Goal: Transaction & Acquisition: Purchase product/service

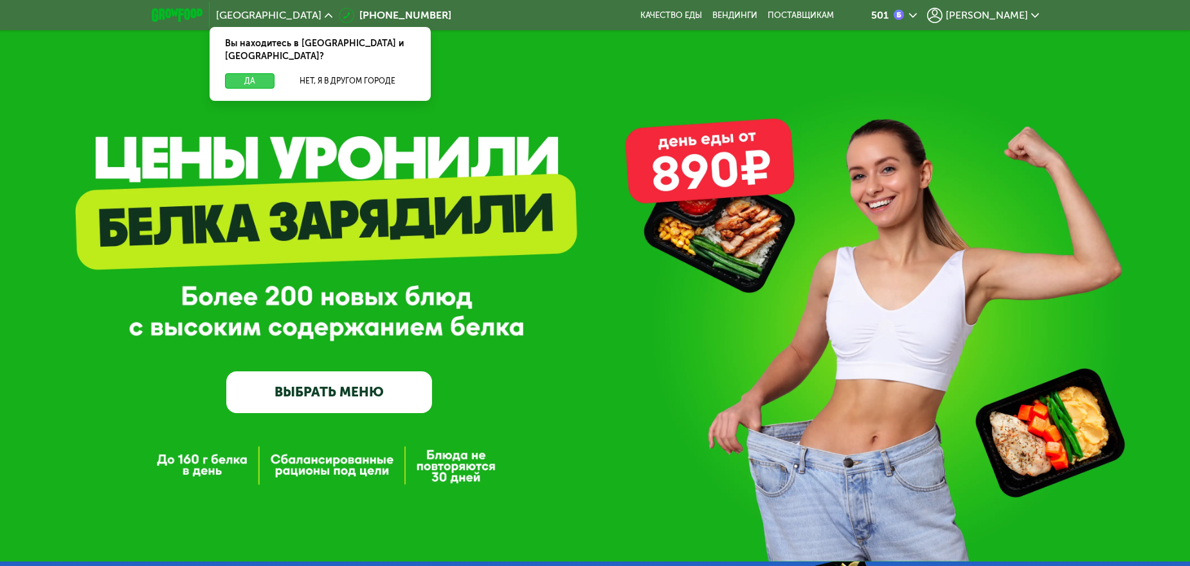
click at [245, 73] on button "Да" at bounding box center [250, 80] width 50 height 15
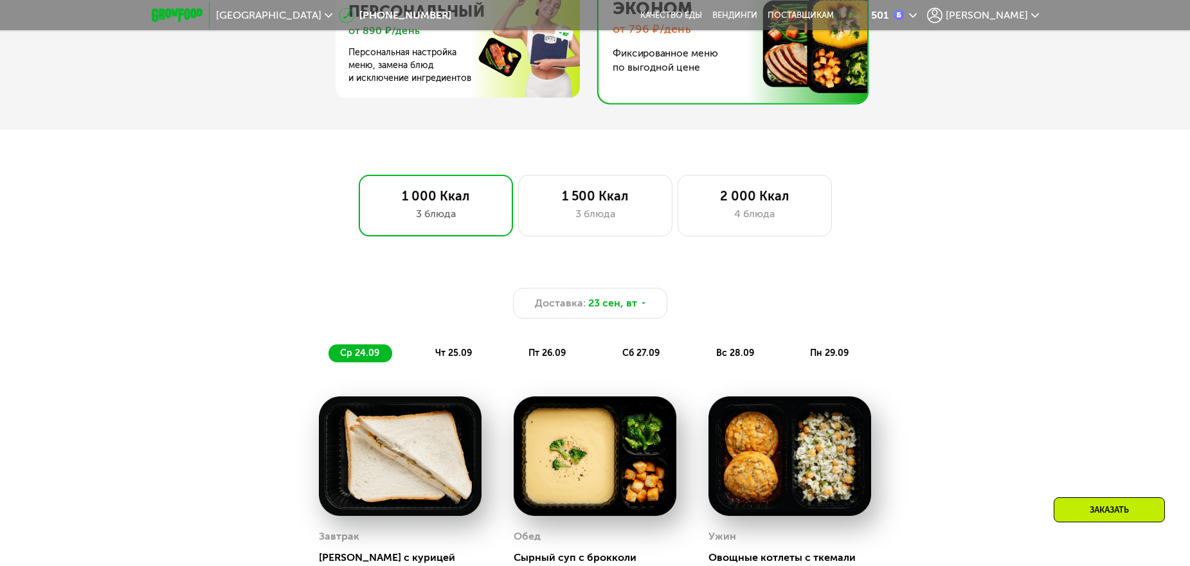
scroll to position [772, 0]
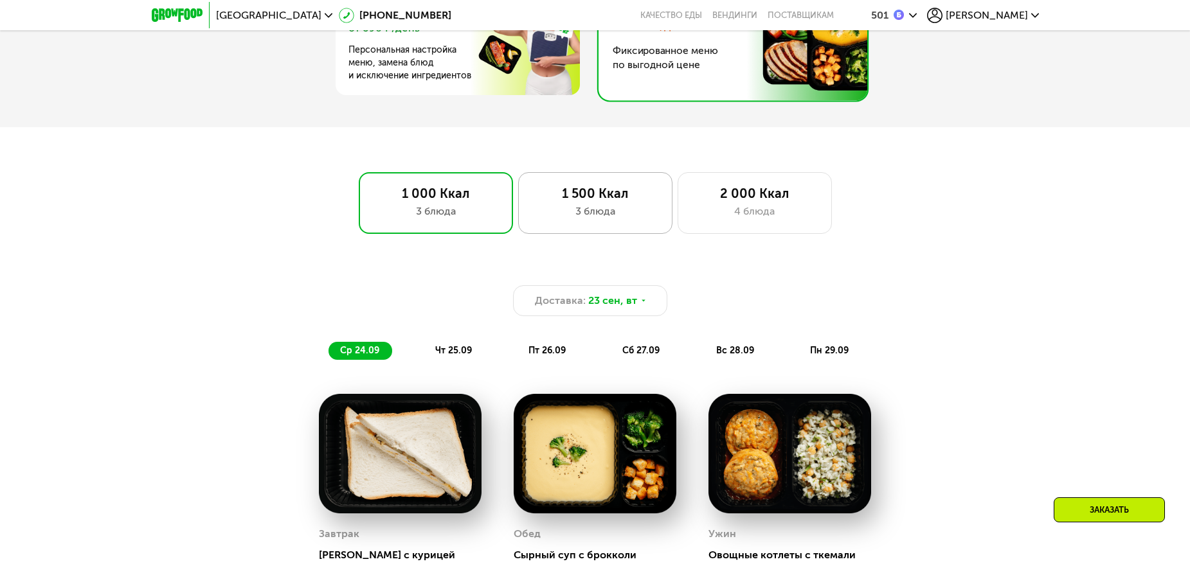
click at [599, 212] on div "3 блюда" at bounding box center [595, 211] width 127 height 15
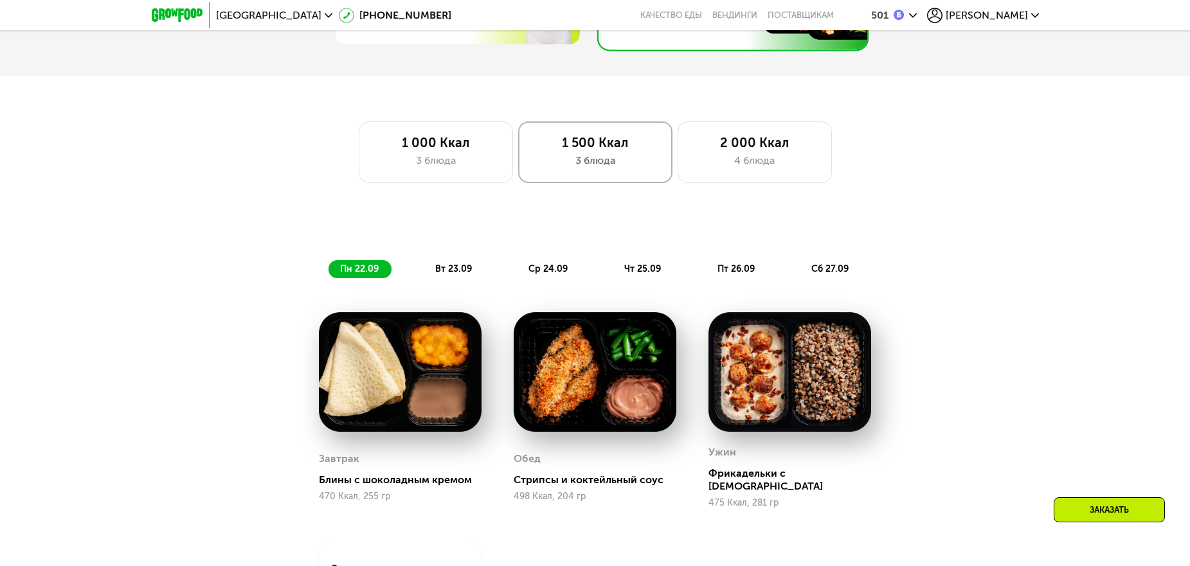
scroll to position [836, 0]
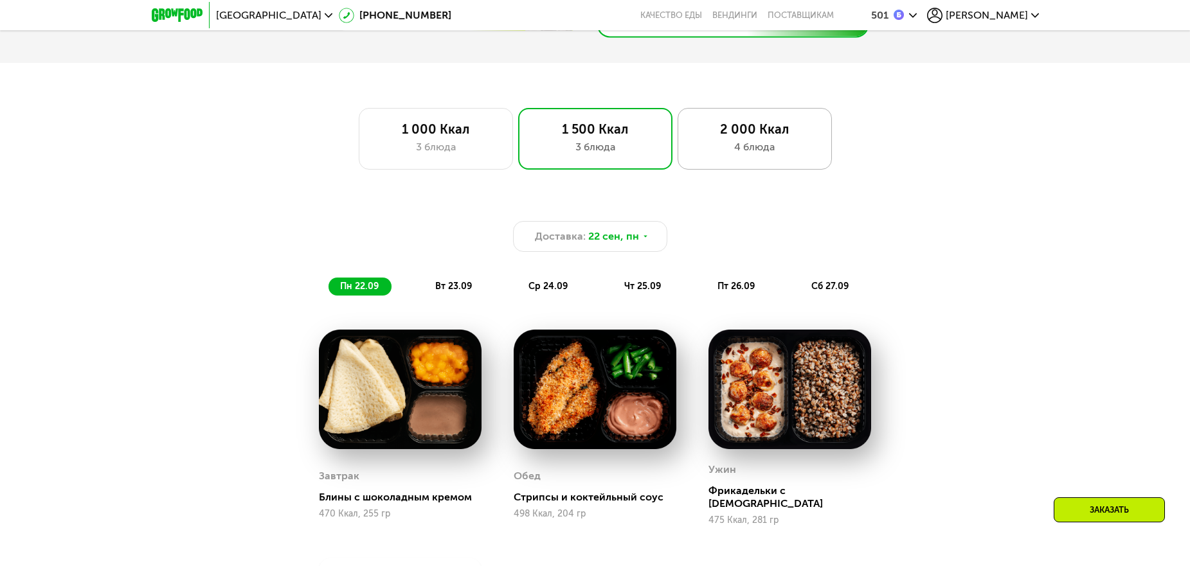
click at [763, 149] on div "4 блюда" at bounding box center [754, 147] width 127 height 15
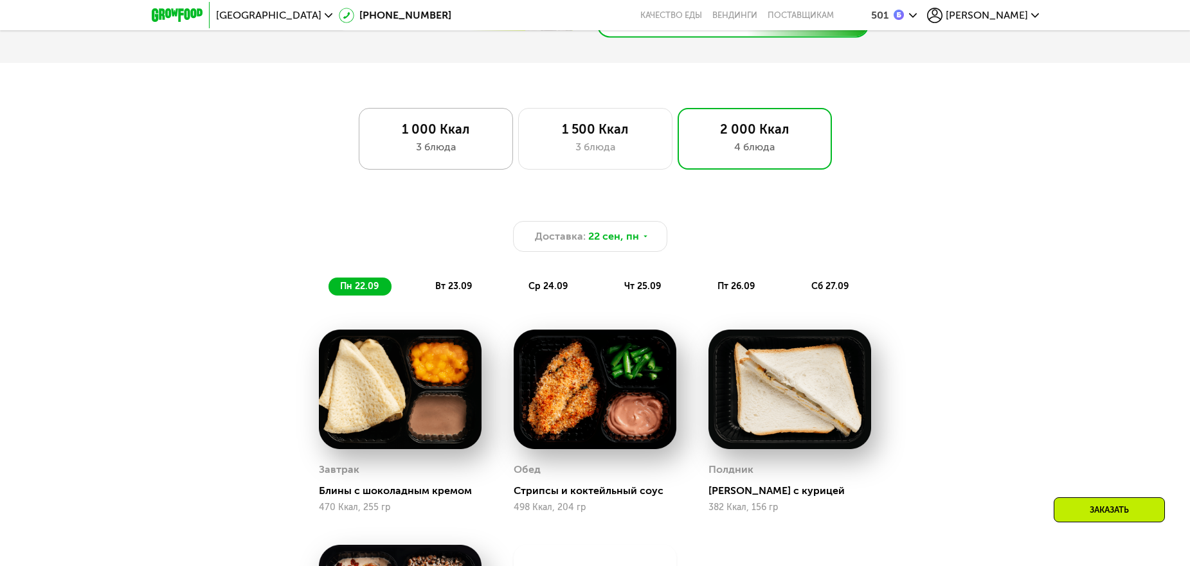
click at [415, 132] on div "1 000 Ккал" at bounding box center [435, 129] width 127 height 15
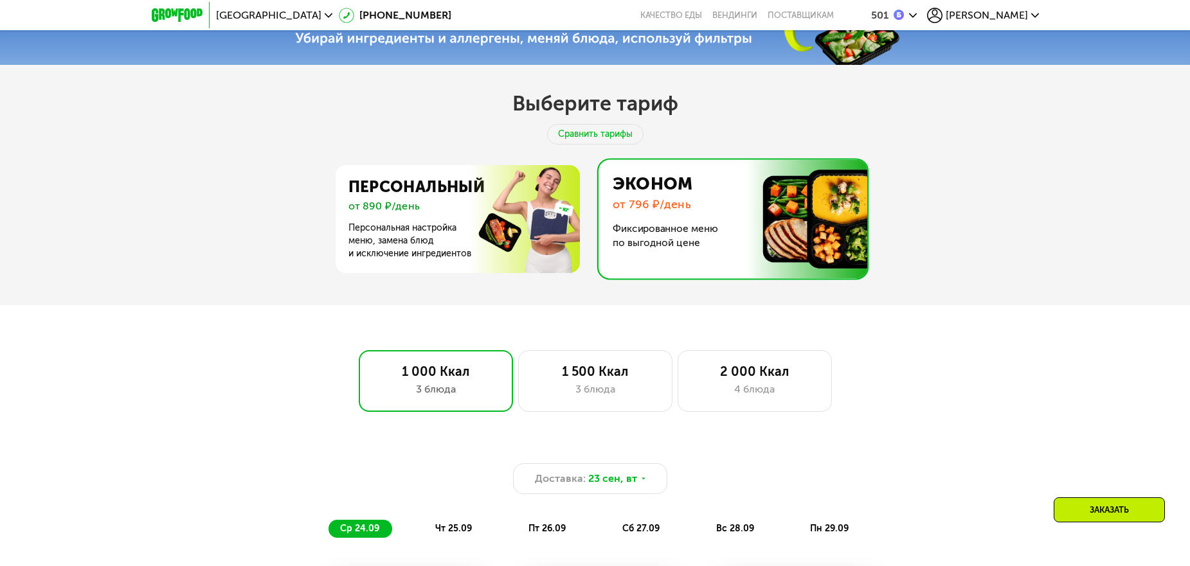
scroll to position [450, 0]
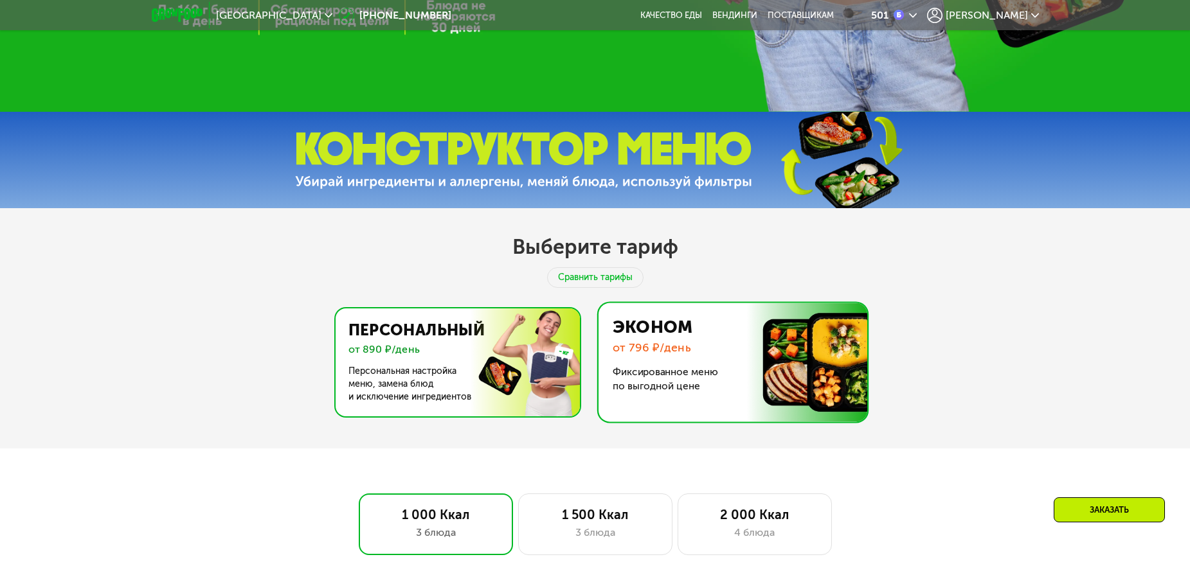
click at [463, 342] on img at bounding box center [454, 363] width 250 height 108
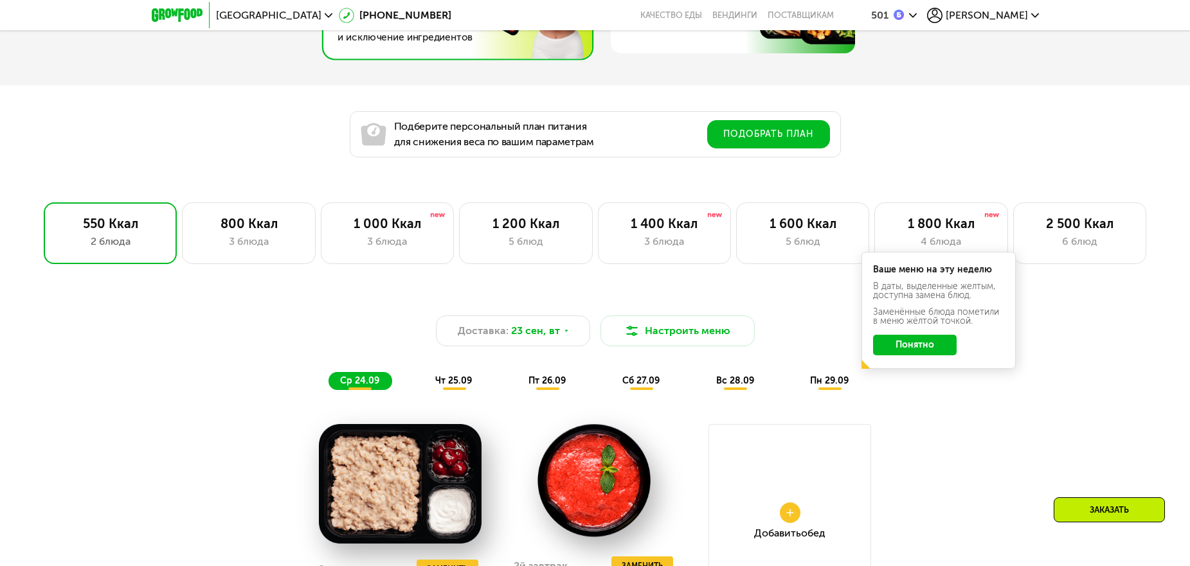
scroll to position [836, 0]
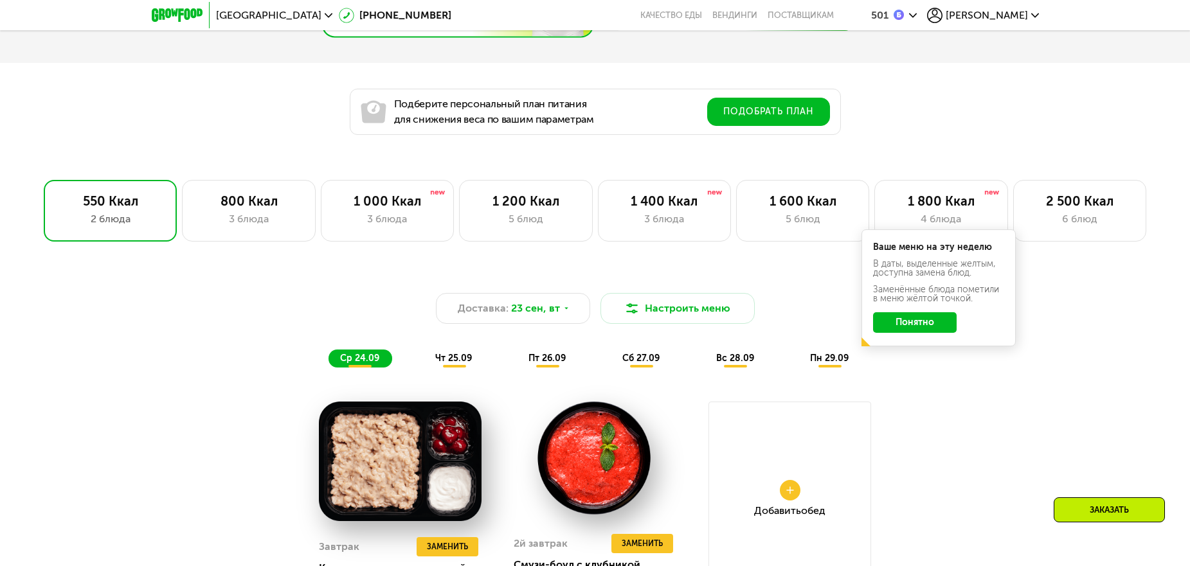
click at [916, 321] on button "Понятно" at bounding box center [915, 322] width 84 height 21
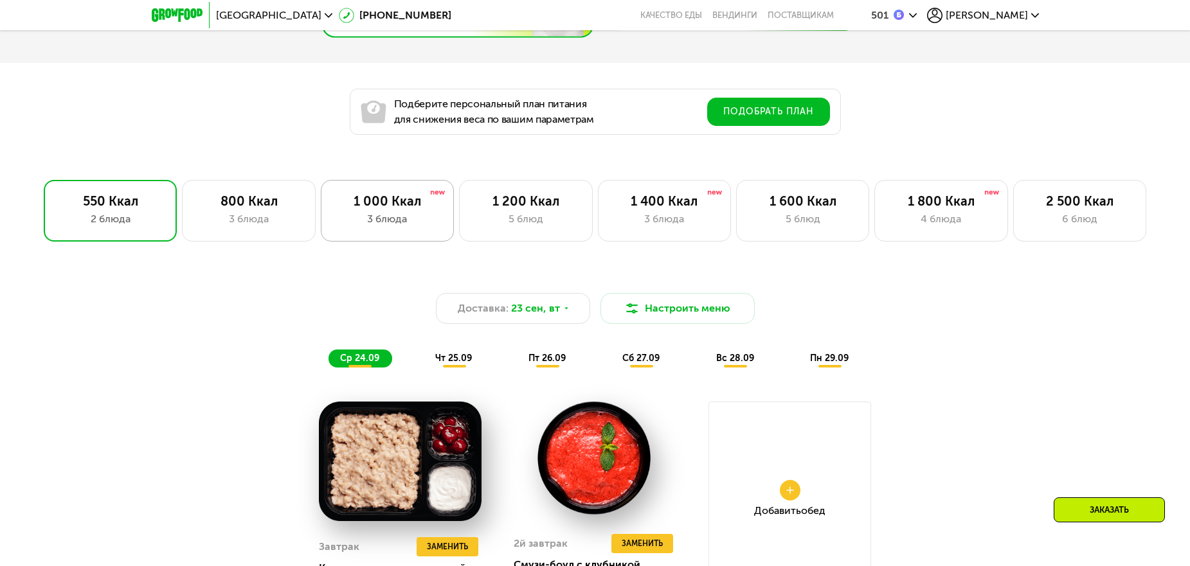
click at [395, 209] on div "1 000 Ккал" at bounding box center [387, 201] width 106 height 15
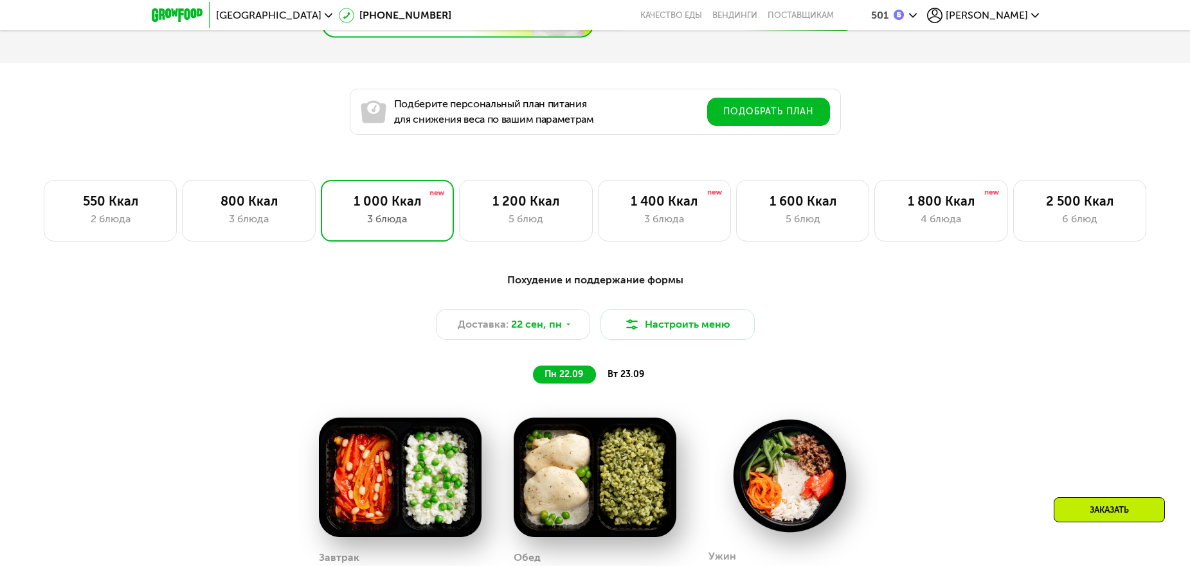
scroll to position [900, 0]
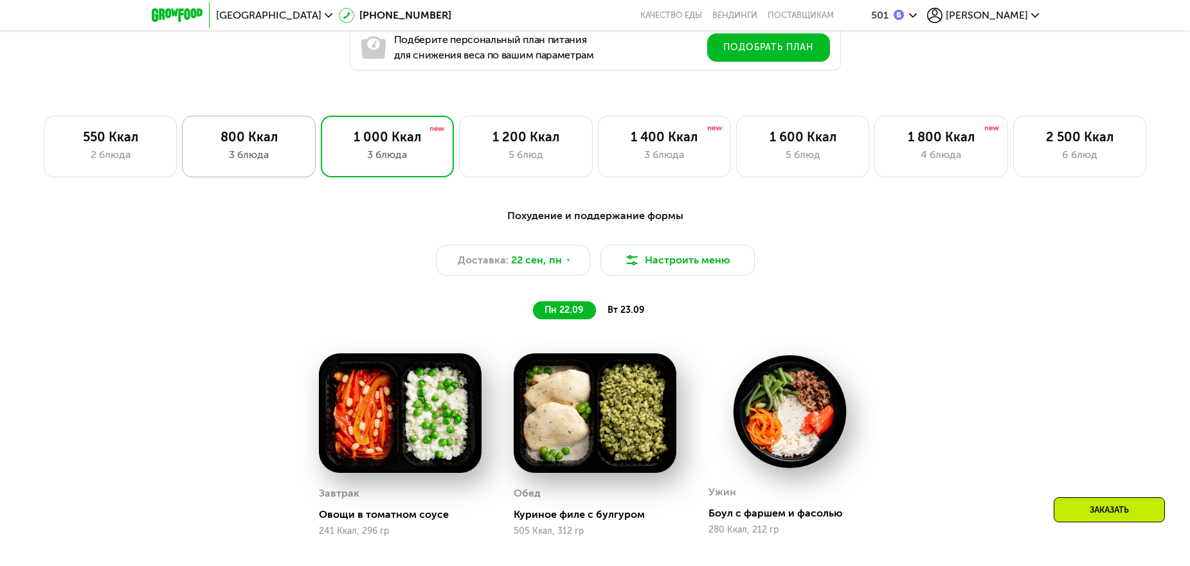
click at [217, 150] on div "800 Ккал 3 блюда" at bounding box center [248, 147] width 133 height 62
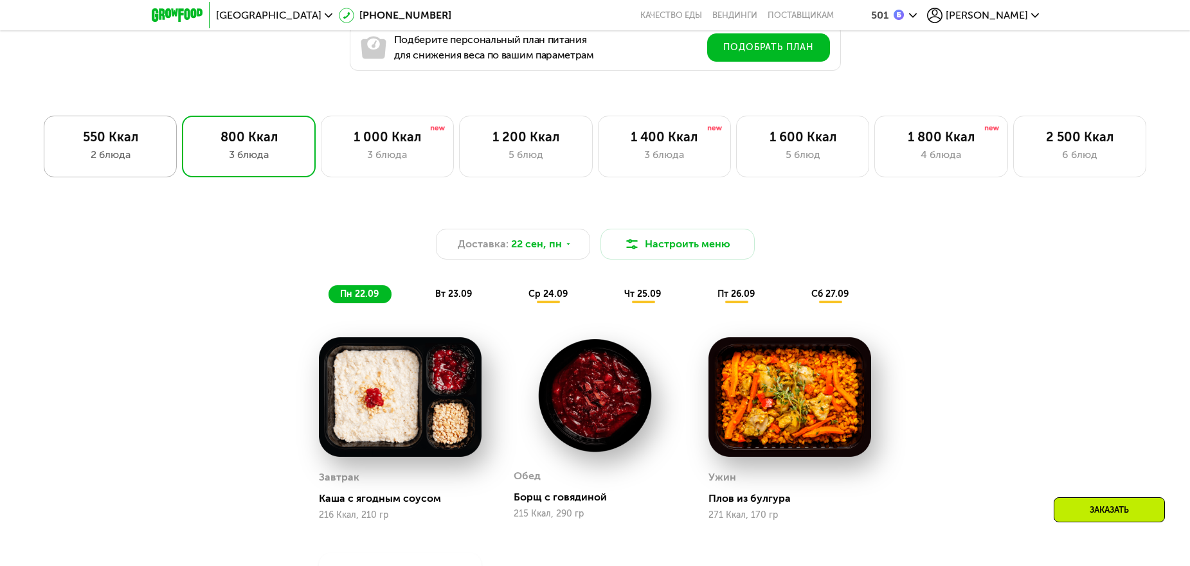
click at [113, 145] on div "550 Ккал" at bounding box center [110, 136] width 106 height 15
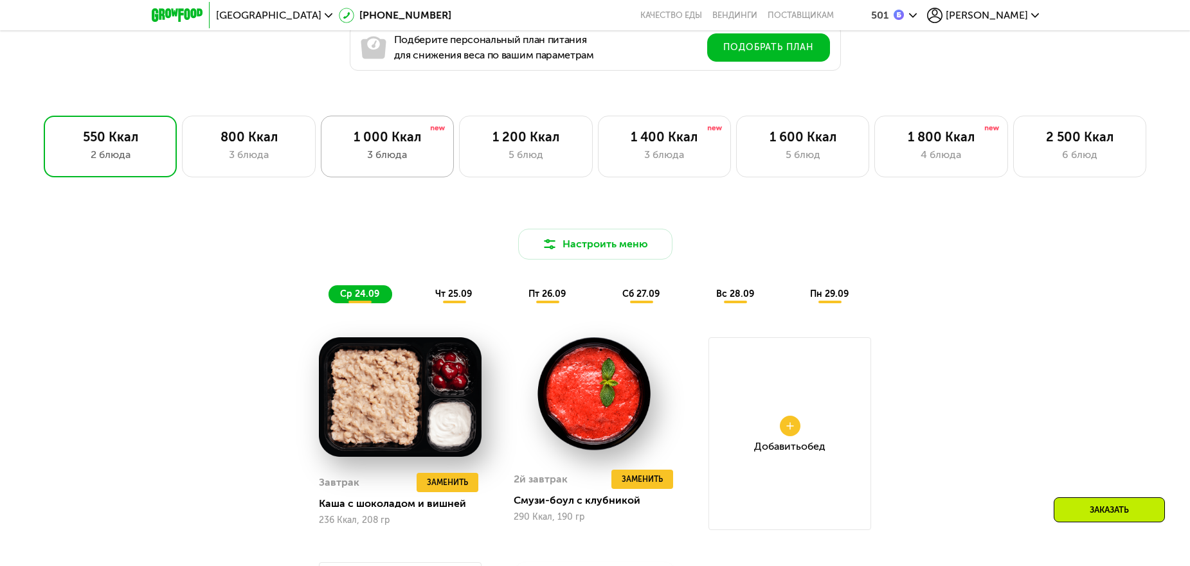
click at [367, 143] on div "1 000 Ккал" at bounding box center [387, 136] width 106 height 15
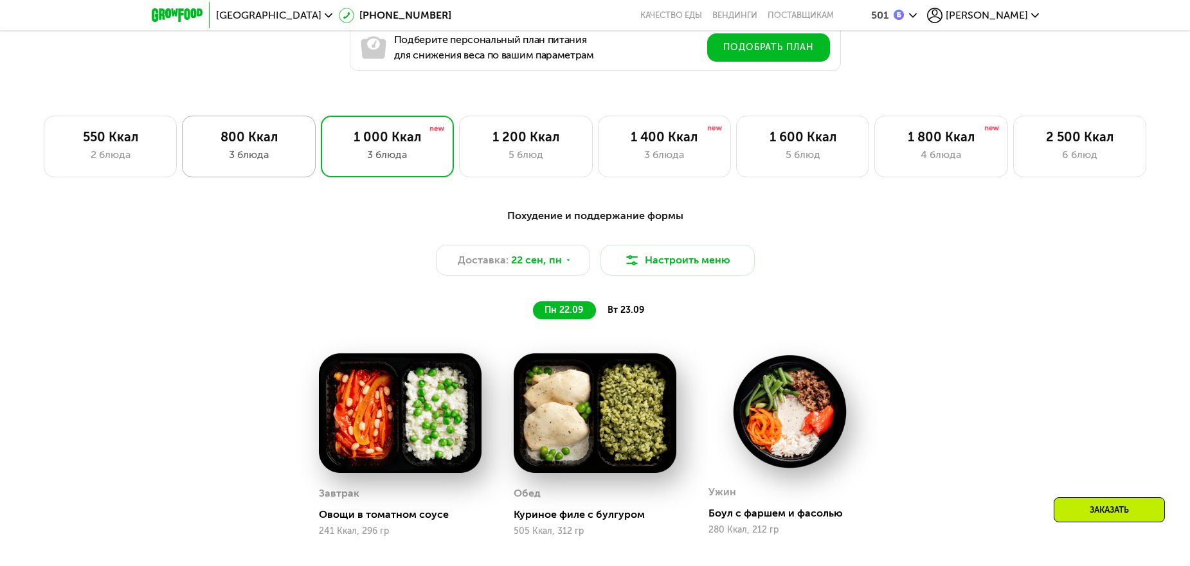
click at [235, 139] on div "800 Ккал" at bounding box center [248, 136] width 106 height 15
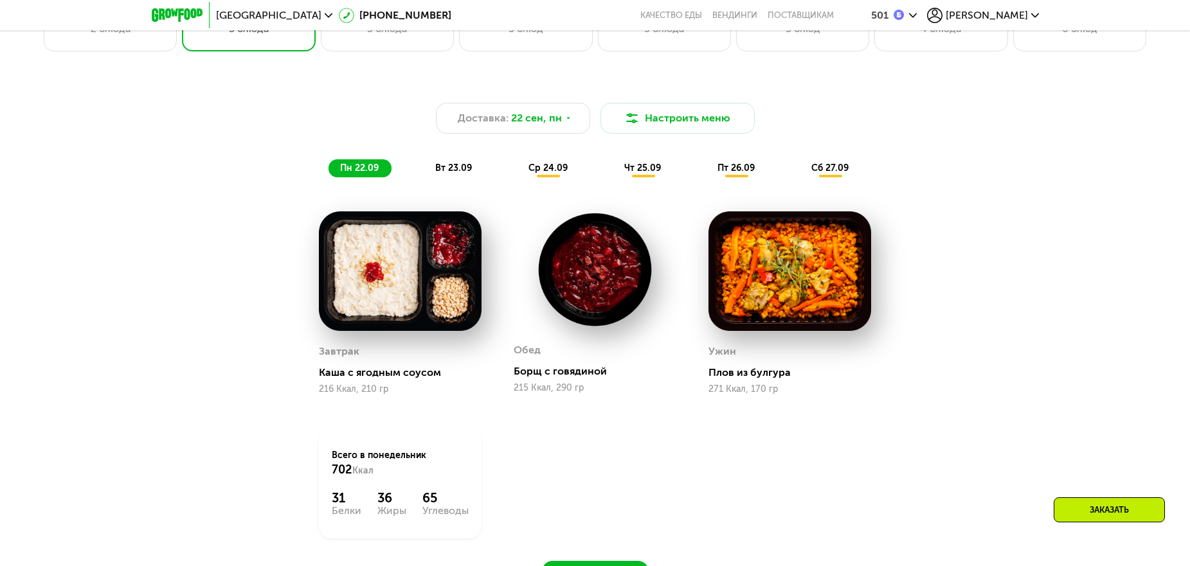
scroll to position [964, 0]
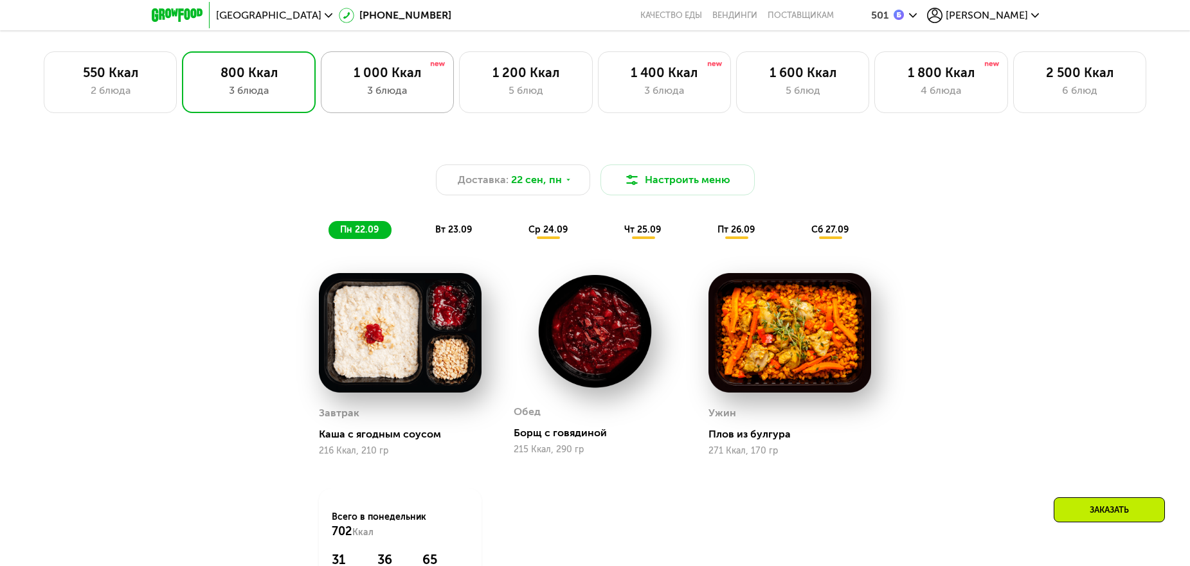
click at [373, 80] on div "1 000 Ккал" at bounding box center [387, 72] width 106 height 15
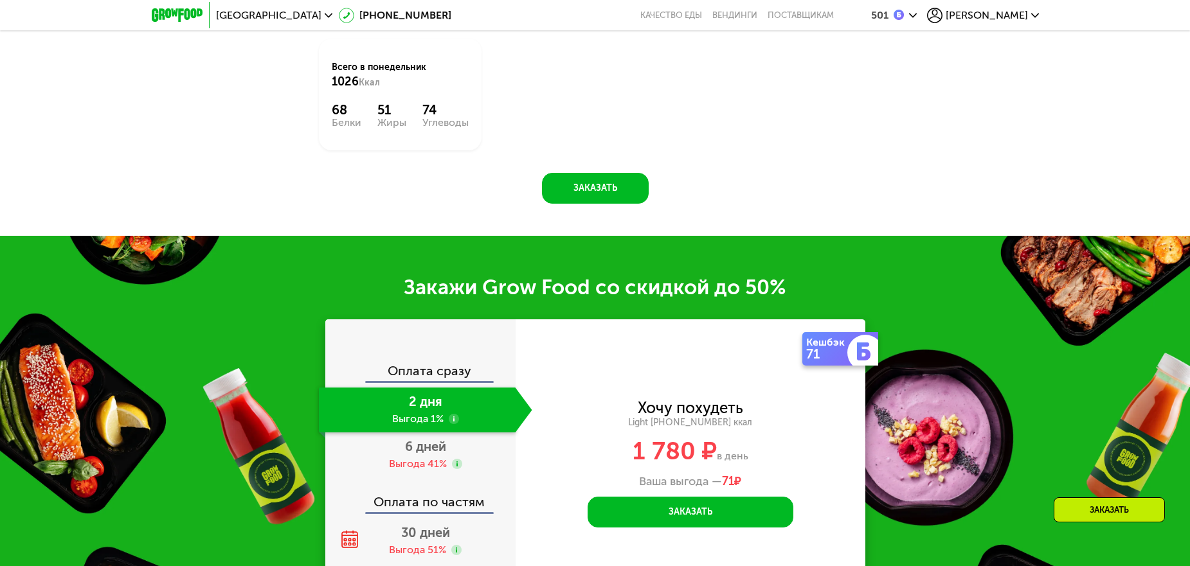
scroll to position [1543, 0]
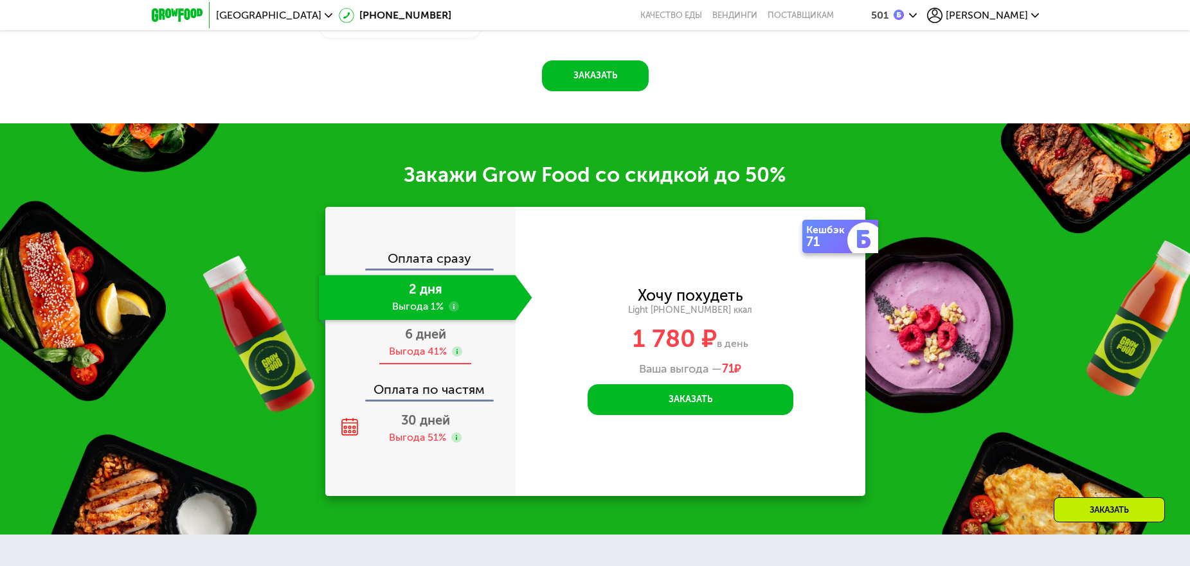
click at [417, 341] on span "6 дней" at bounding box center [425, 334] width 41 height 15
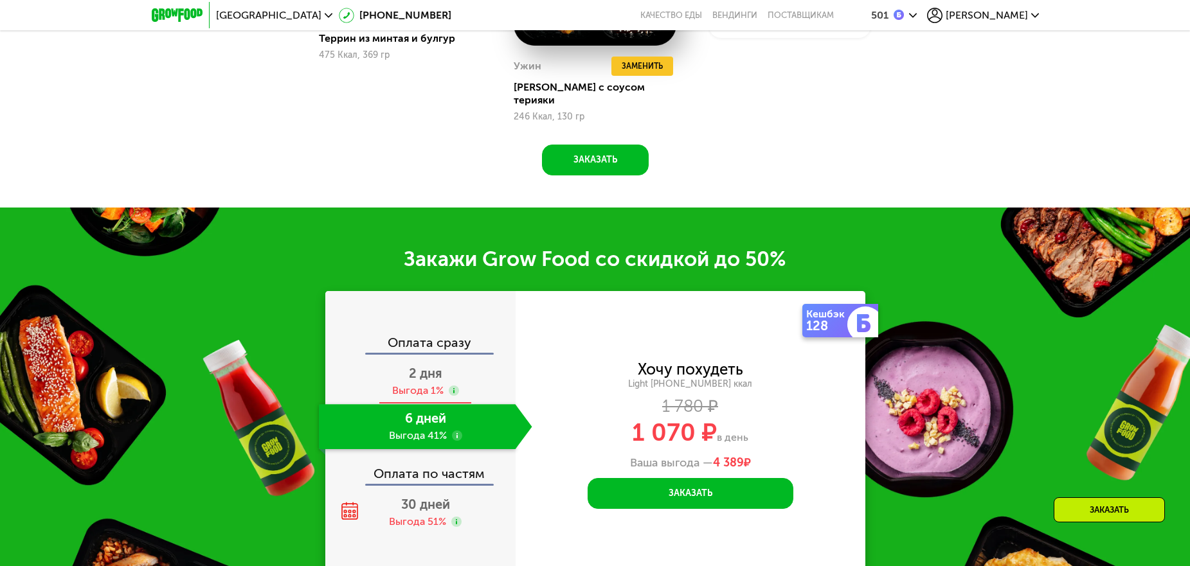
scroll to position [1624, 0]
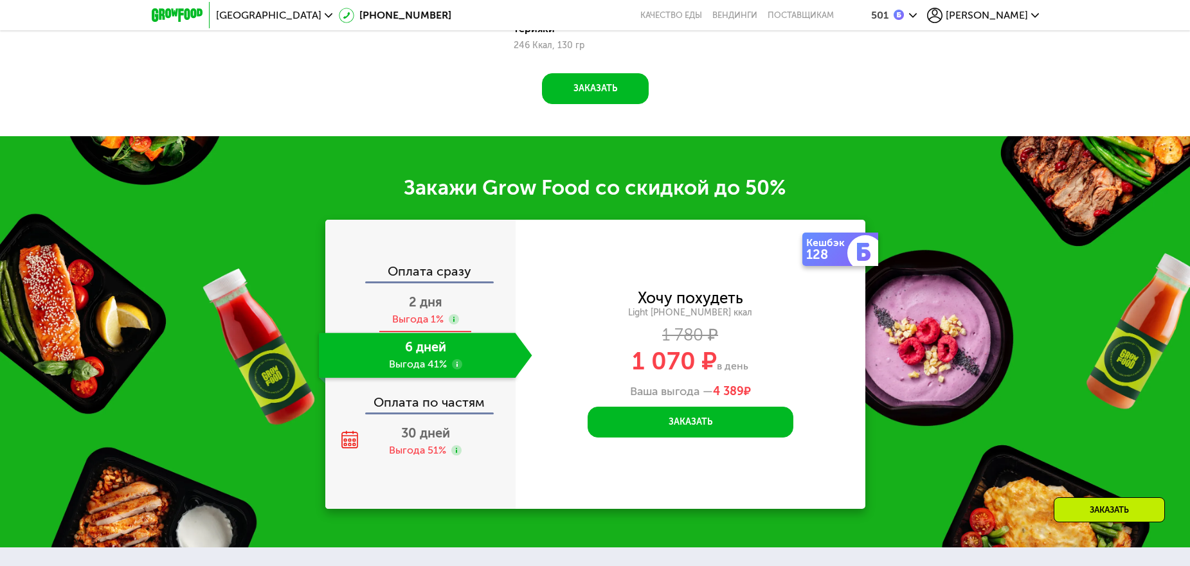
click at [424, 294] on span "2 дня" at bounding box center [425, 301] width 33 height 15
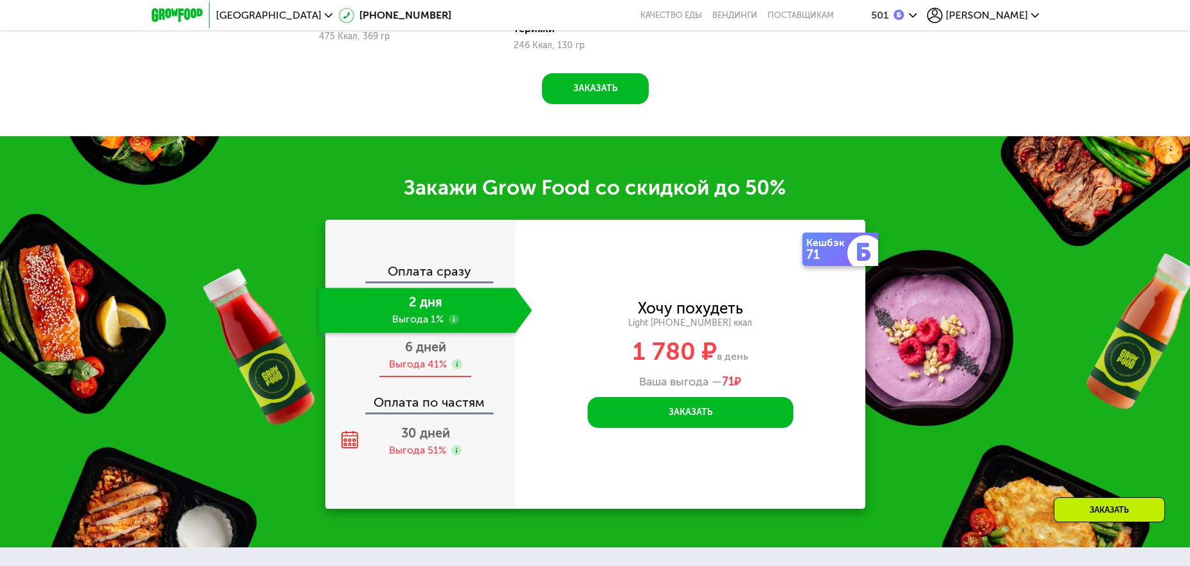
click at [425, 346] on span "6 дней" at bounding box center [425, 346] width 41 height 15
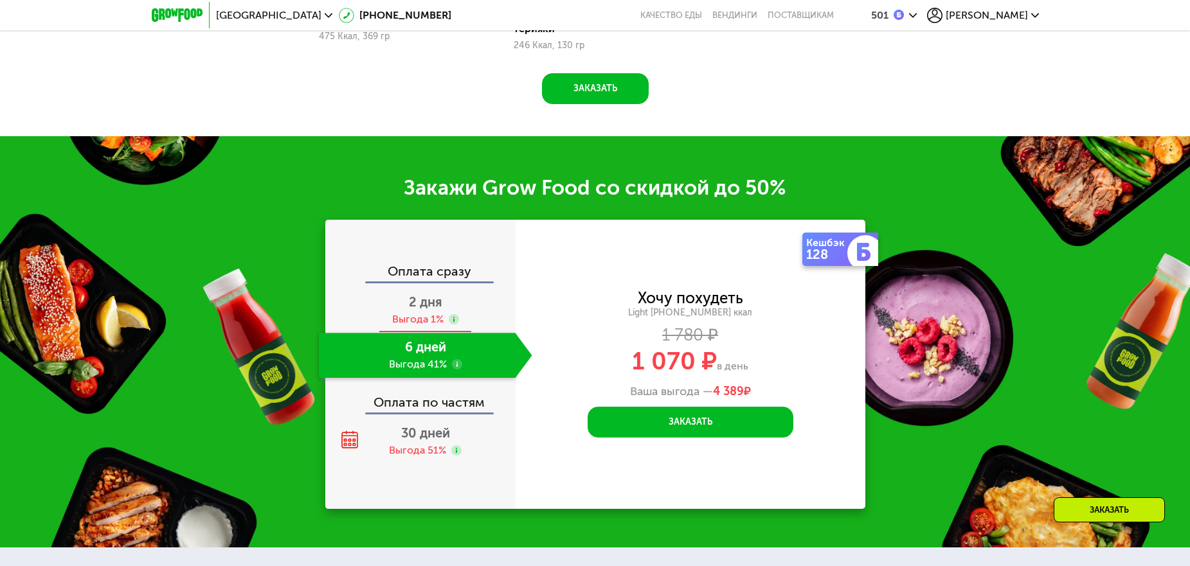
click at [429, 312] on div "Выгода 1%" at bounding box center [417, 319] width 51 height 14
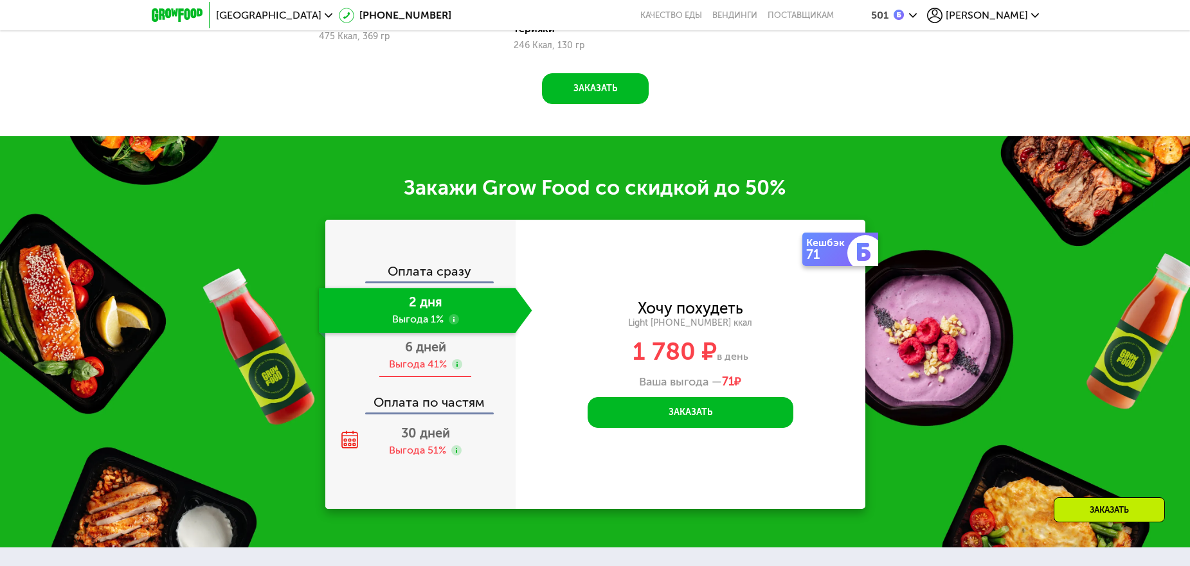
click at [428, 357] on div "Выгода 41%" at bounding box center [418, 364] width 58 height 14
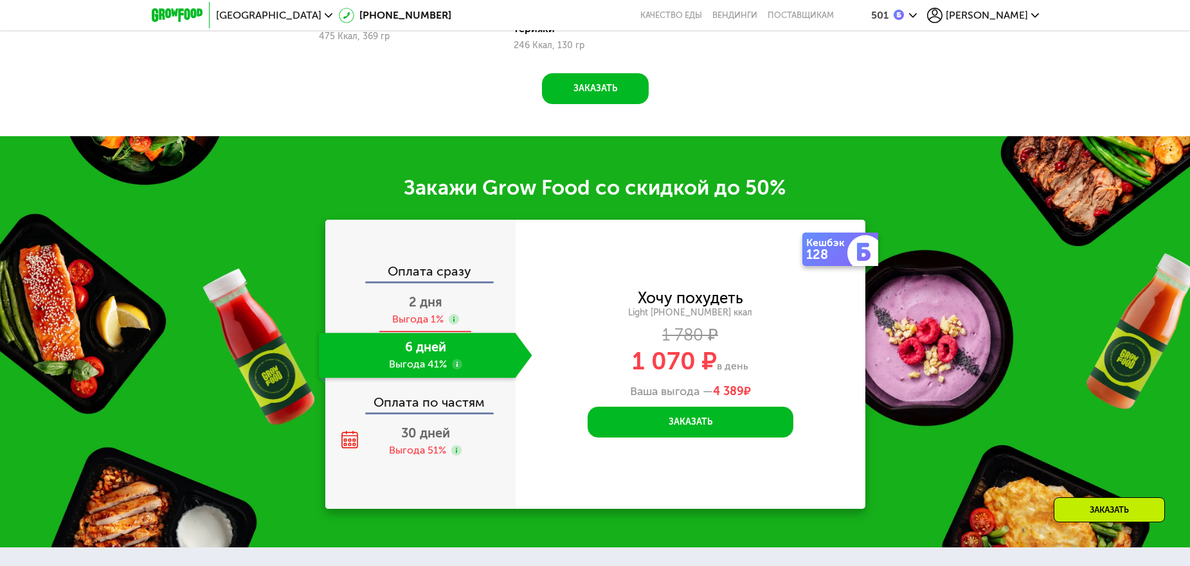
click at [429, 297] on span "2 дня" at bounding box center [425, 301] width 33 height 15
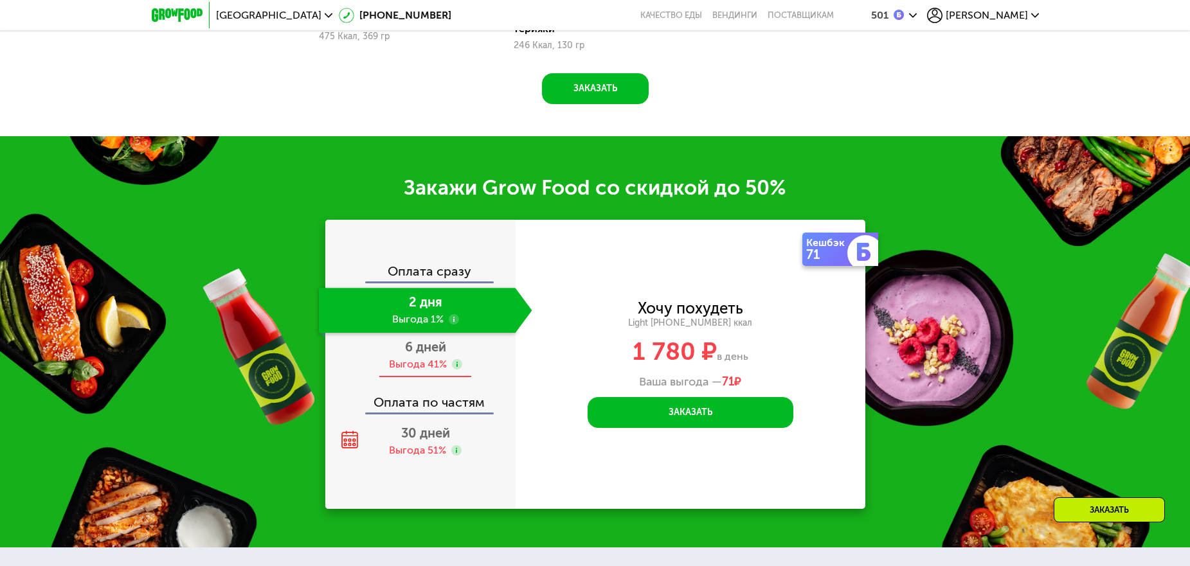
click at [426, 357] on div "Выгода 41%" at bounding box center [418, 364] width 58 height 14
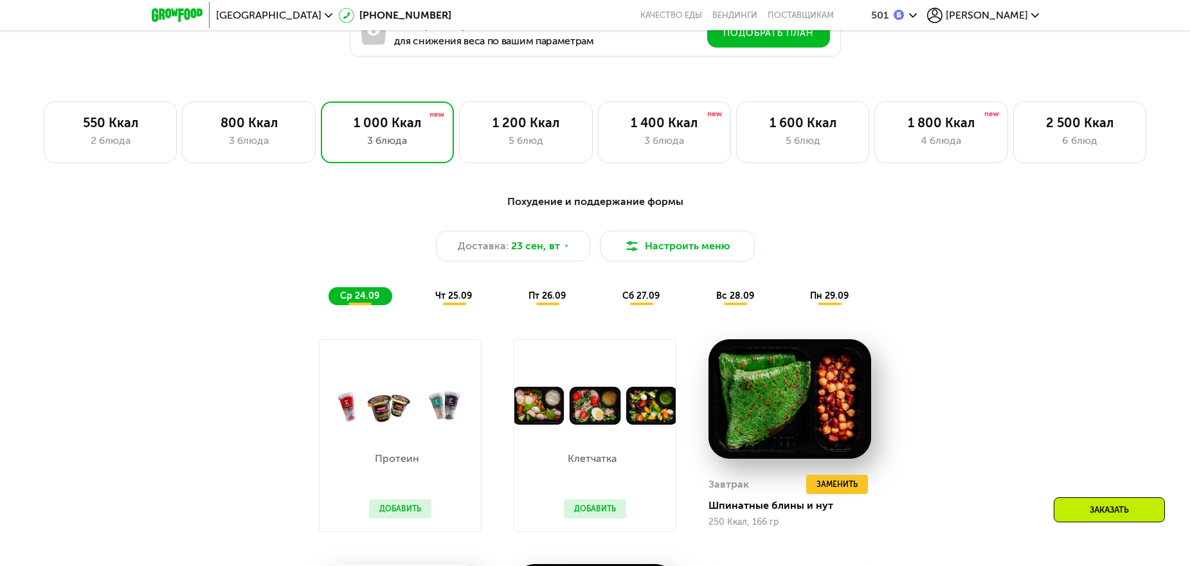
scroll to position [853, 0]
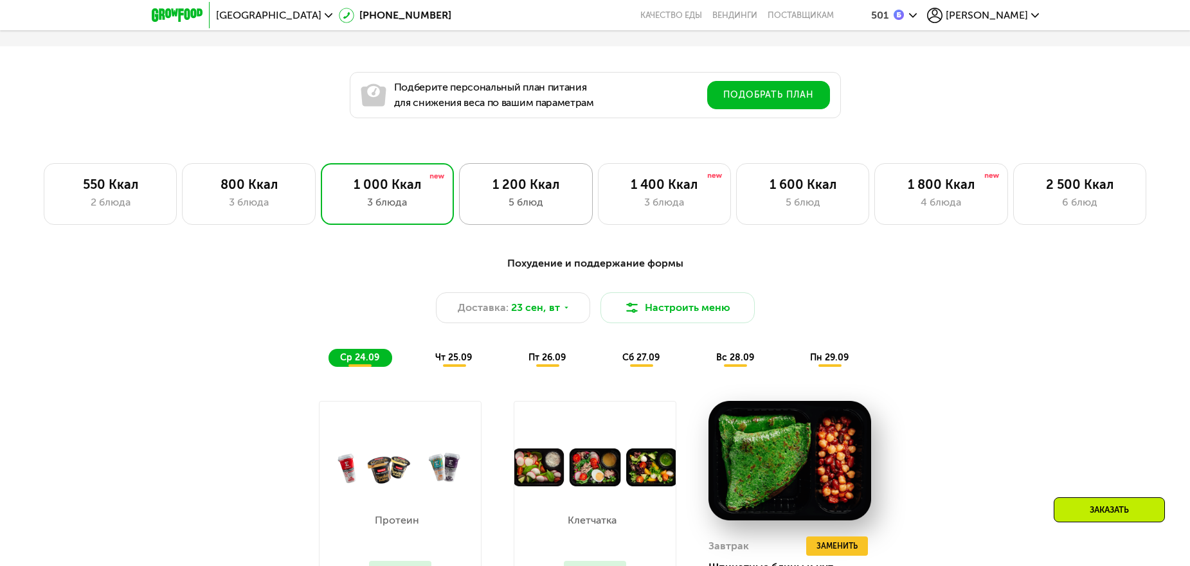
click at [505, 200] on div "5 блюд" at bounding box center [526, 202] width 106 height 15
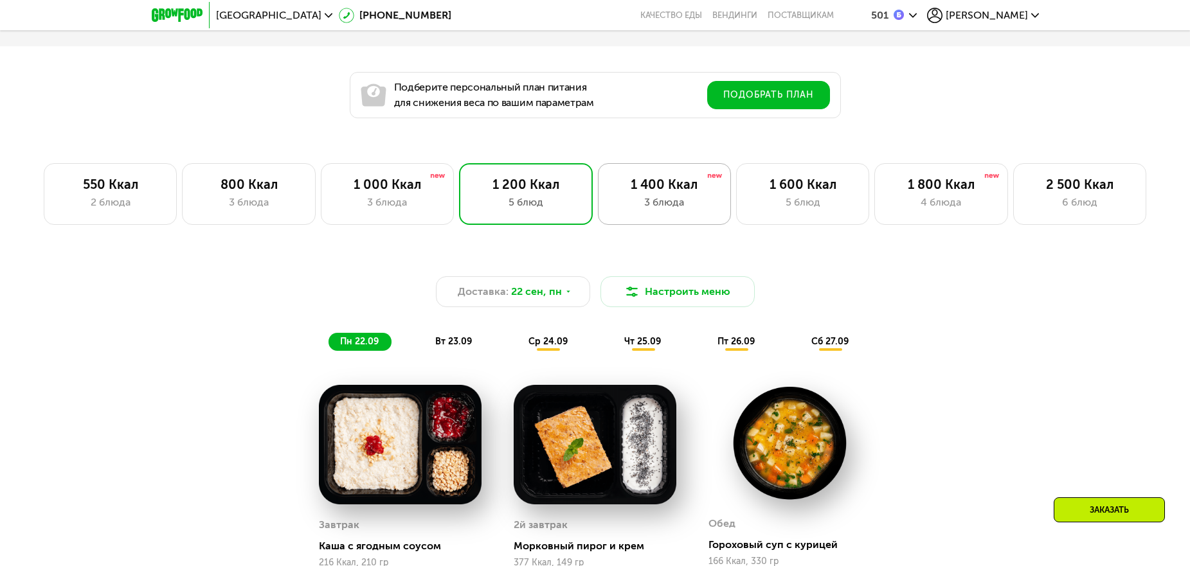
click at [662, 202] on div "3 блюда" at bounding box center [664, 202] width 106 height 15
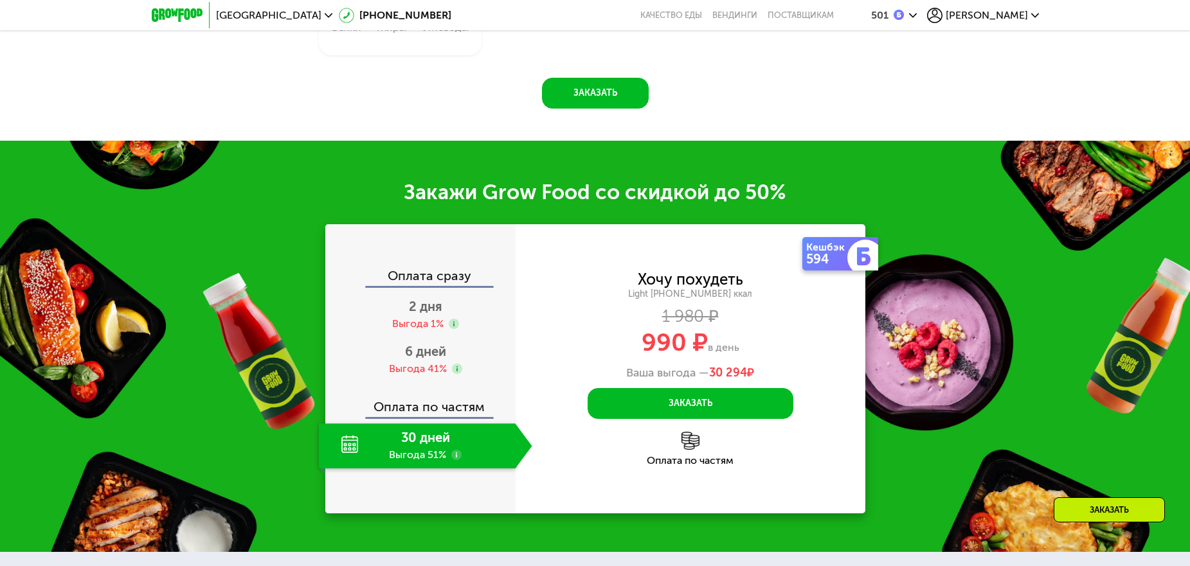
scroll to position [1560, 0]
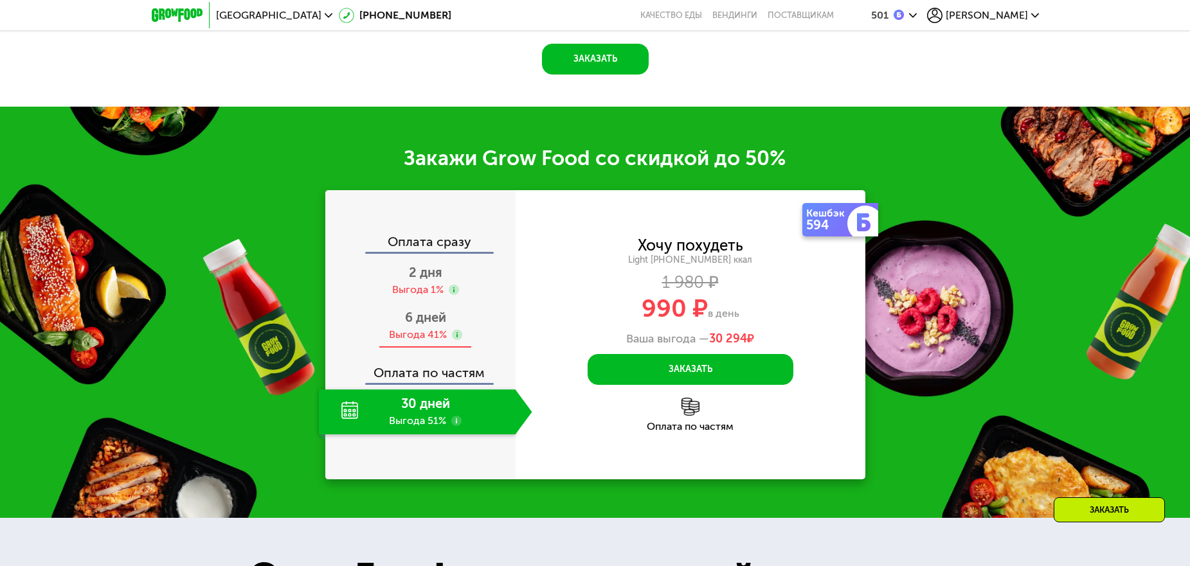
click at [426, 334] on div "Выгода 41%" at bounding box center [418, 335] width 58 height 14
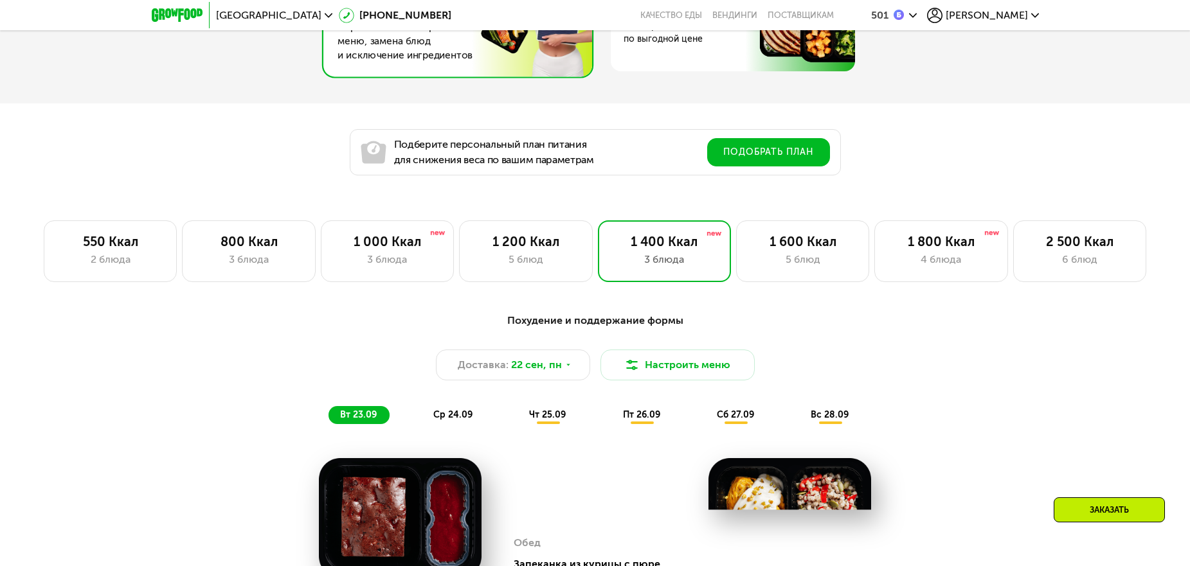
scroll to position [788, 0]
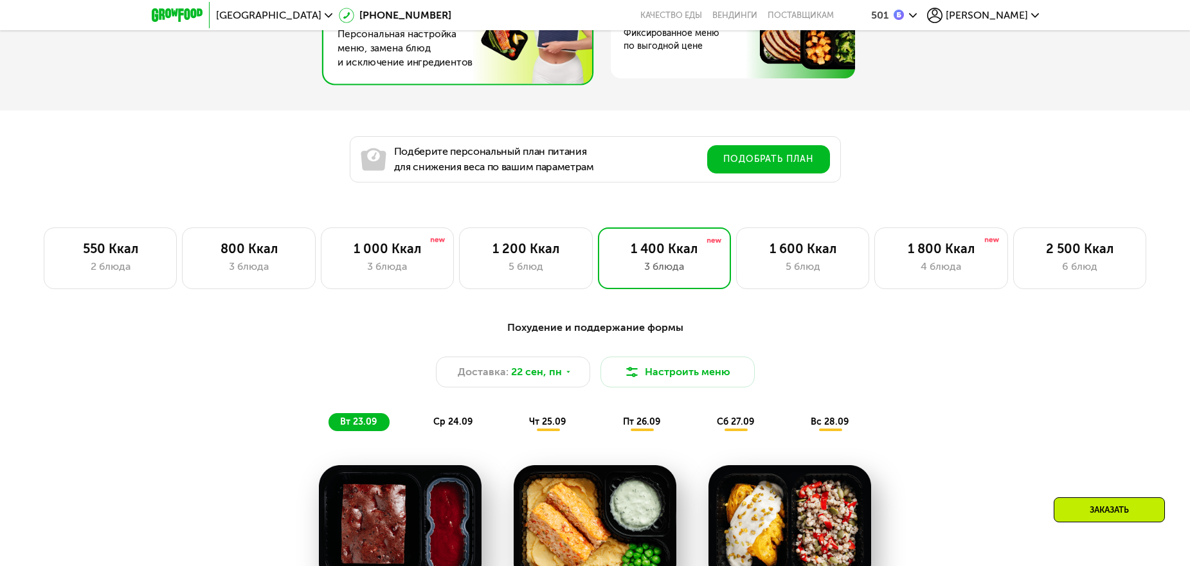
click at [1037, 13] on icon at bounding box center [1035, 16] width 8 height 8
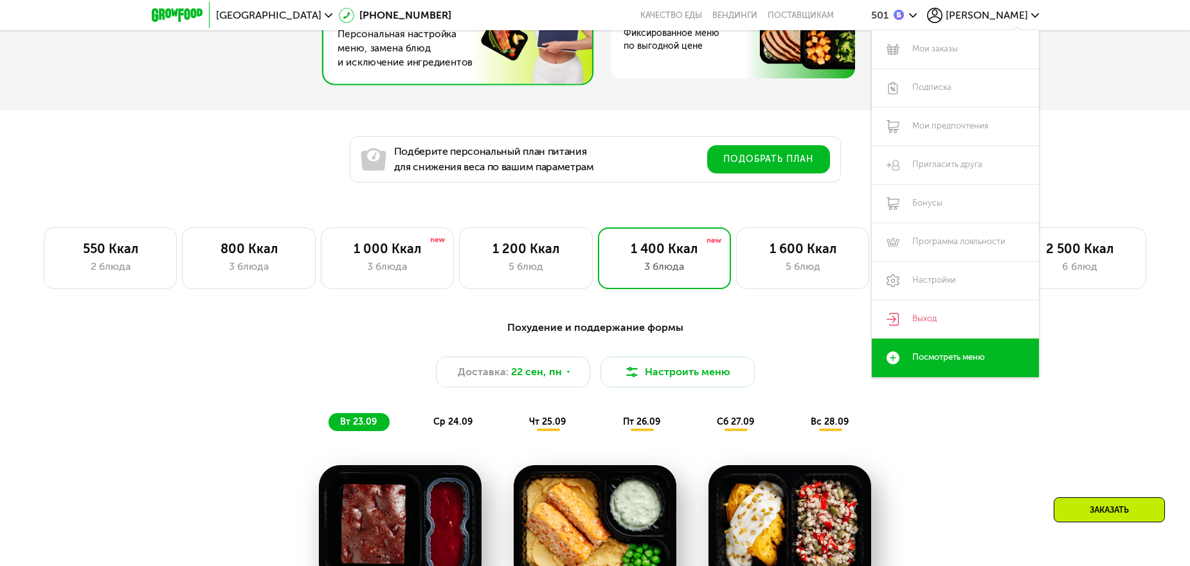
click at [1079, 134] on div "Подберите персональный план питания для снижения веса по вашим параметрам Подоб…" at bounding box center [595, 147] width 1190 height 72
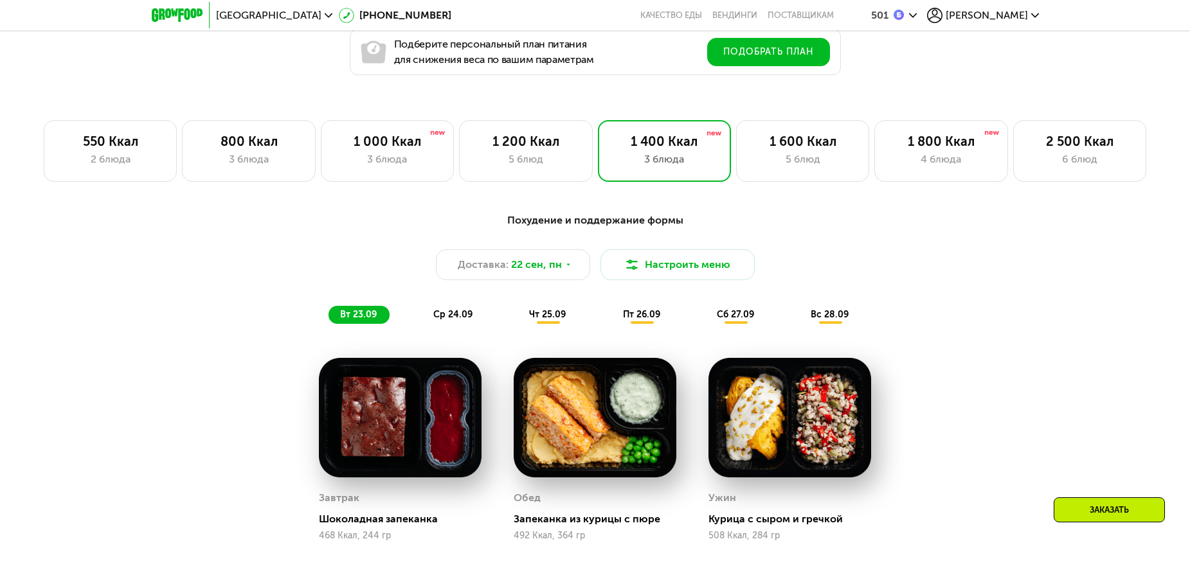
scroll to position [853, 0]
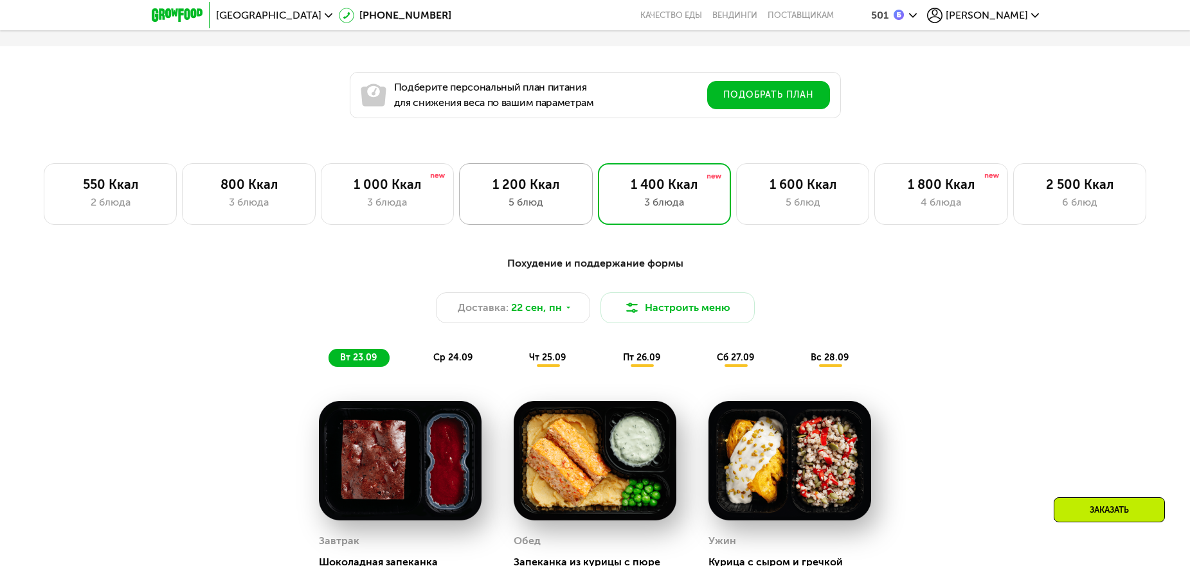
click at [548, 189] on div "1 200 Ккал" at bounding box center [526, 184] width 106 height 15
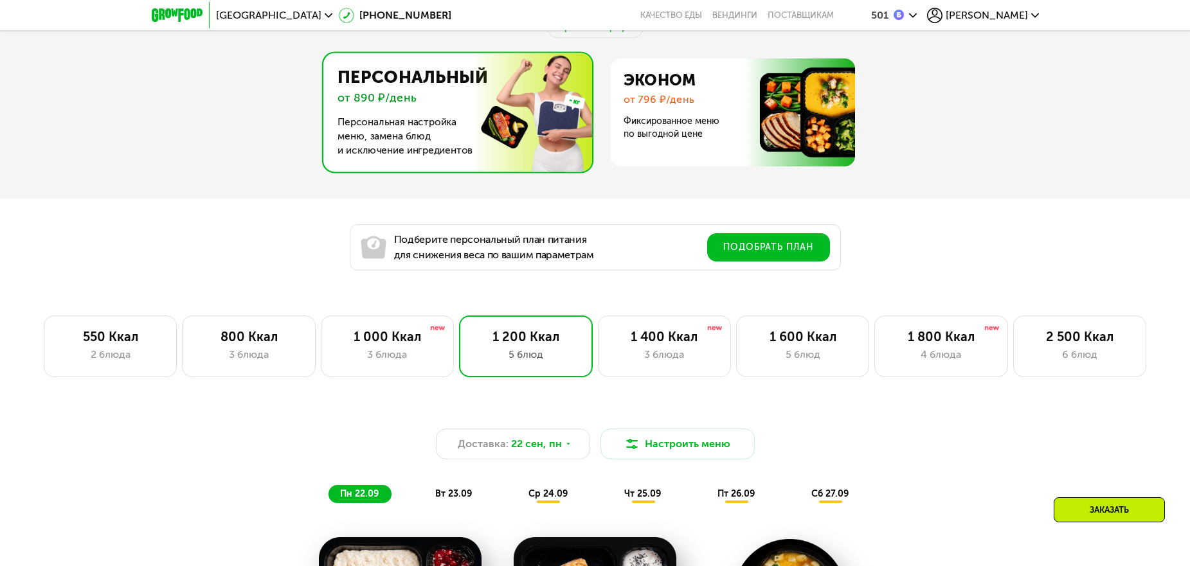
scroll to position [595, 0]
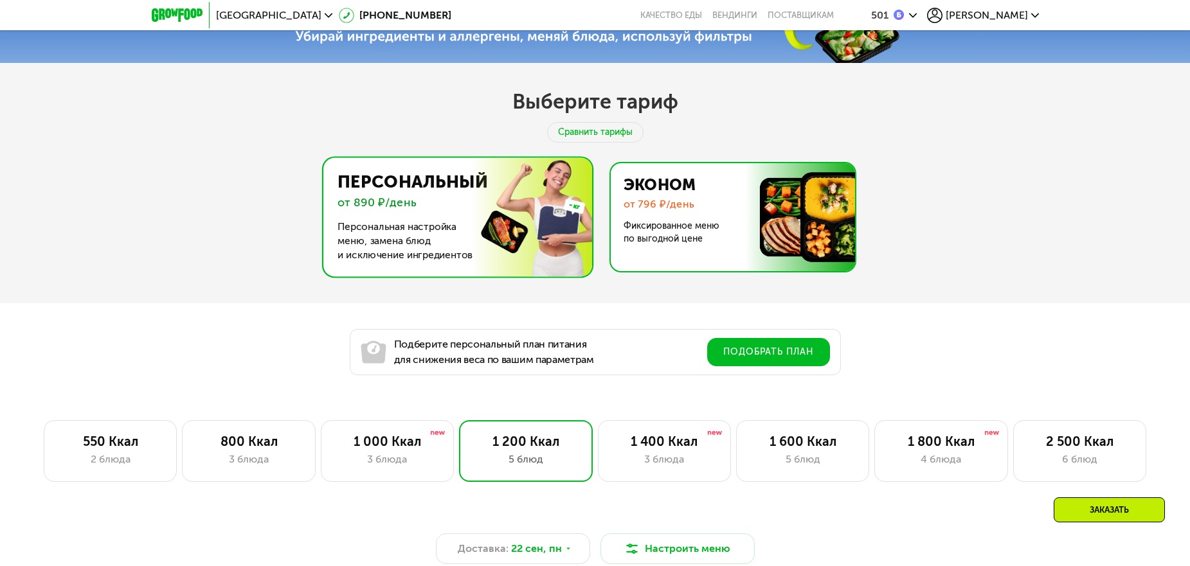
click at [737, 197] on img at bounding box center [729, 217] width 250 height 108
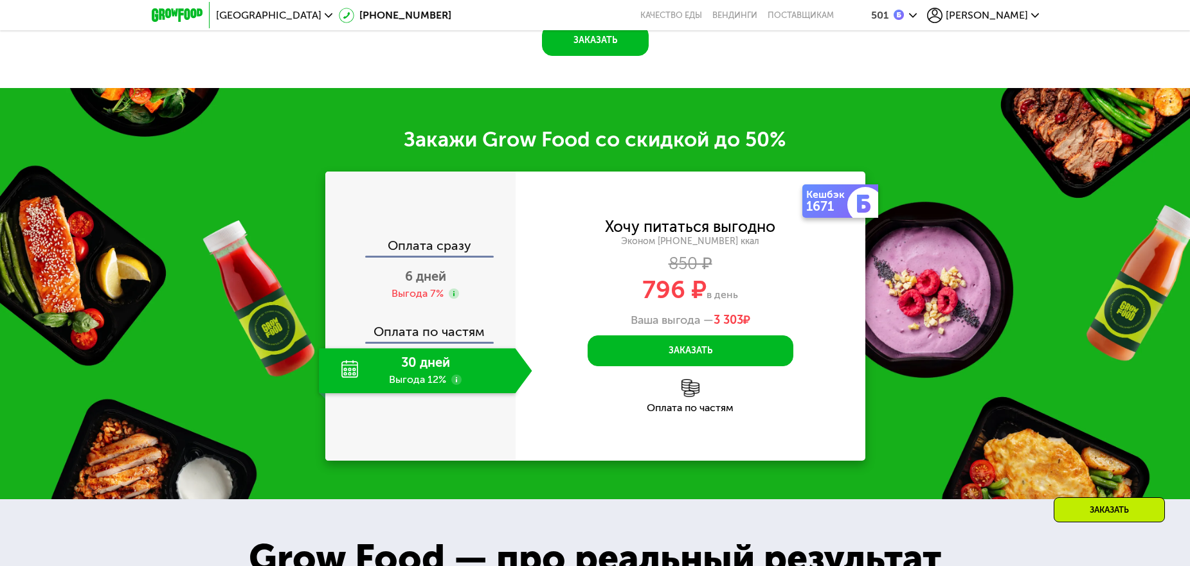
scroll to position [1495, 0]
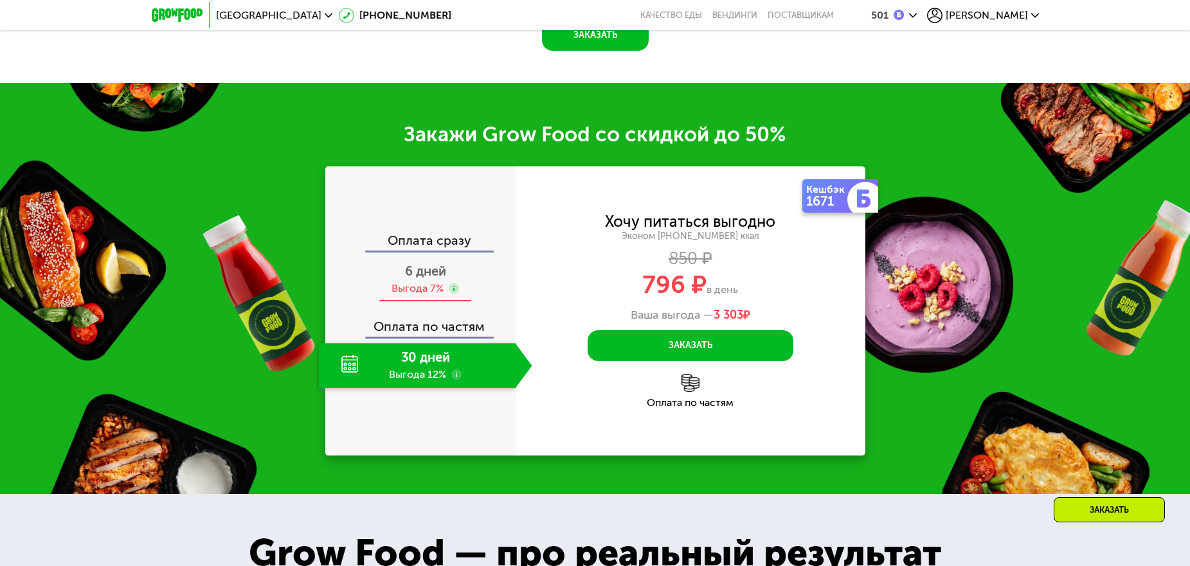
click at [423, 291] on div "Выгода 7%" at bounding box center [418, 289] width 52 height 14
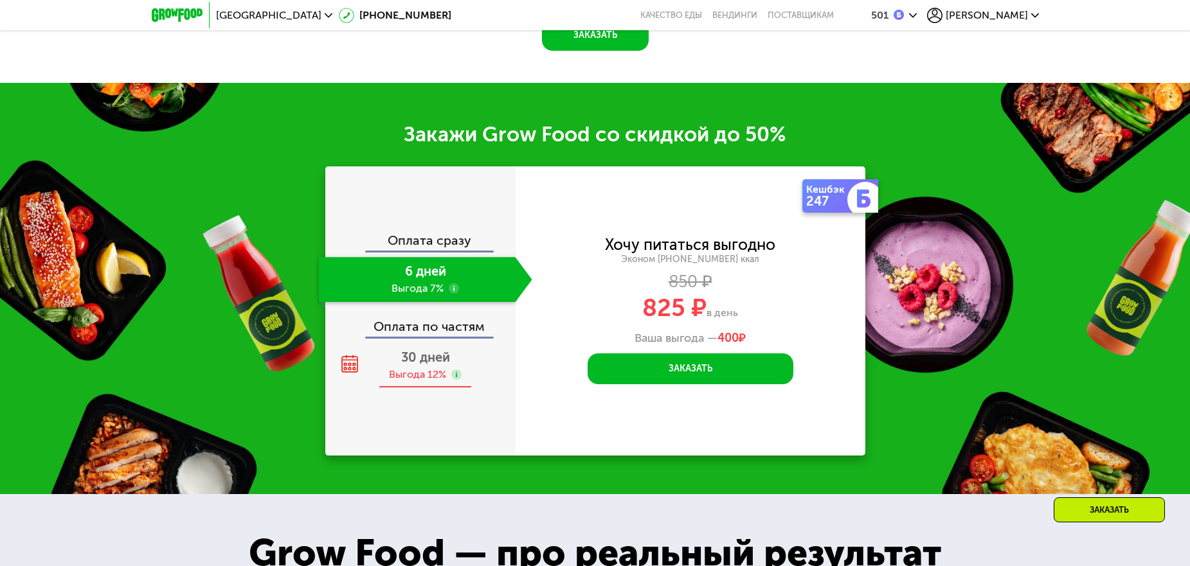
click at [424, 370] on div "30 дней Выгода 12%" at bounding box center [425, 365] width 213 height 45
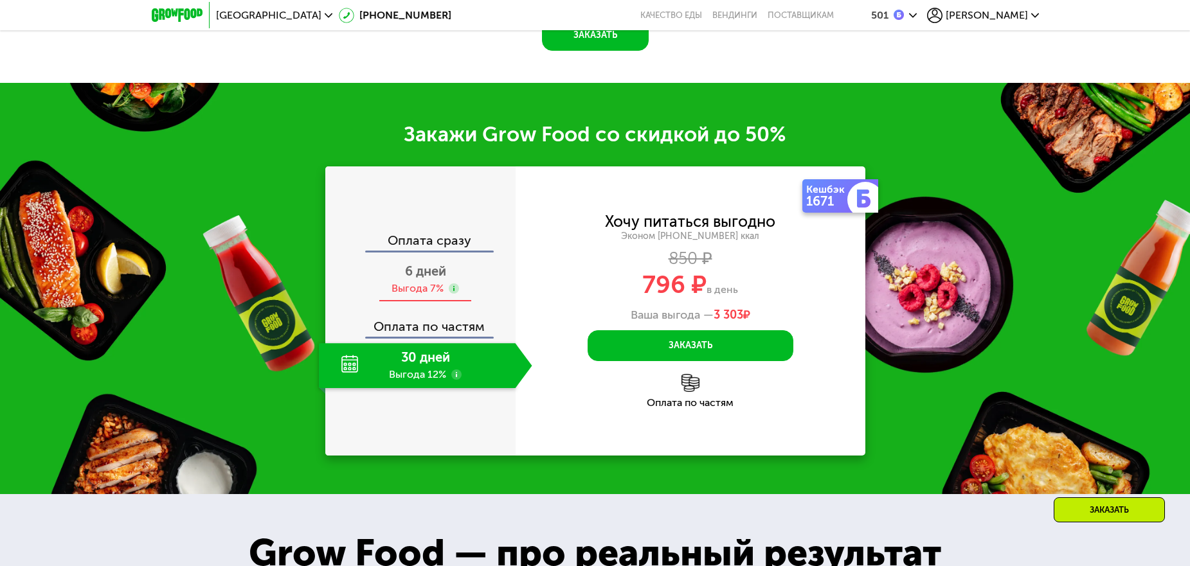
click at [429, 289] on div "Выгода 7%" at bounding box center [418, 289] width 52 height 14
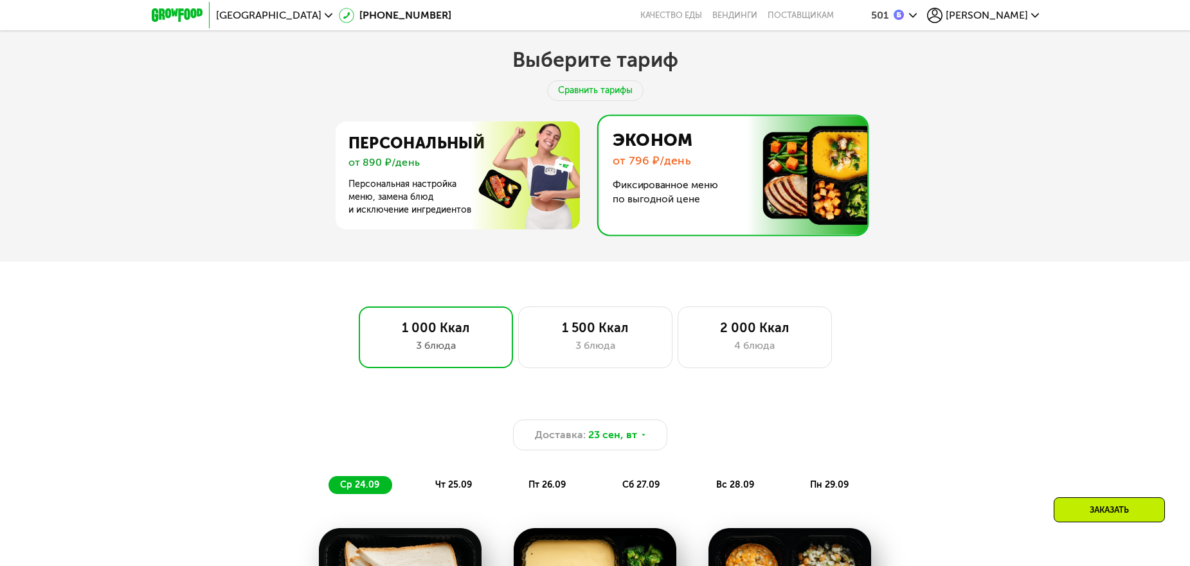
scroll to position [595, 0]
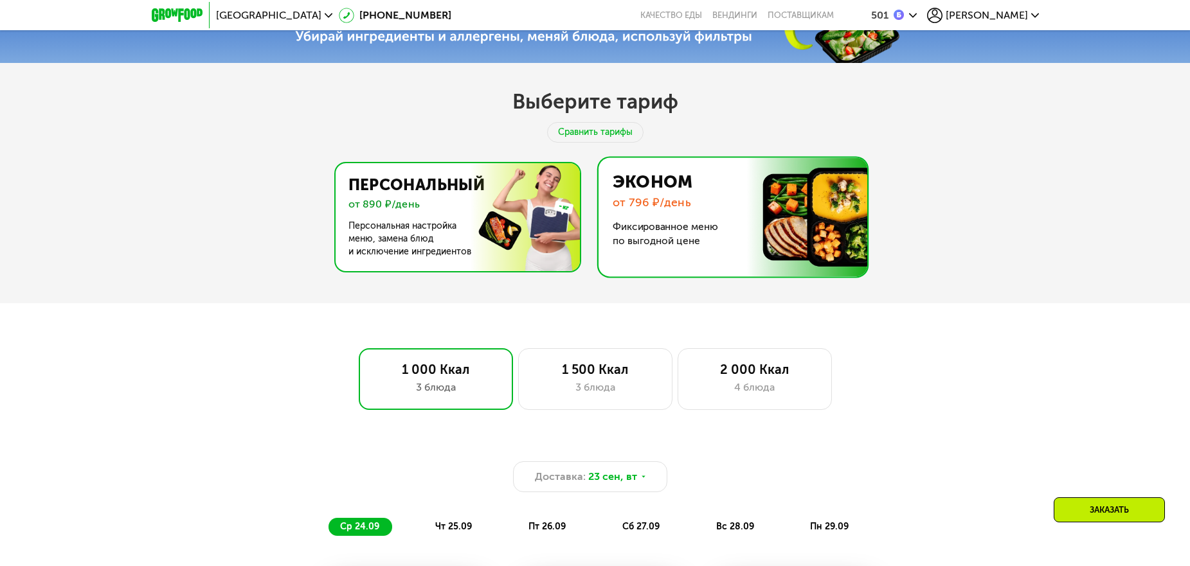
click at [495, 231] on img at bounding box center [454, 217] width 250 height 108
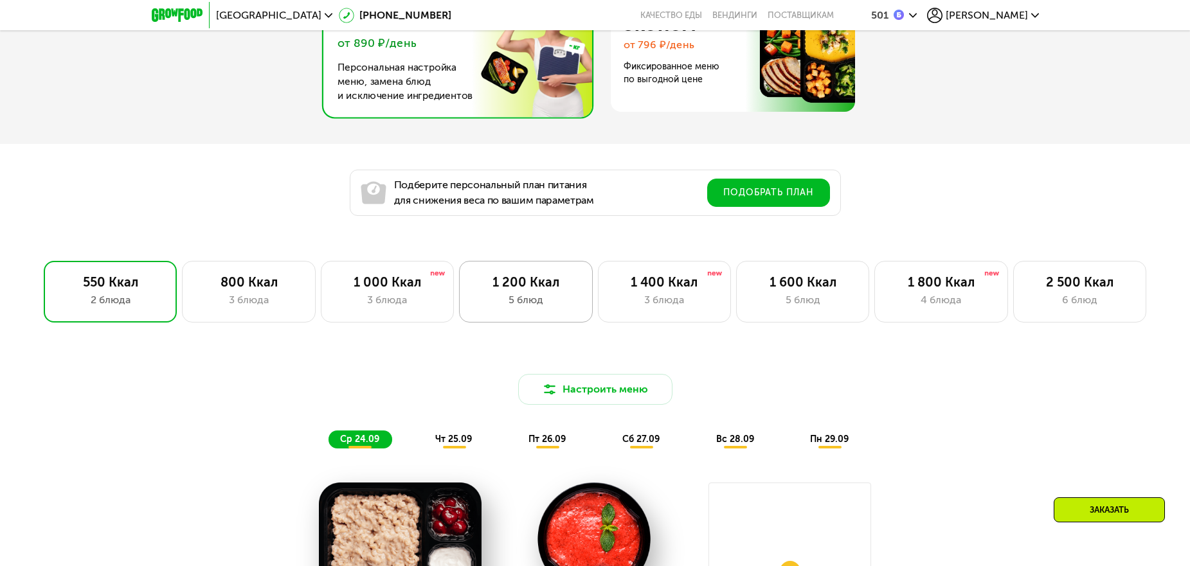
scroll to position [788, 0]
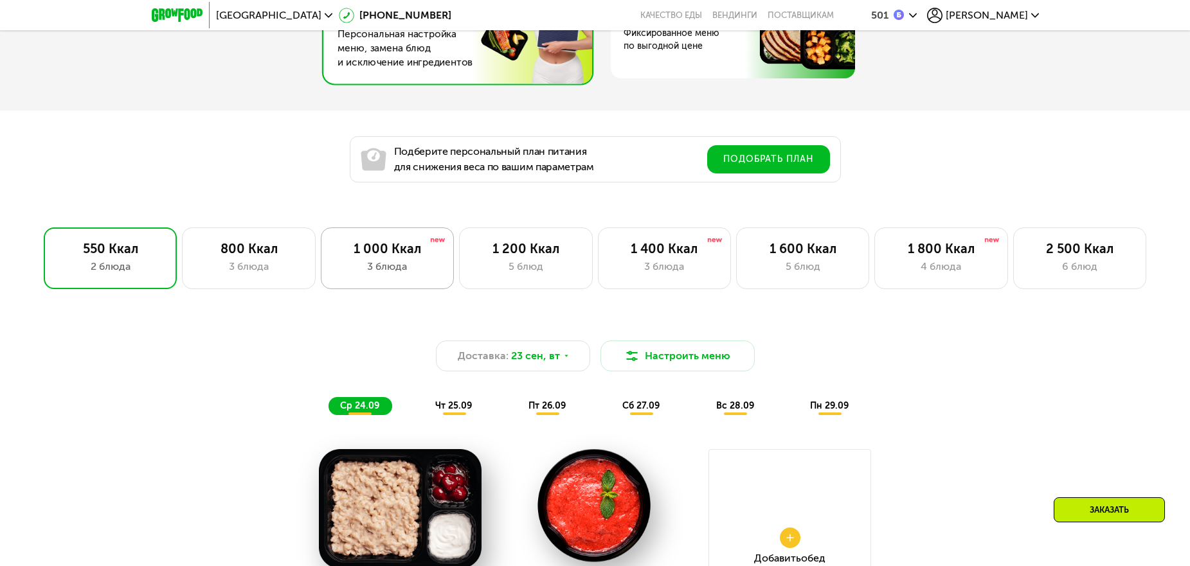
click at [406, 257] on div "1 000 Ккал" at bounding box center [387, 248] width 106 height 15
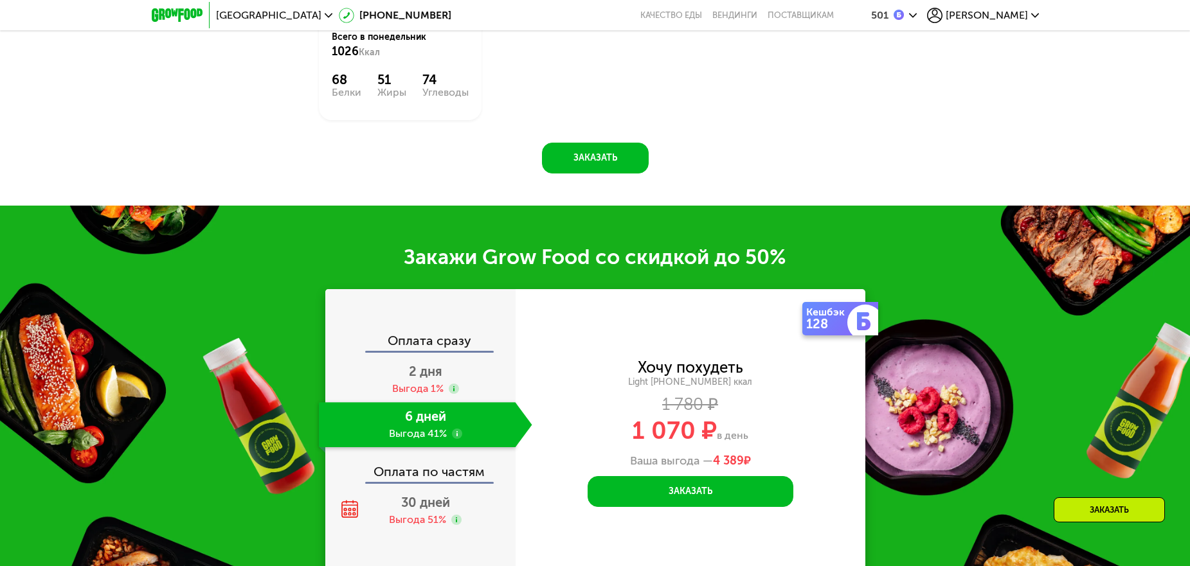
scroll to position [1560, 0]
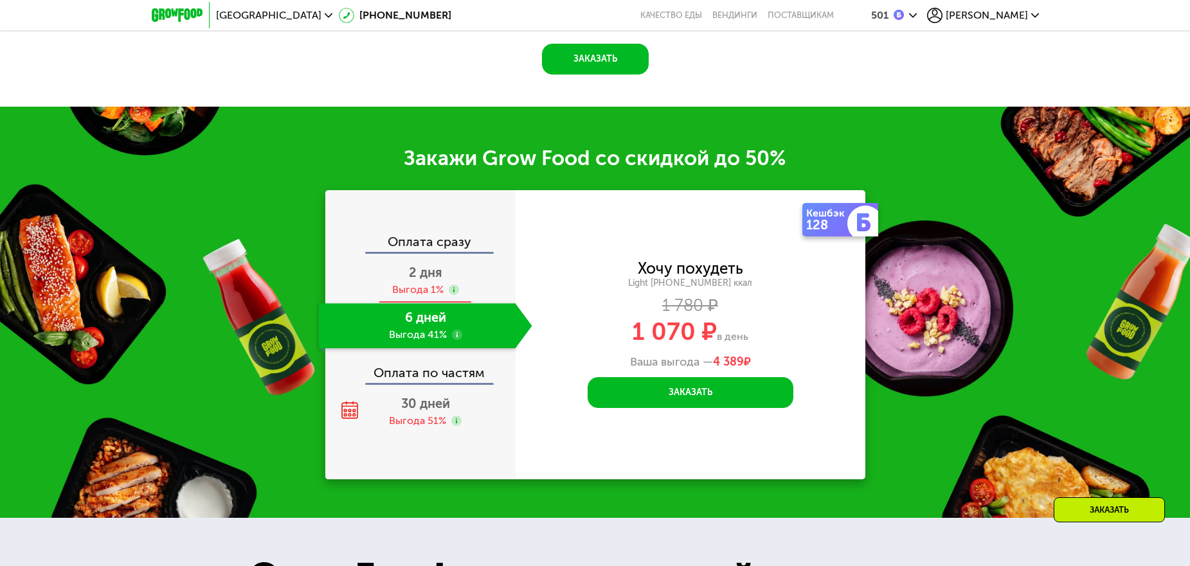
click at [426, 288] on div "Выгода 1%" at bounding box center [417, 290] width 51 height 14
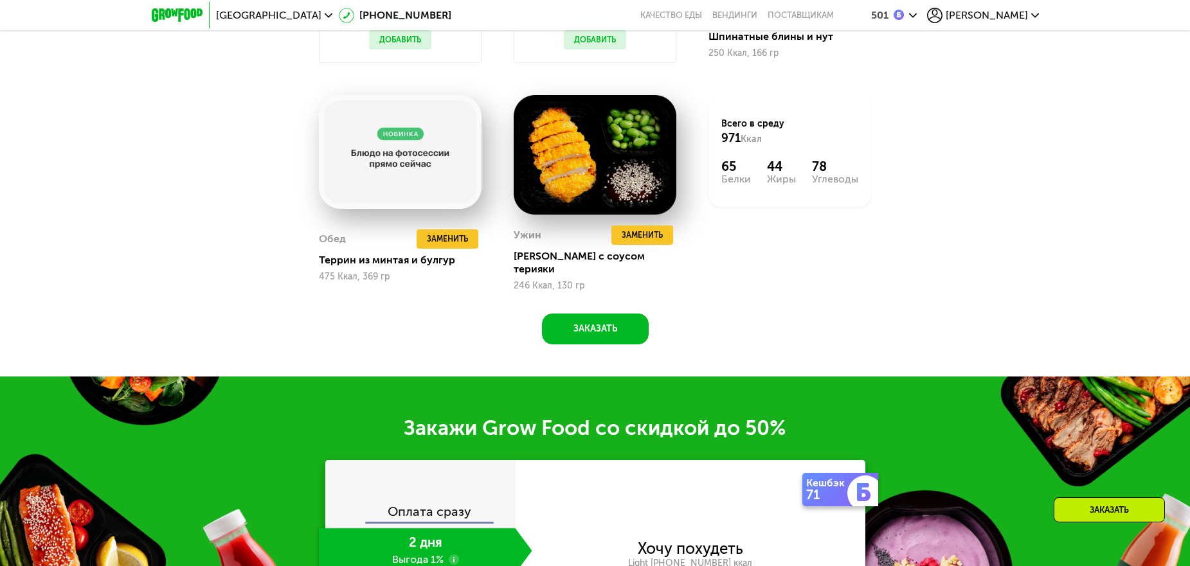
scroll to position [1126, 0]
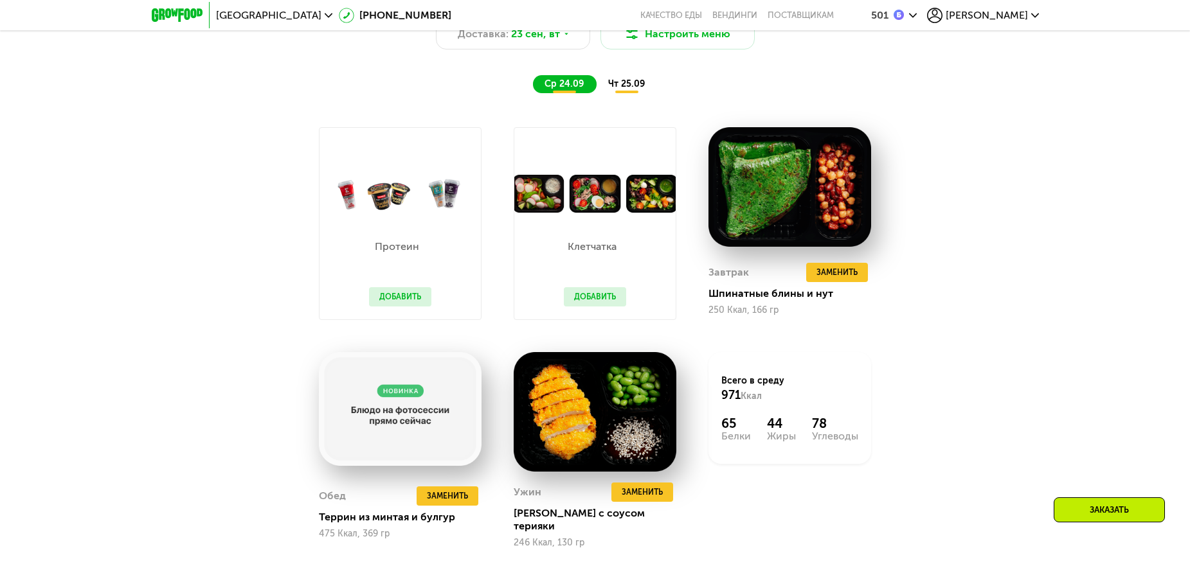
click at [401, 296] on button "Добавить" at bounding box center [400, 296] width 62 height 19
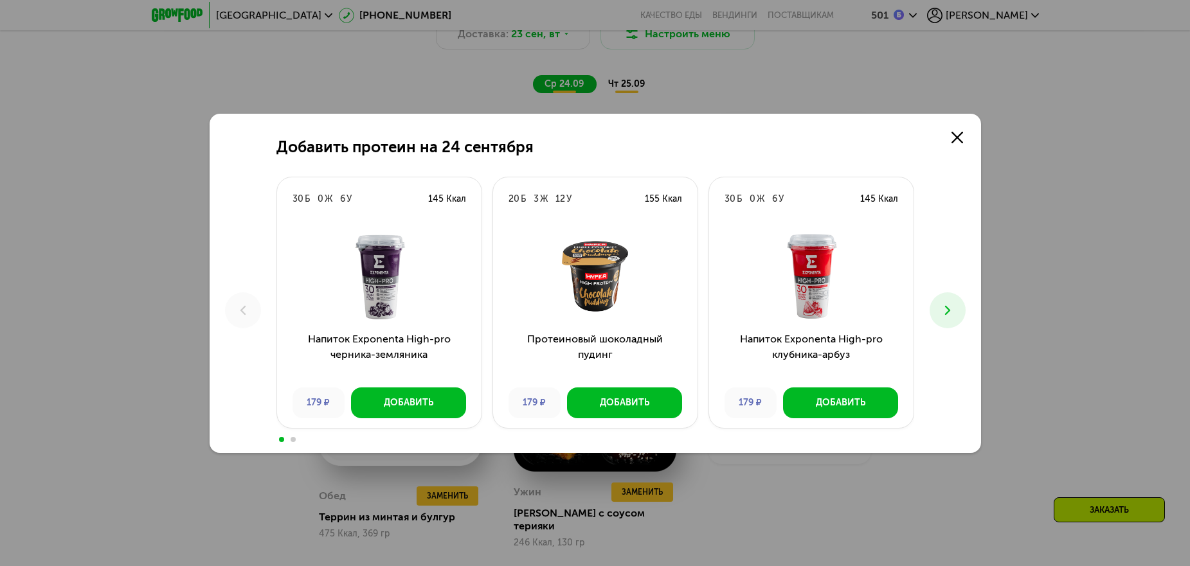
click at [953, 308] on icon at bounding box center [947, 310] width 15 height 15
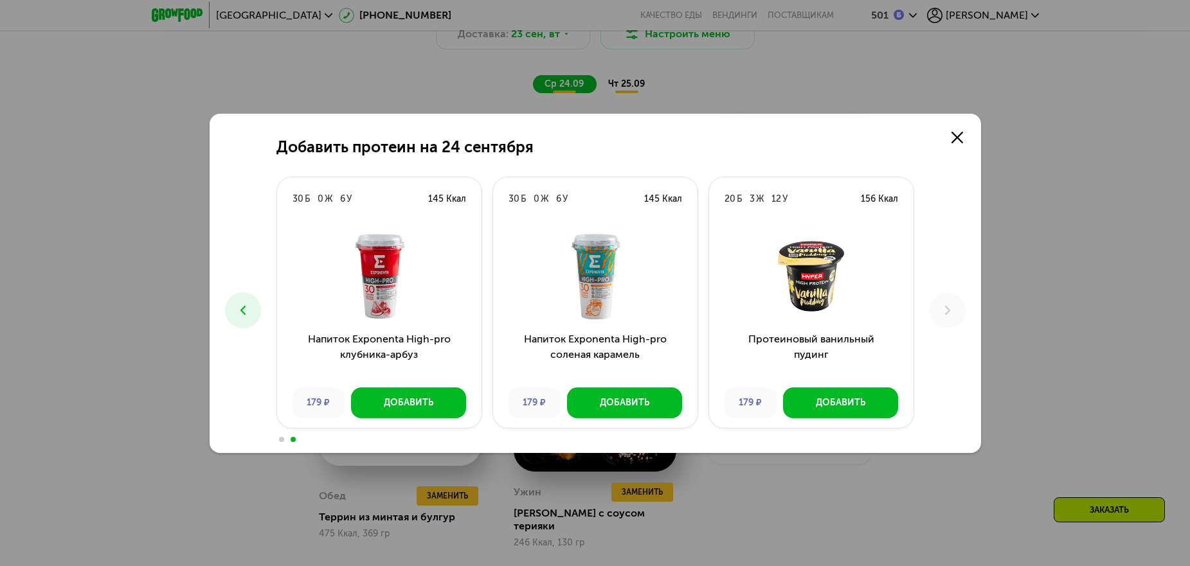
click at [237, 303] on icon at bounding box center [242, 310] width 15 height 15
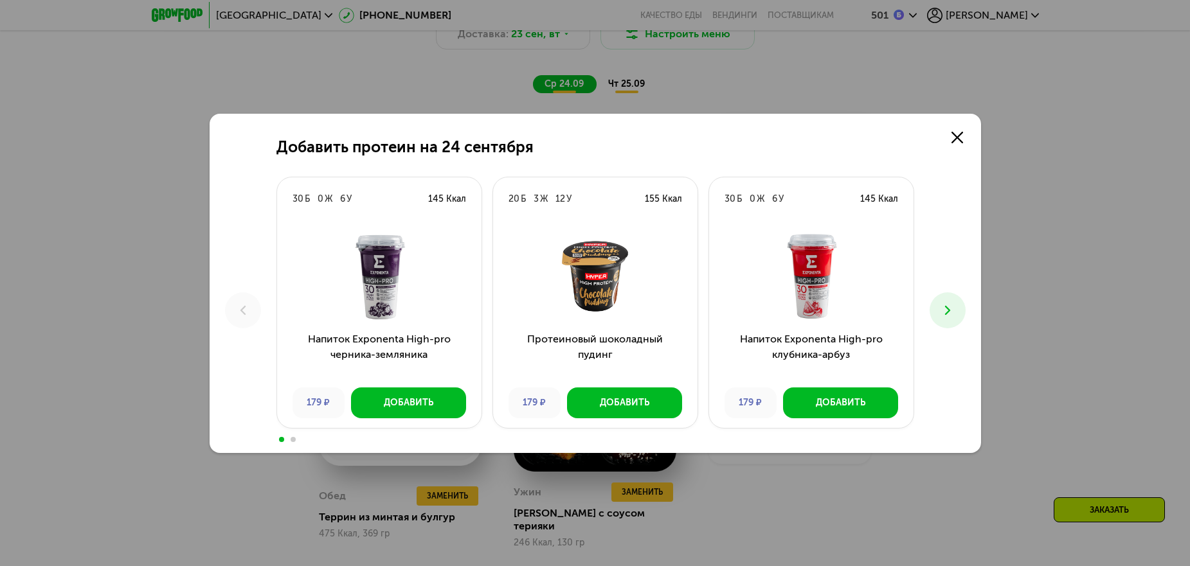
click at [949, 303] on icon at bounding box center [947, 310] width 15 height 15
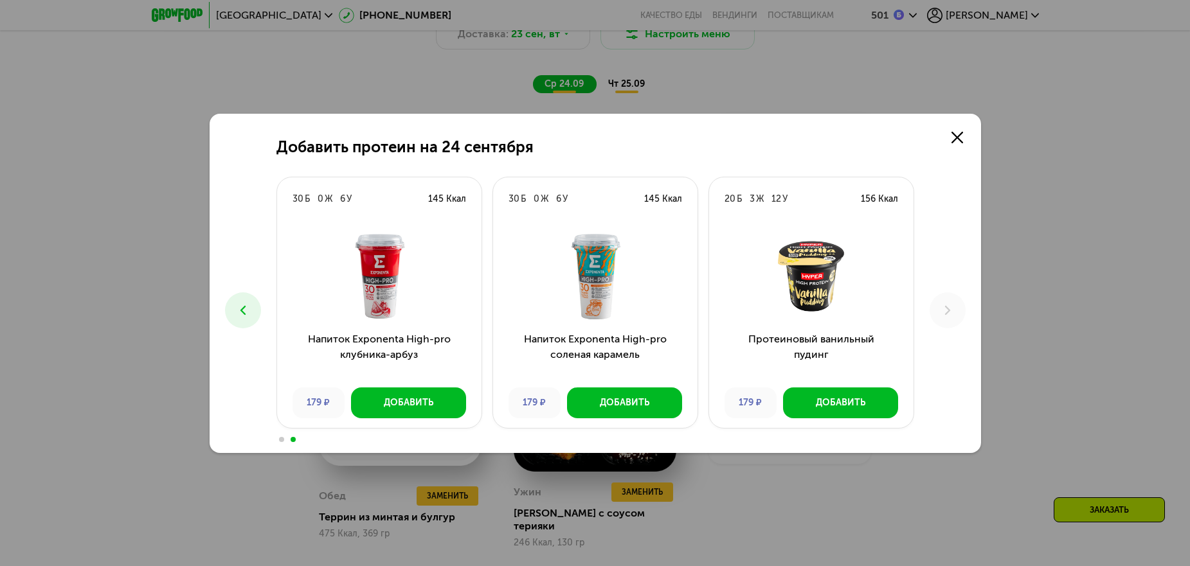
click at [249, 305] on icon at bounding box center [242, 310] width 15 height 15
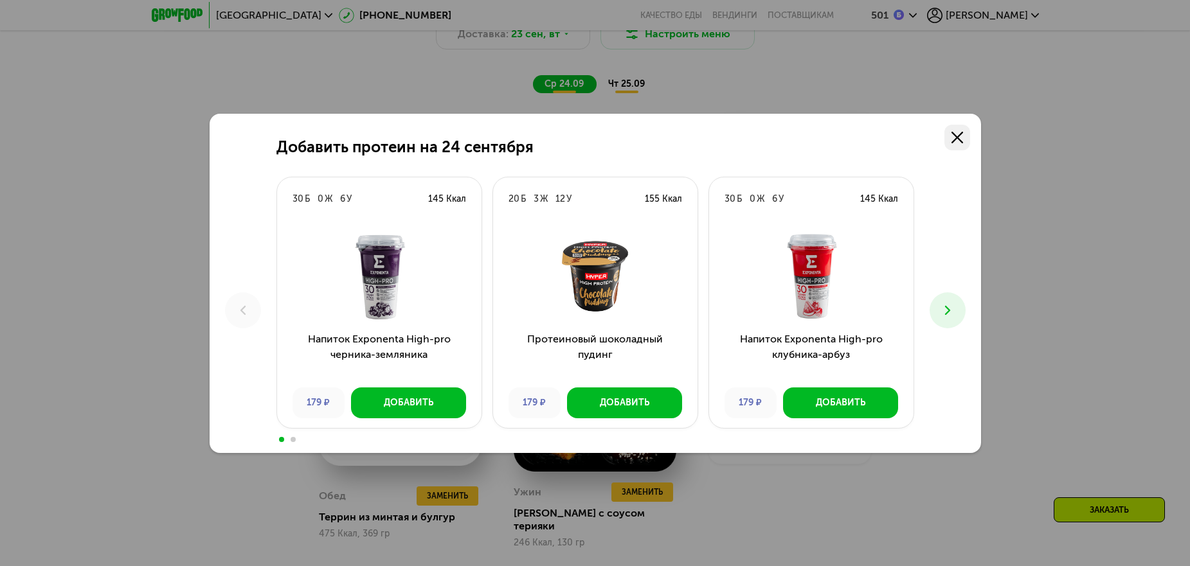
click at [957, 138] on use at bounding box center [958, 138] width 12 height 12
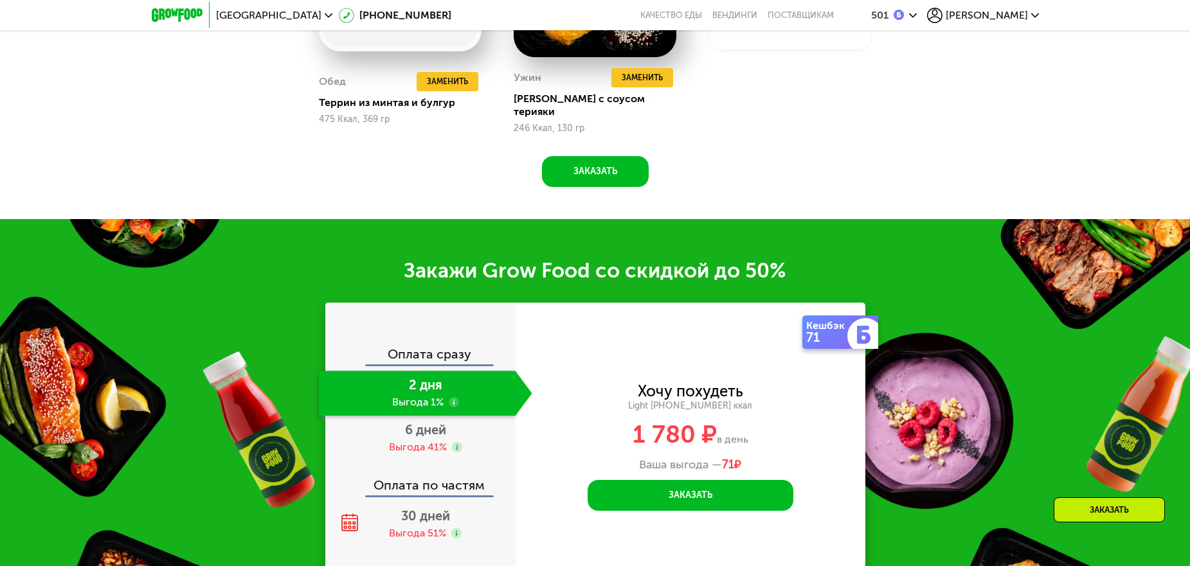
scroll to position [1641, 0]
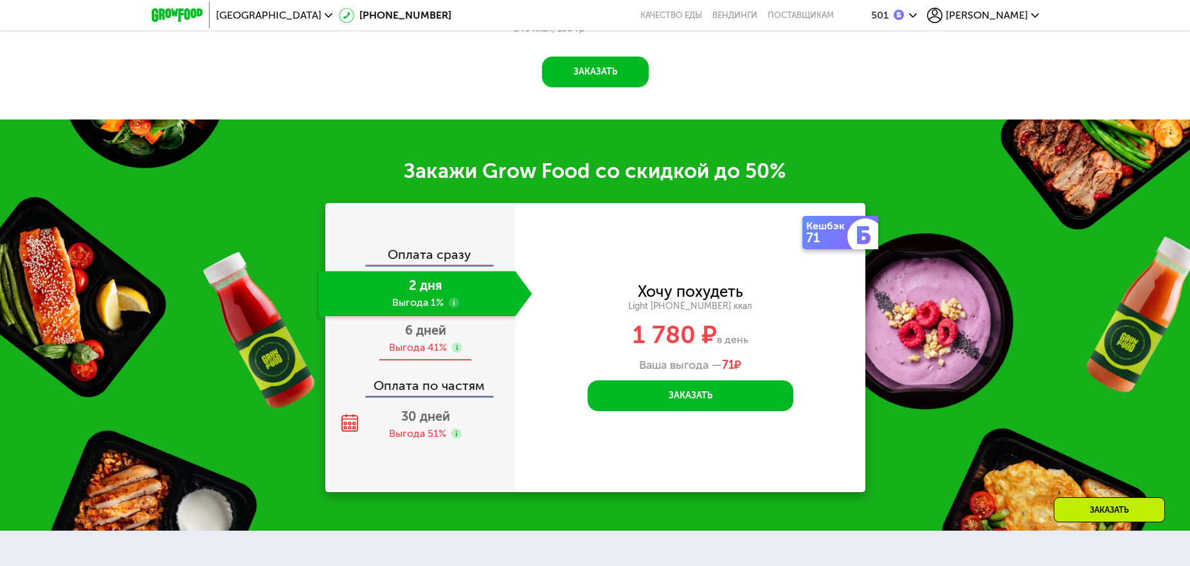
click at [407, 341] on div "Выгода 41%" at bounding box center [418, 348] width 58 height 14
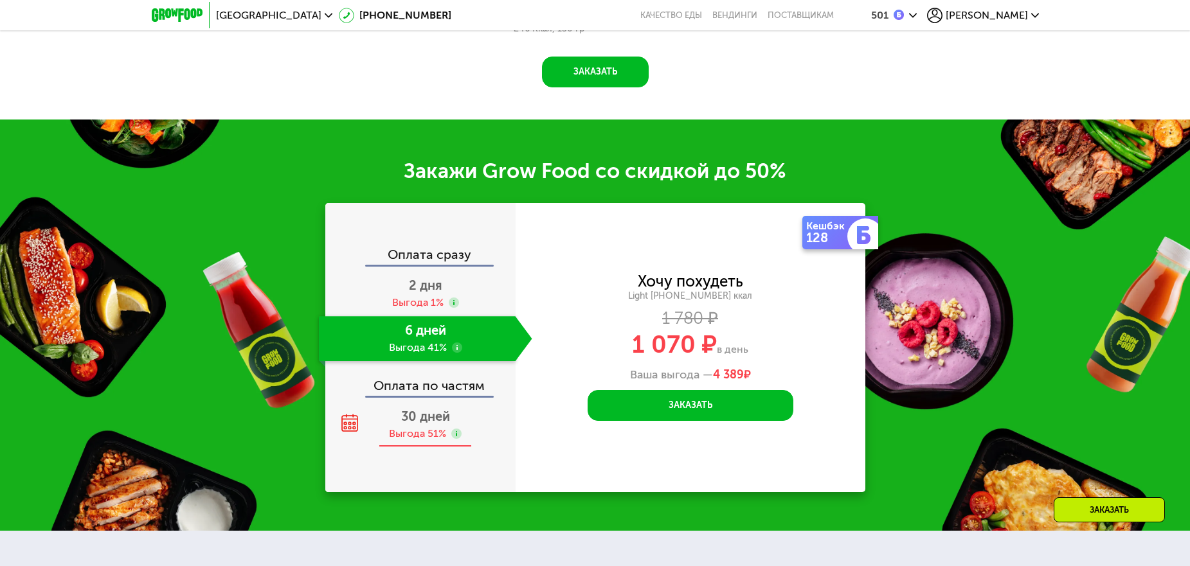
click at [401, 409] on span "30 дней" at bounding box center [425, 416] width 49 height 15
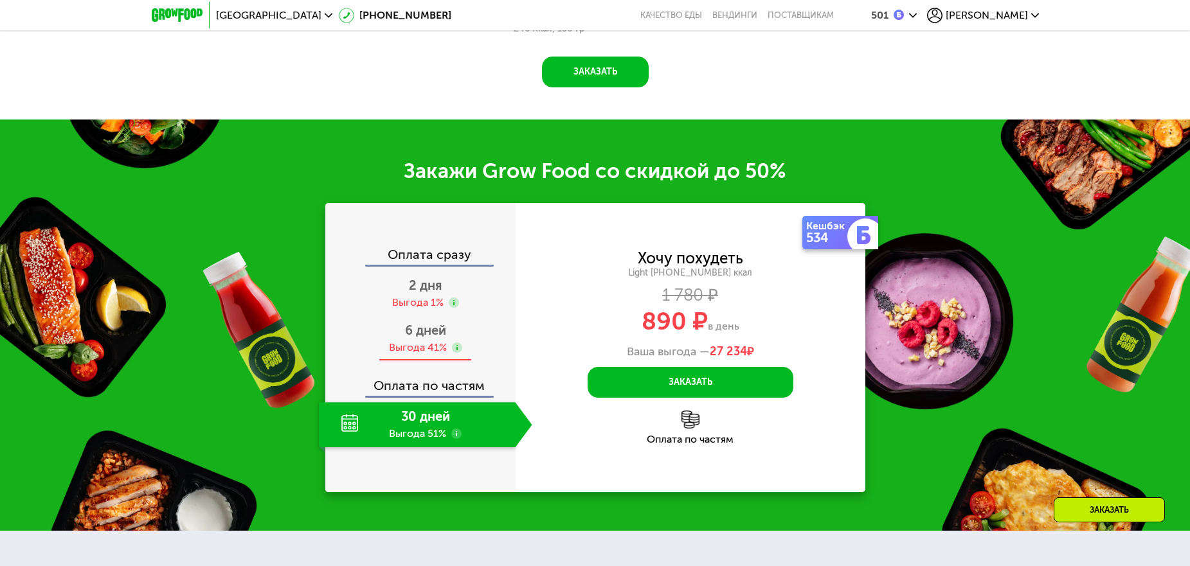
click at [434, 341] on div "Выгода 41%" at bounding box center [418, 348] width 58 height 14
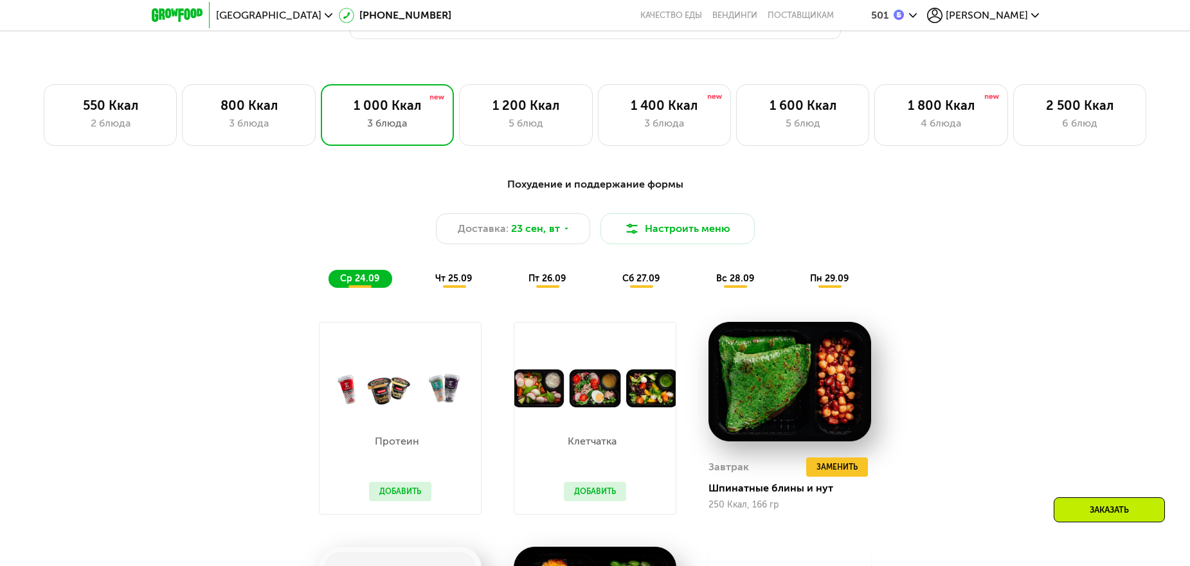
scroll to position [869, 0]
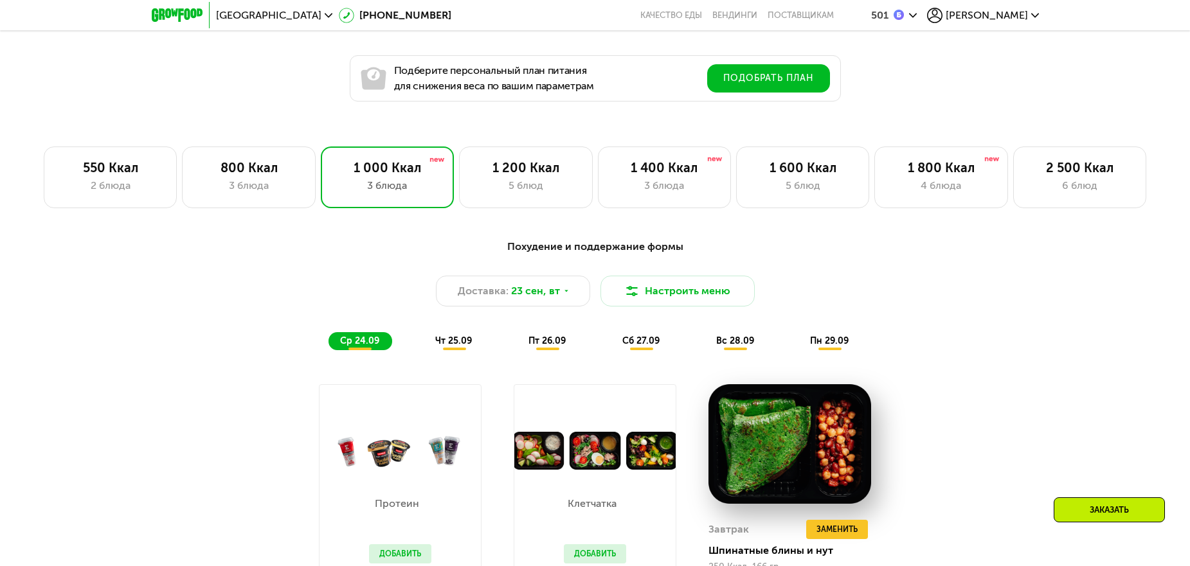
click at [452, 341] on span "чт 25.09" at bounding box center [453, 341] width 37 height 11
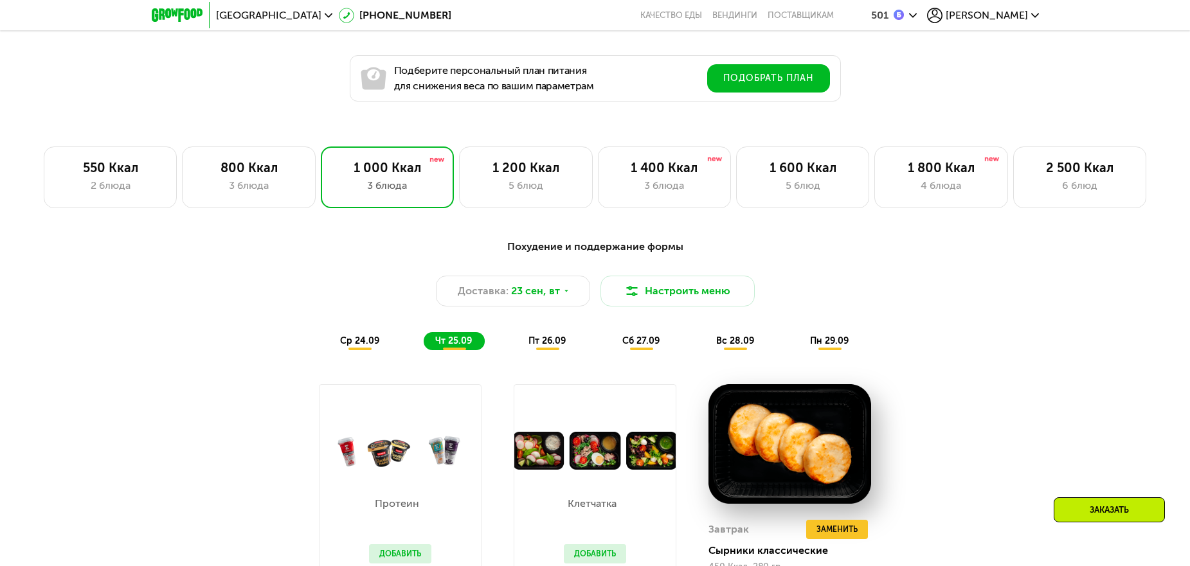
click at [363, 344] on span "ср 24.09" at bounding box center [359, 341] width 39 height 11
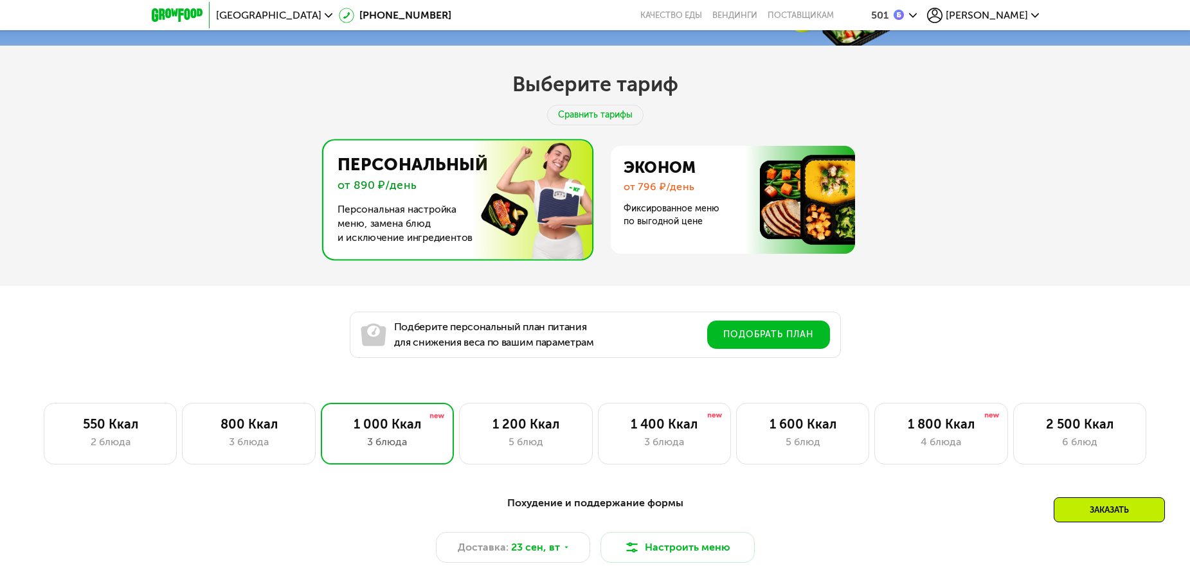
scroll to position [612, 0]
click at [532, 433] on div "1 200 Ккал" at bounding box center [526, 424] width 106 height 15
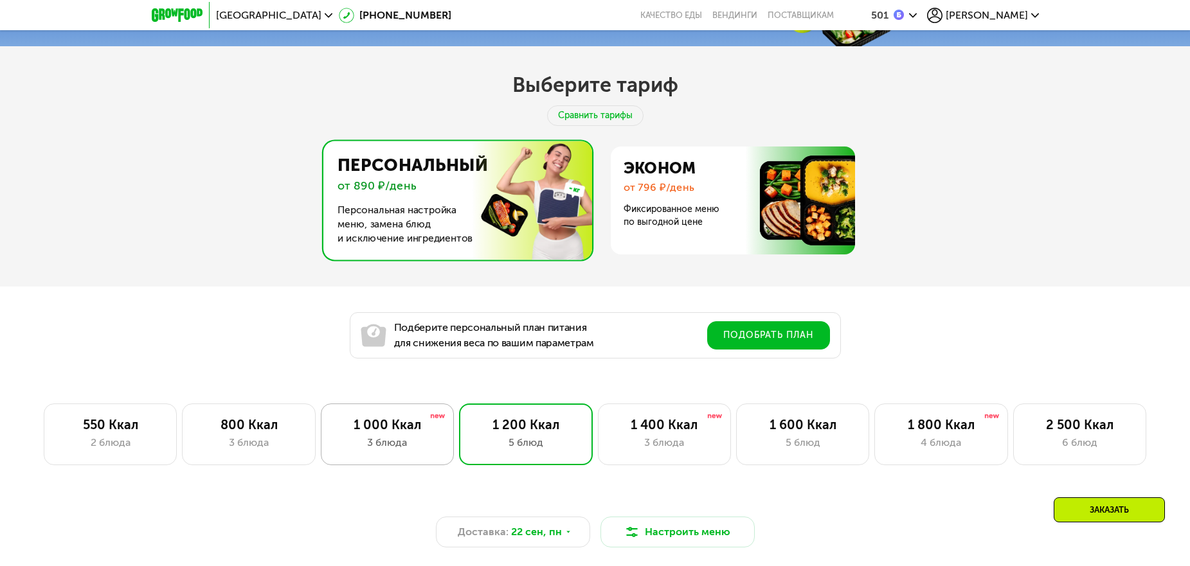
click at [399, 428] on div "1 000 Ккал" at bounding box center [387, 424] width 106 height 15
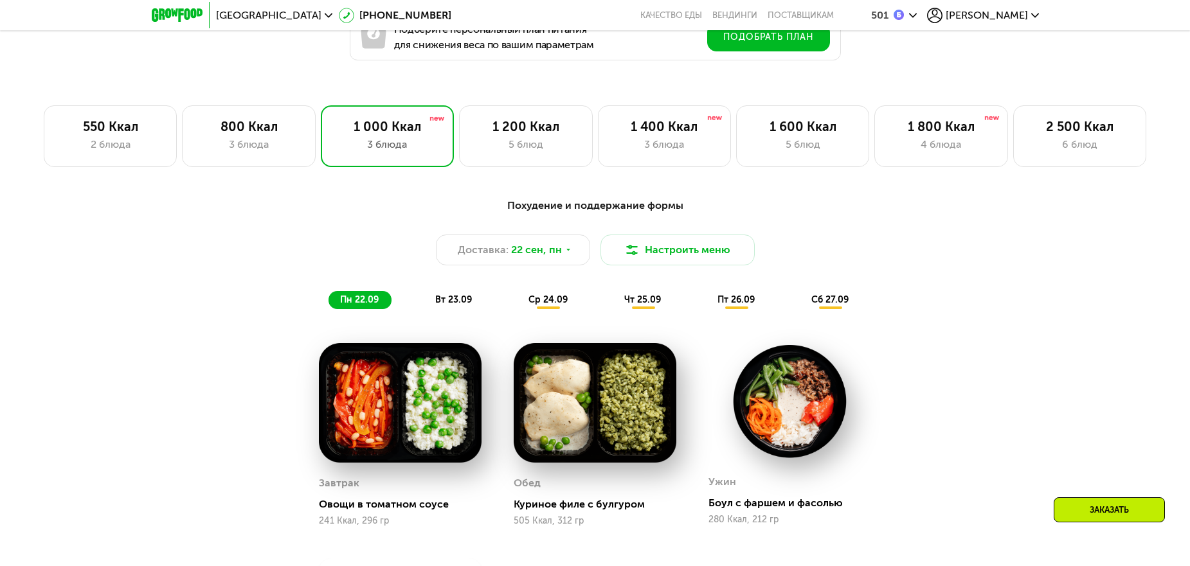
scroll to position [869, 0]
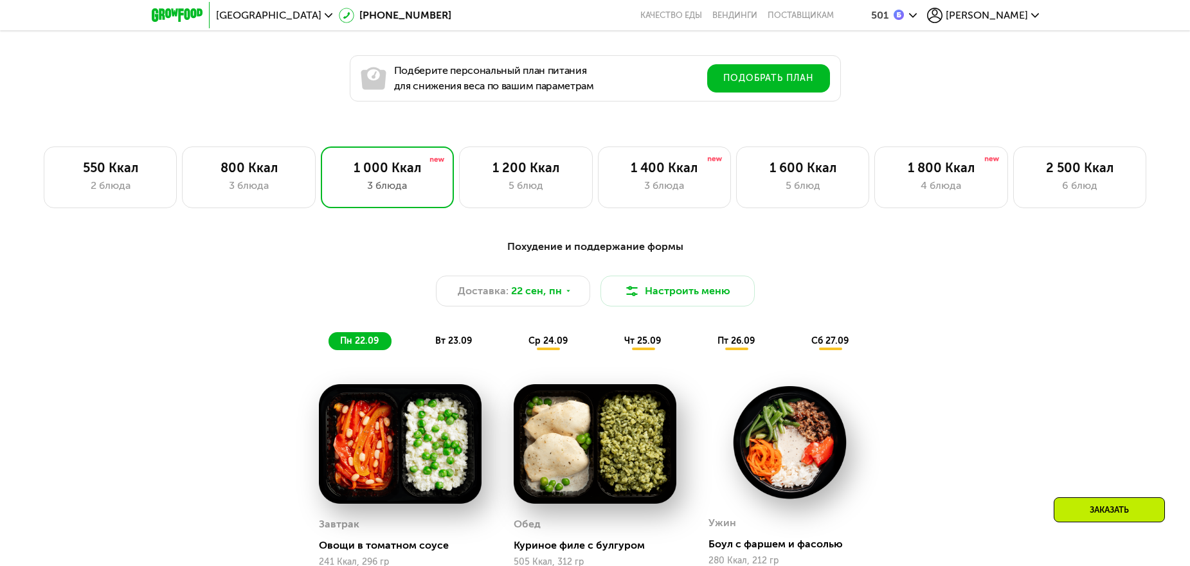
click at [1137, 311] on div "Похудение и поддержание формы Доставка: [DATE] Настроить меню пн 22.09 вт 23.09…" at bounding box center [595, 509] width 1190 height 576
click at [676, 187] on div "3 блюда" at bounding box center [664, 185] width 106 height 15
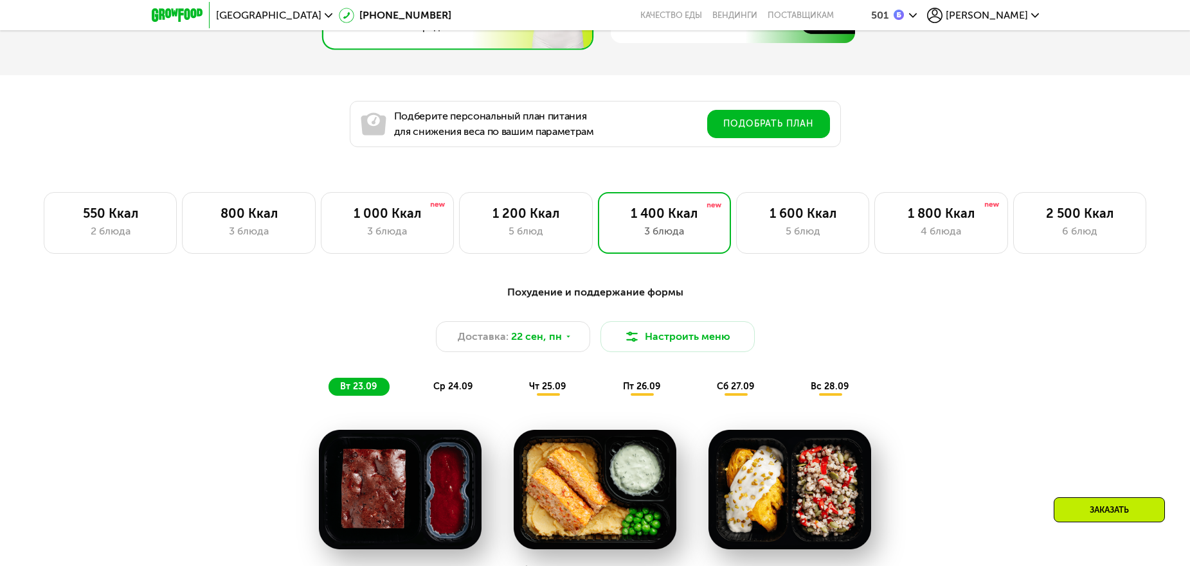
scroll to position [805, 0]
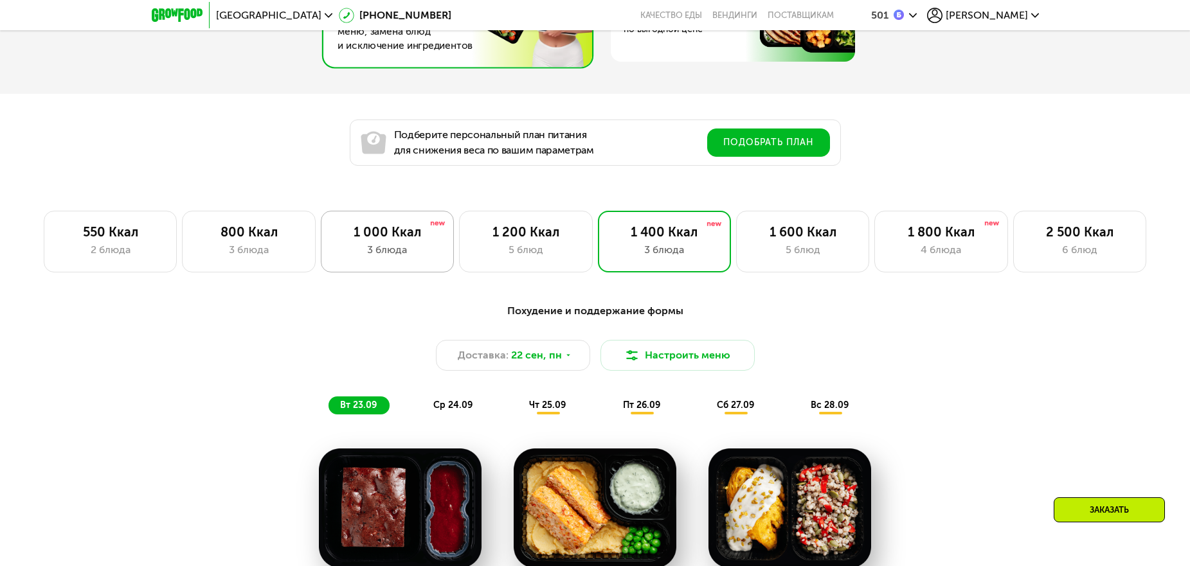
click at [398, 236] on div "1 000 Ккал" at bounding box center [387, 231] width 106 height 15
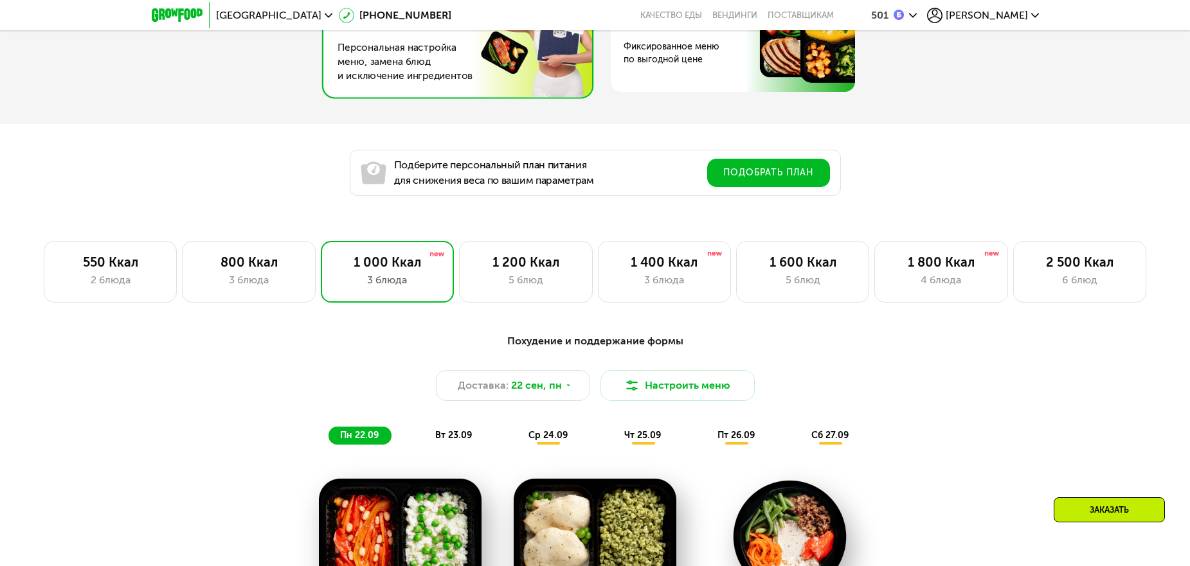
scroll to position [676, 0]
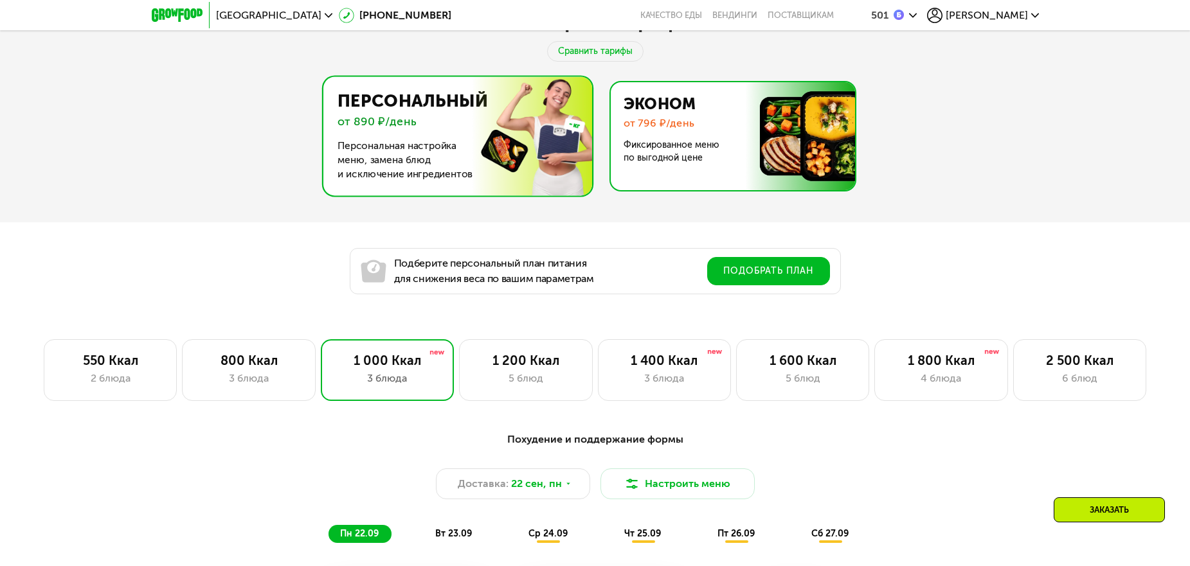
click at [665, 162] on img at bounding box center [729, 136] width 250 height 108
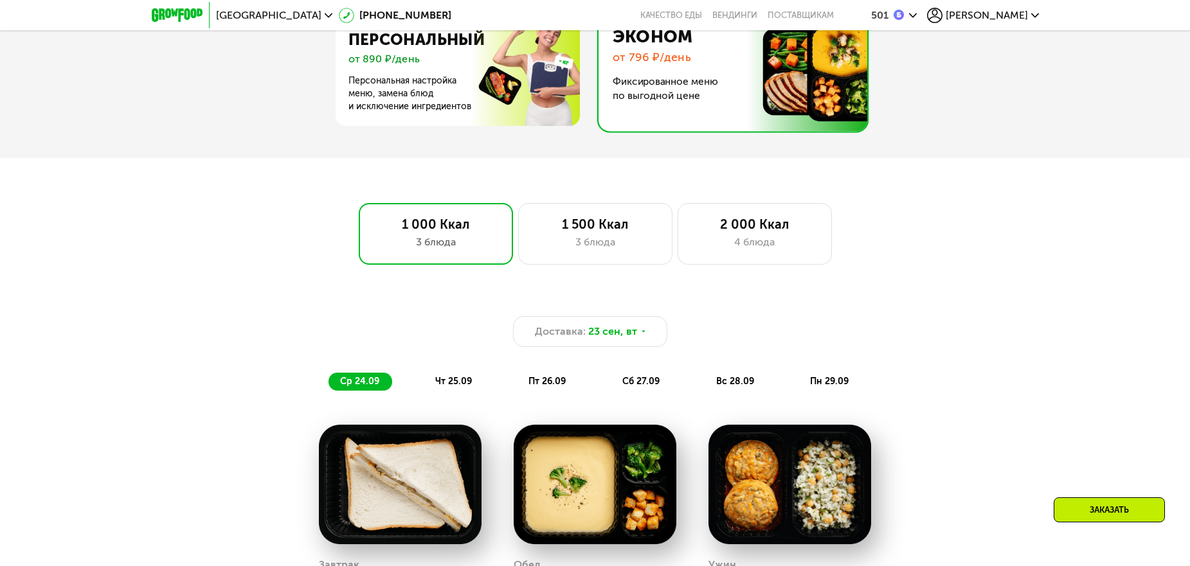
scroll to position [612, 0]
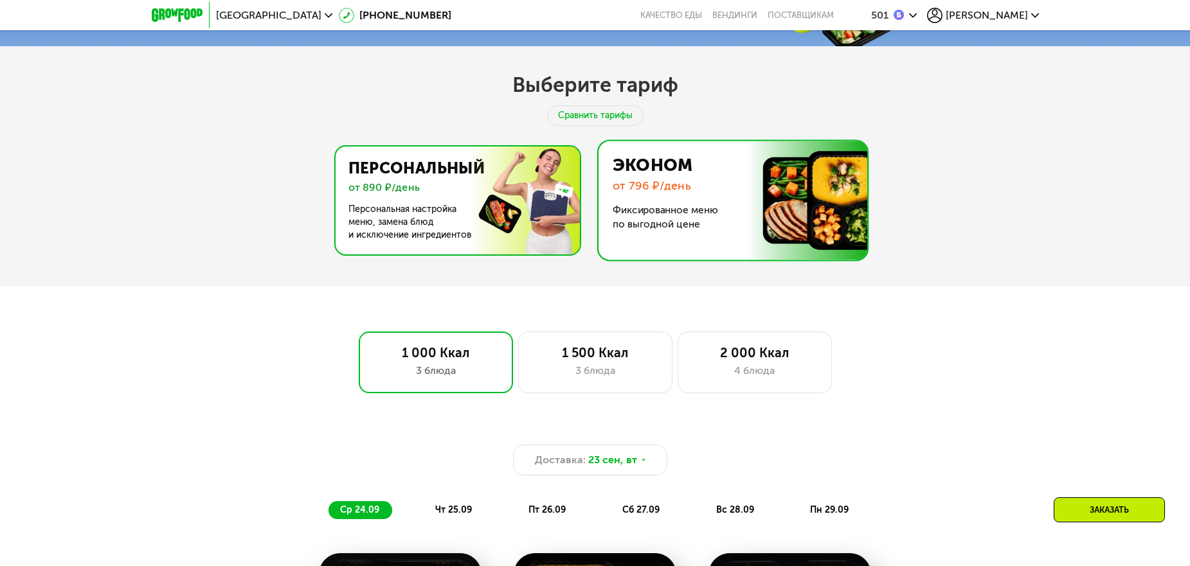
click at [522, 174] on img at bounding box center [454, 201] width 250 height 108
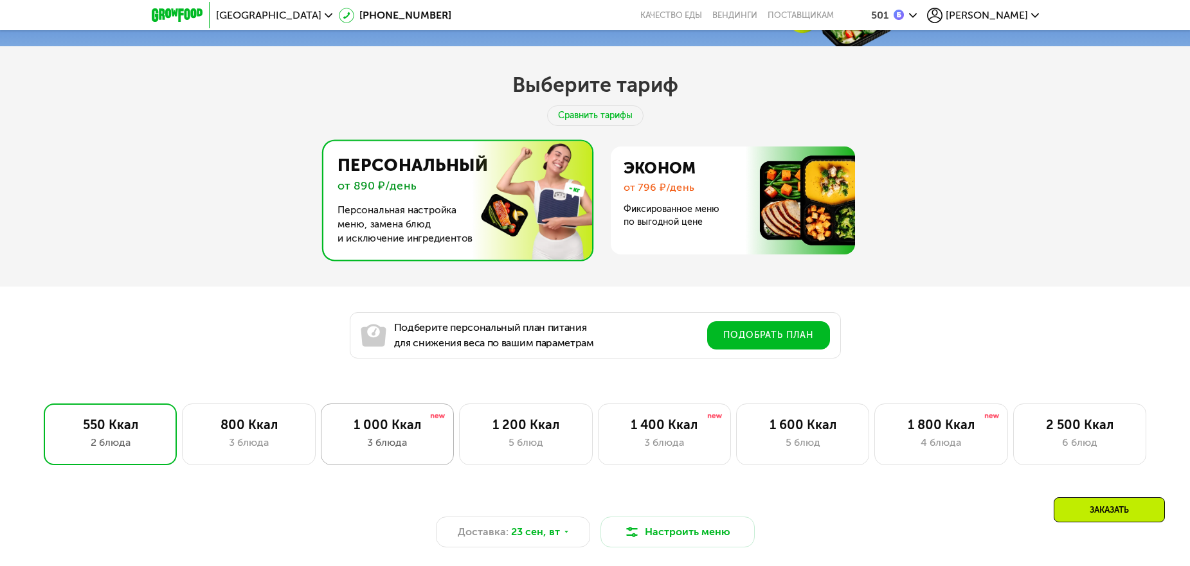
click at [392, 440] on div "3 блюда" at bounding box center [387, 442] width 106 height 15
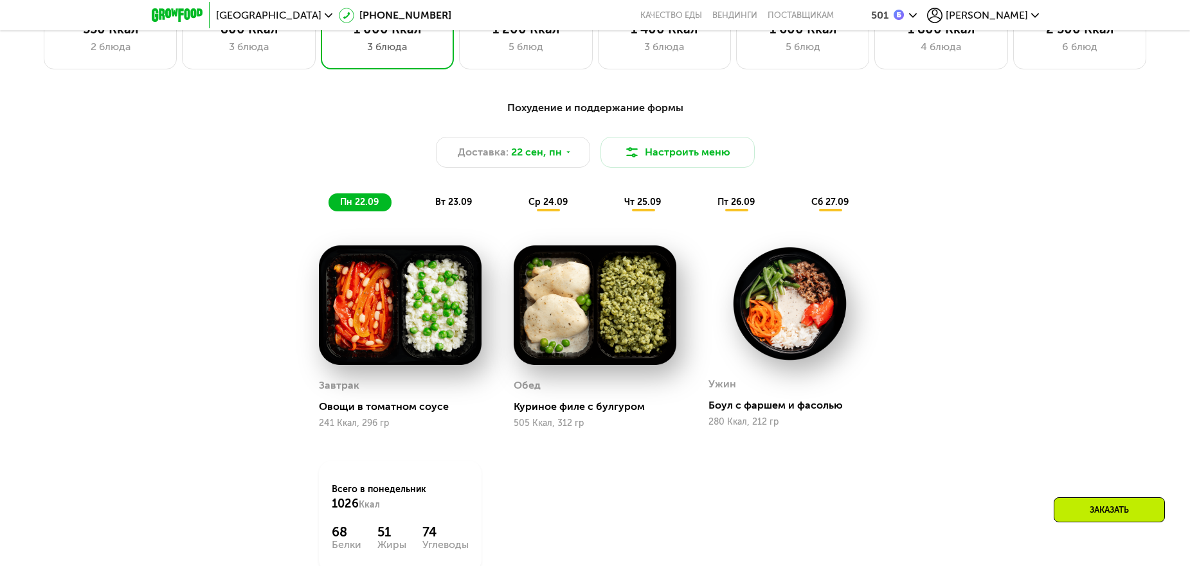
scroll to position [1062, 0]
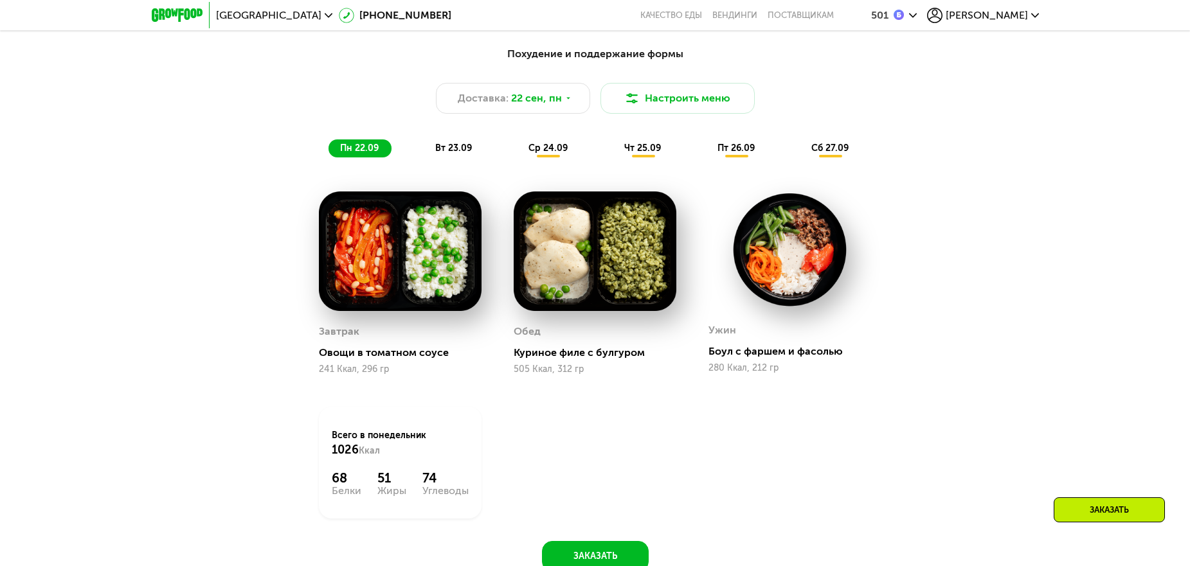
click at [452, 152] on span "вт 23.09" at bounding box center [453, 148] width 37 height 11
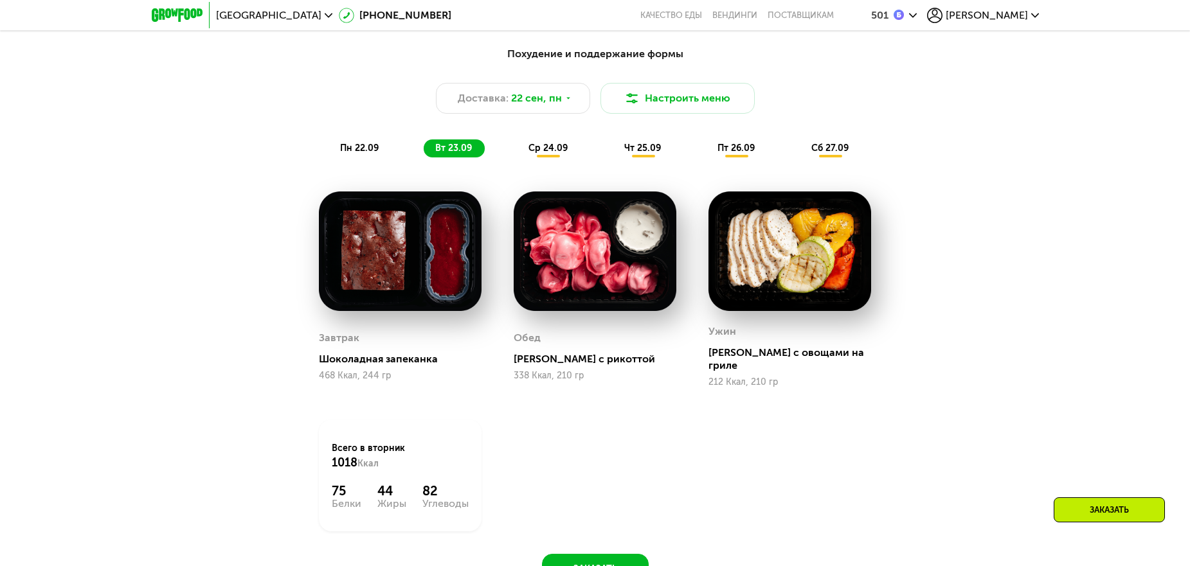
click at [552, 154] on span "ср 24.09" at bounding box center [547, 148] width 39 height 11
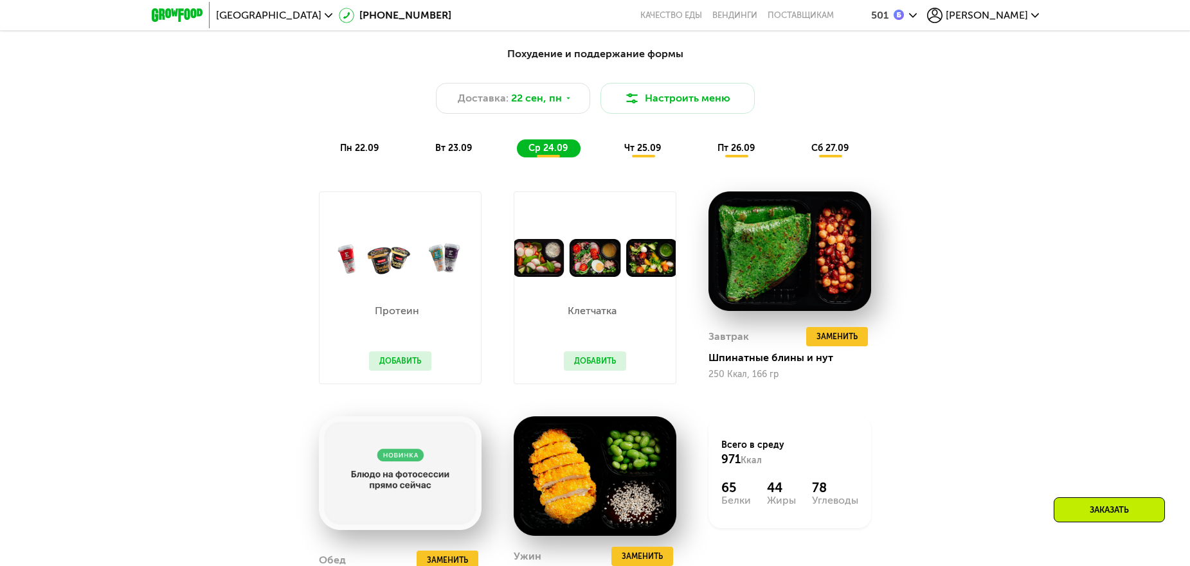
click at [647, 153] on span "чт 25.09" at bounding box center [642, 148] width 37 height 11
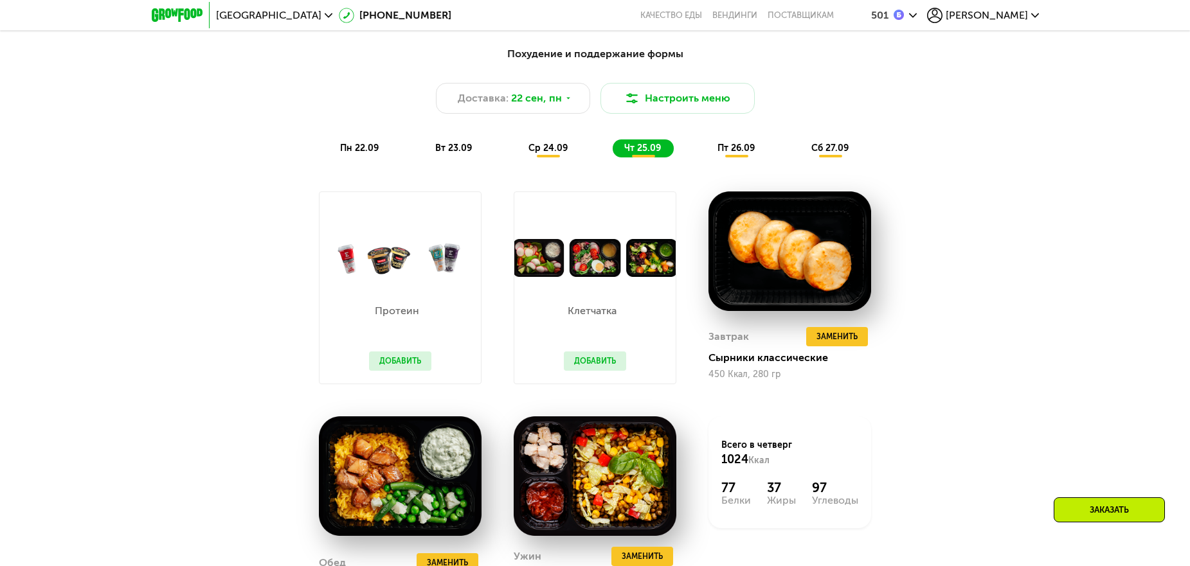
click at [727, 148] on span "пт 26.09" at bounding box center [736, 148] width 37 height 11
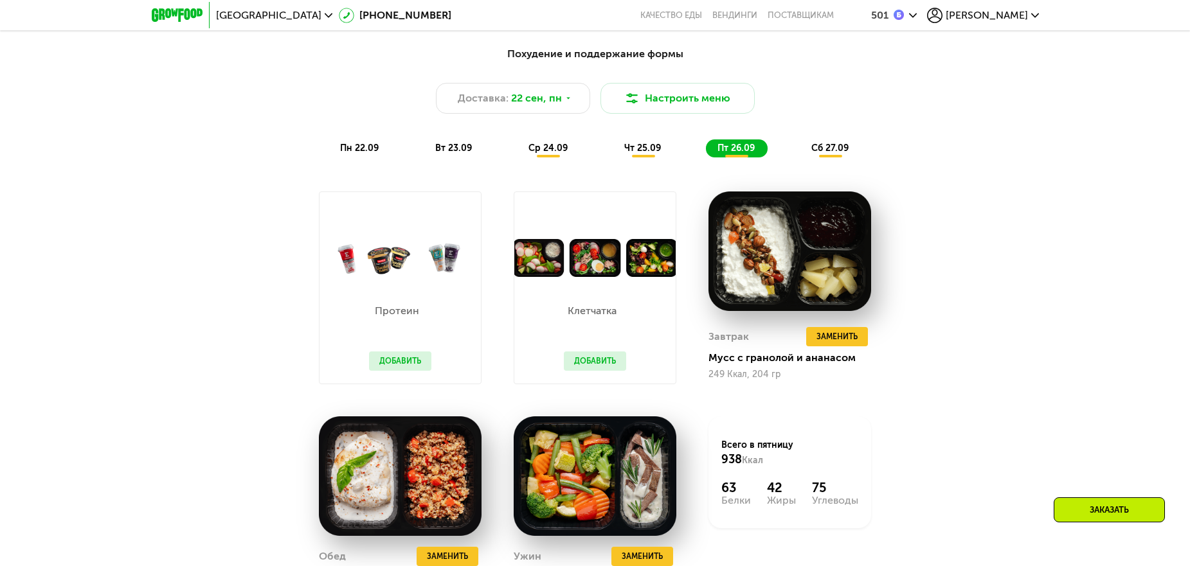
click at [827, 152] on span "сб 27.09" at bounding box center [829, 148] width 37 height 11
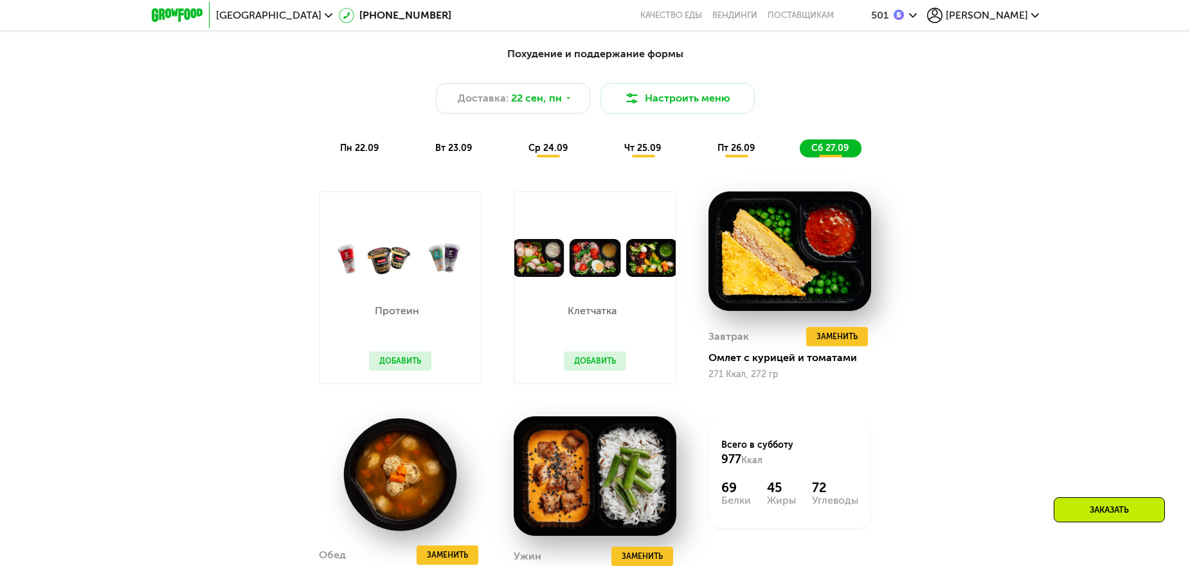
click at [370, 148] on span "пн 22.09" at bounding box center [359, 148] width 39 height 11
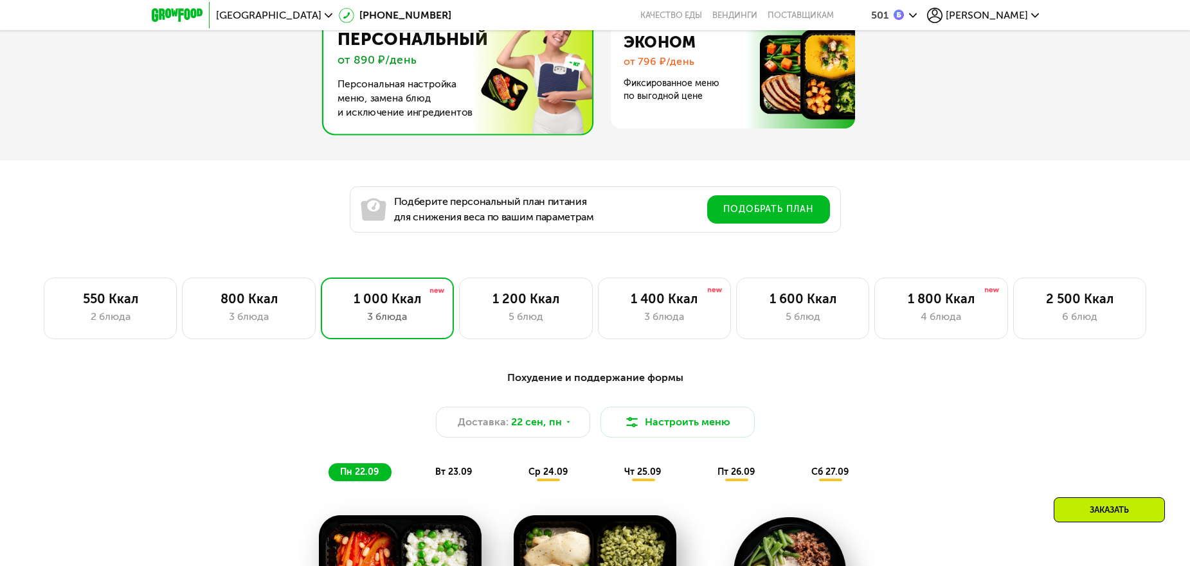
scroll to position [676, 0]
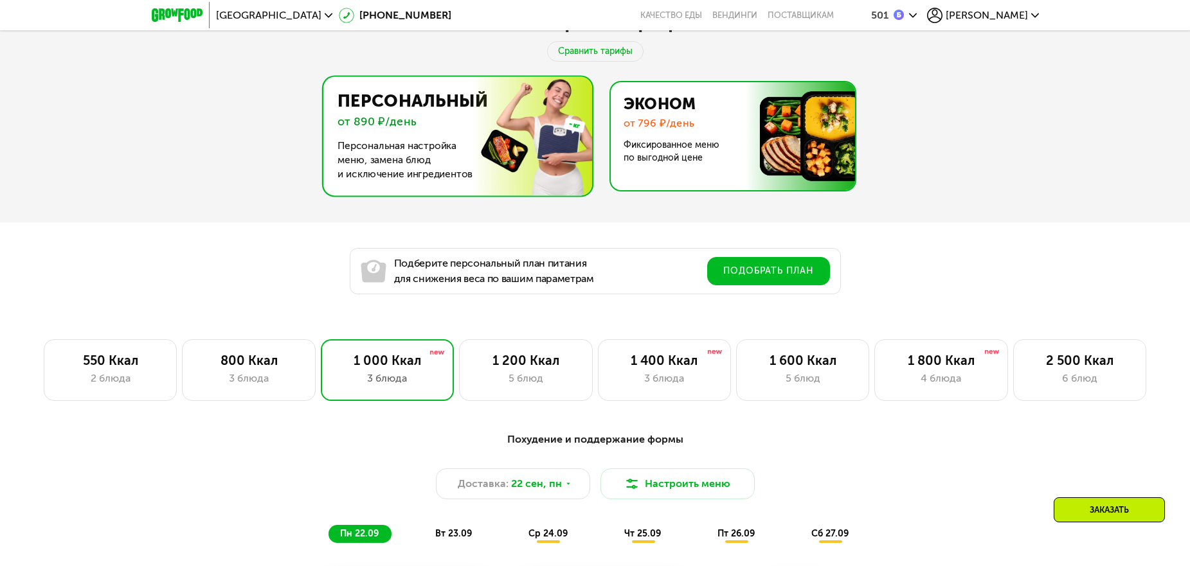
click at [659, 150] on img at bounding box center [729, 136] width 250 height 108
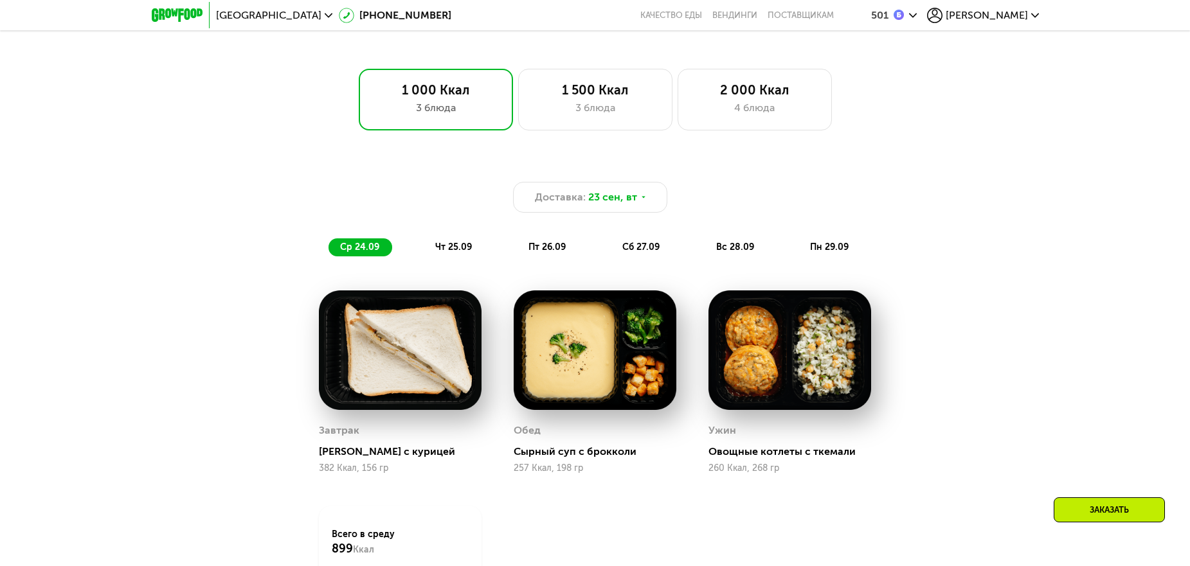
scroll to position [998, 0]
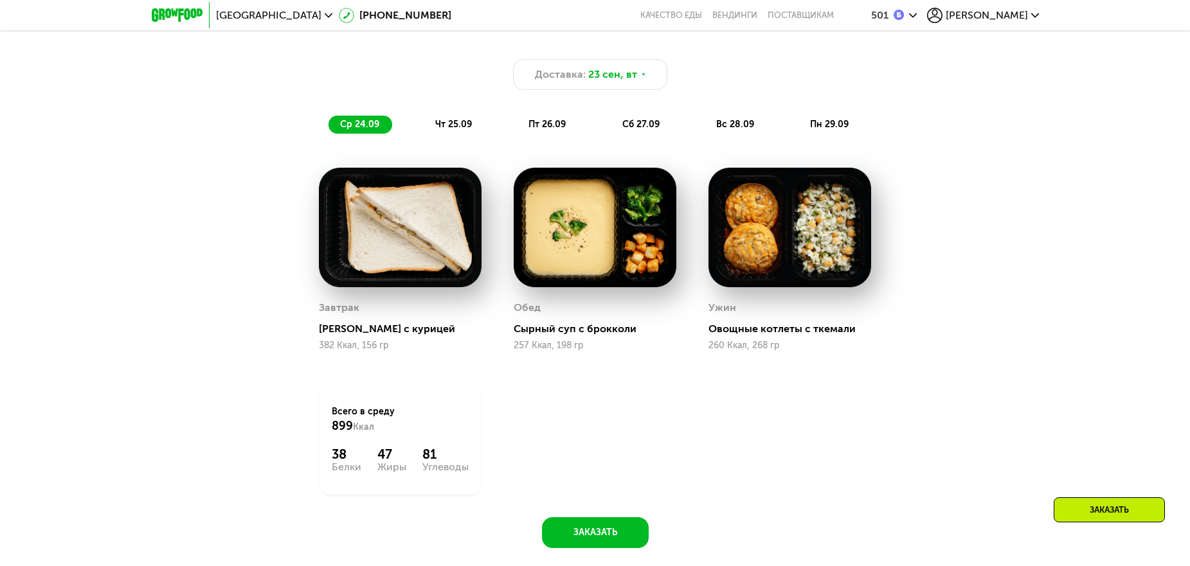
click at [452, 126] on span "чт 25.09" at bounding box center [453, 124] width 37 height 11
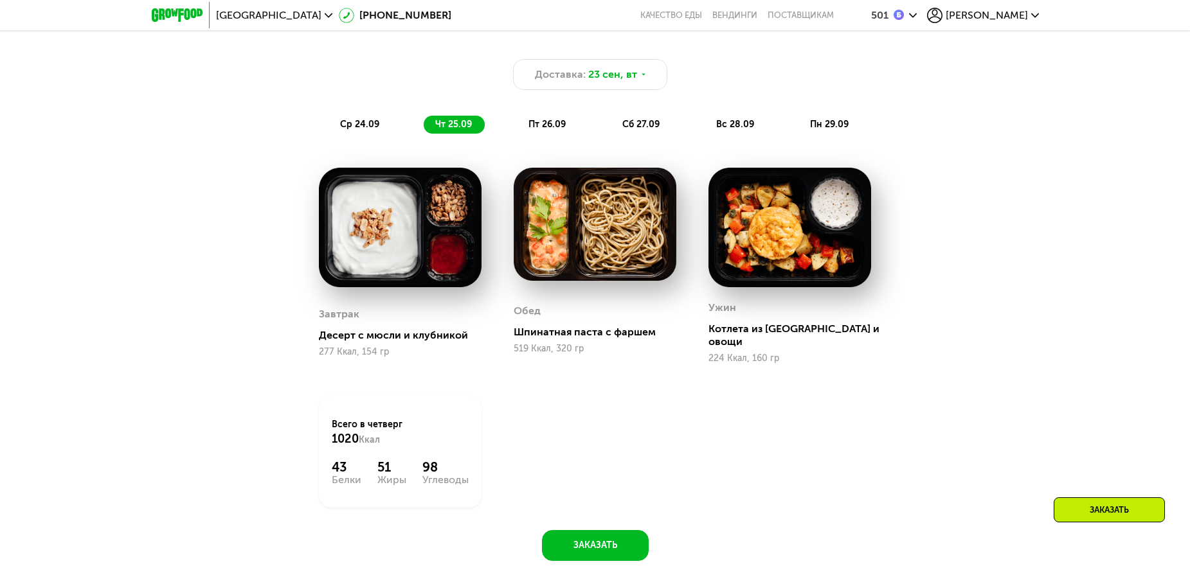
click at [546, 130] on span "пт 26.09" at bounding box center [546, 124] width 37 height 11
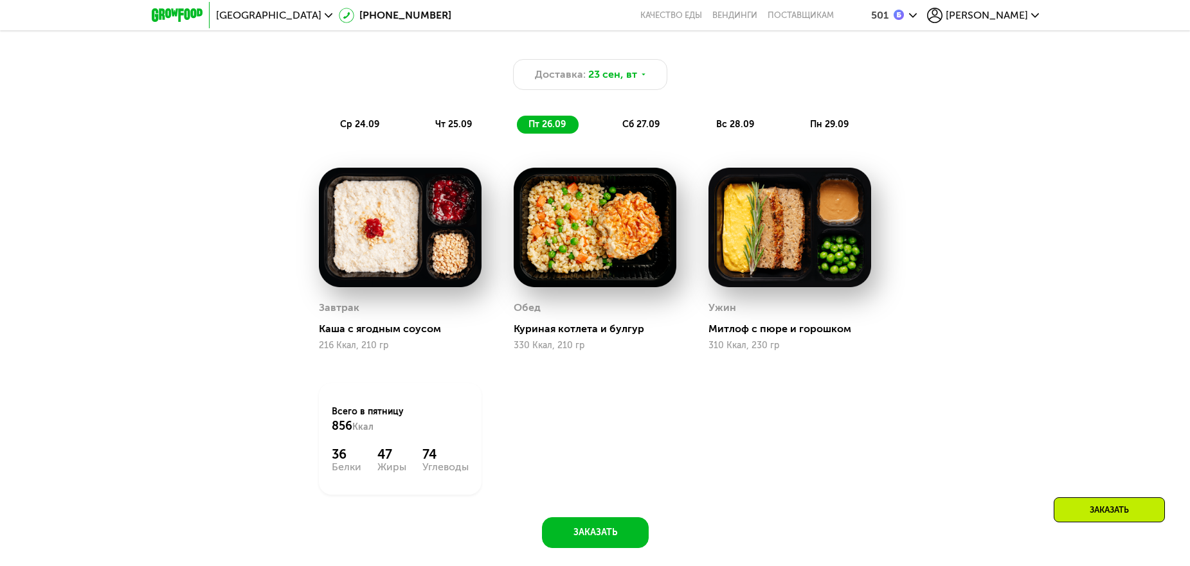
click at [640, 127] on span "сб 27.09" at bounding box center [640, 124] width 37 height 11
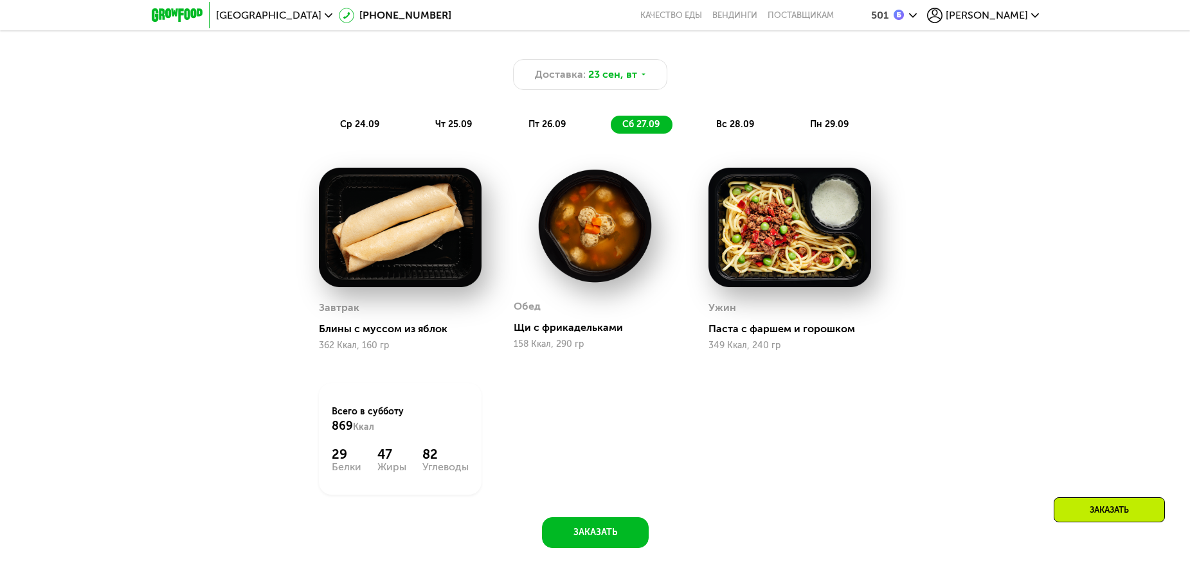
click at [734, 127] on span "вс 28.09" at bounding box center [735, 124] width 38 height 11
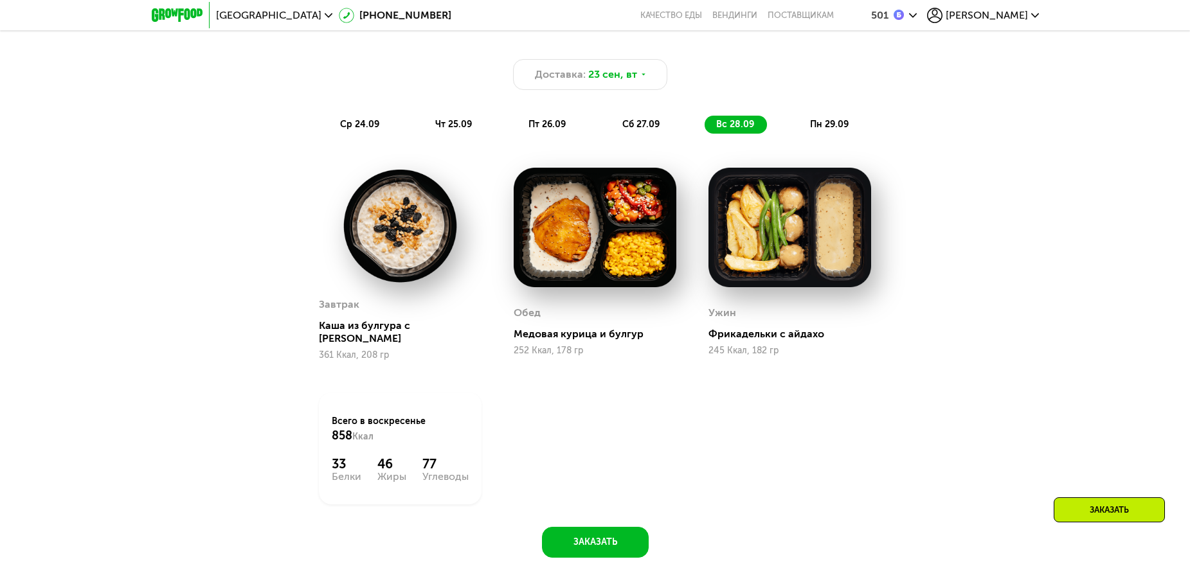
click at [832, 130] on span "пн 29.09" at bounding box center [829, 124] width 39 height 11
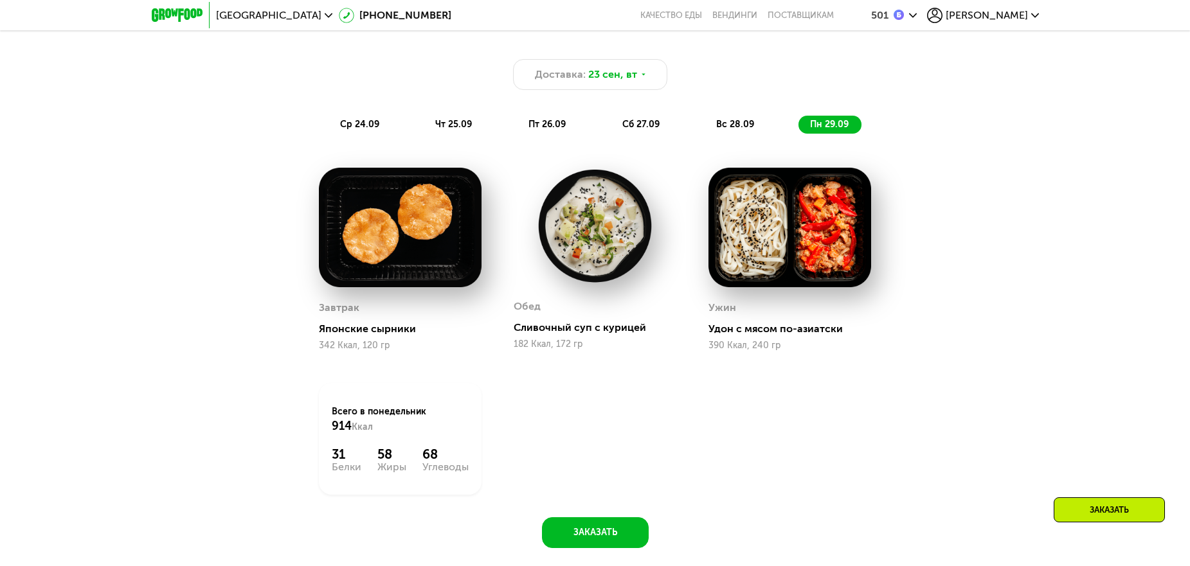
click at [370, 124] on span "ср 24.09" at bounding box center [359, 124] width 39 height 11
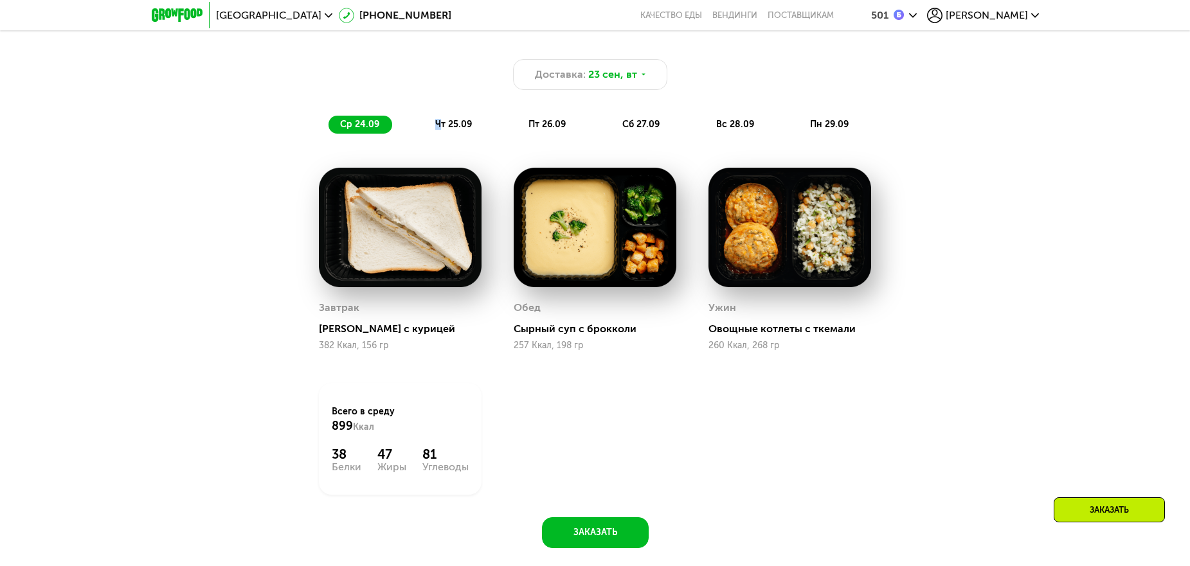
click at [438, 124] on span "чт 25.09" at bounding box center [453, 124] width 37 height 11
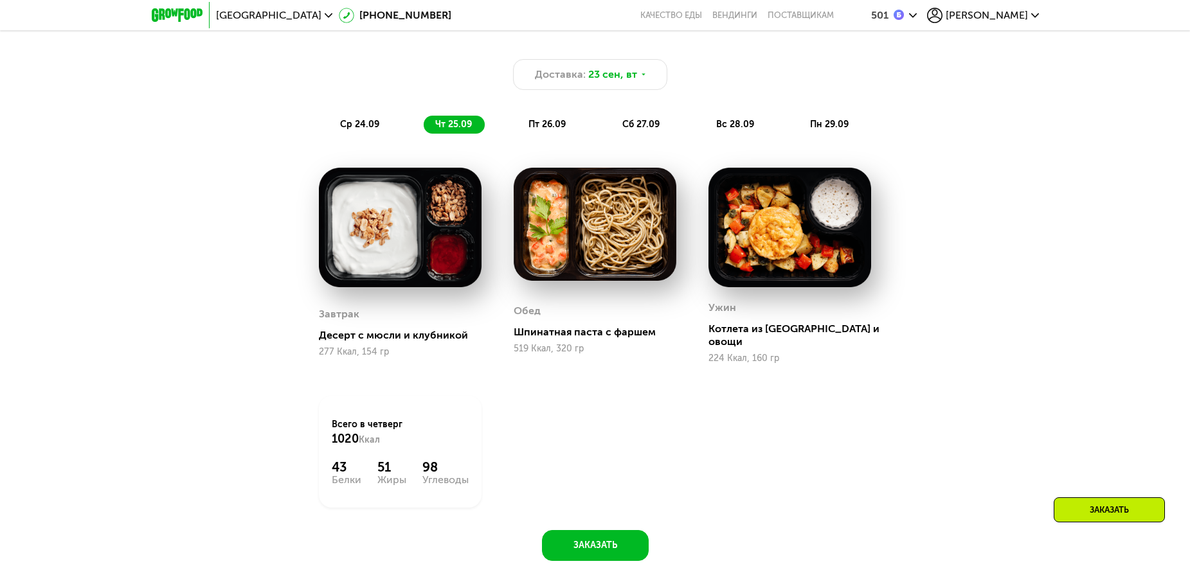
click at [557, 127] on span "пт 26.09" at bounding box center [546, 124] width 37 height 11
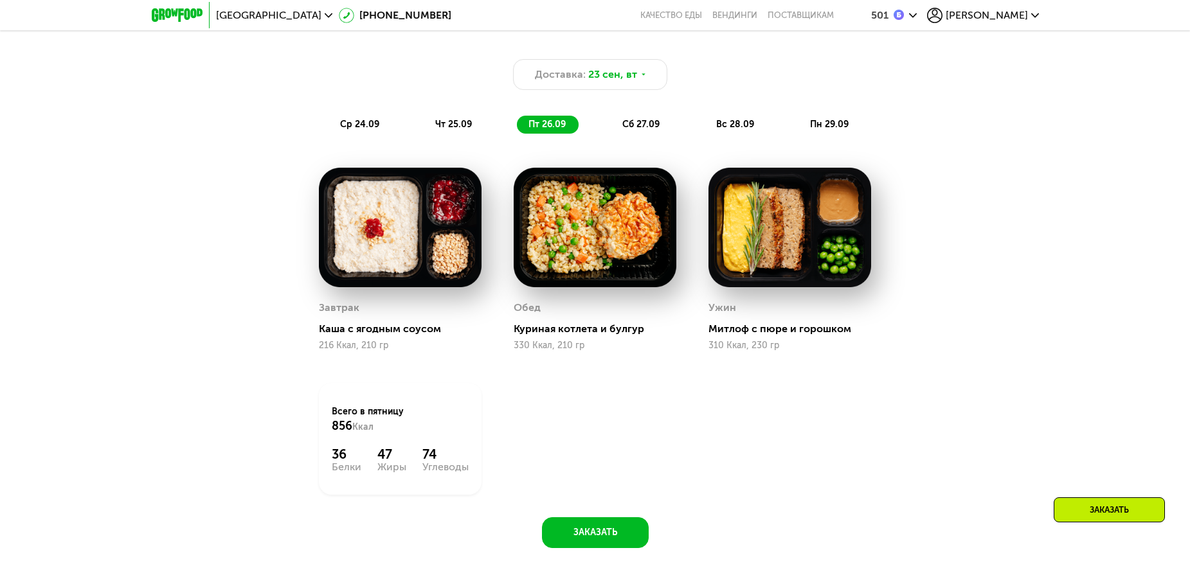
click at [179, 169] on div "Доставка: [DATE] ср 24.09 чт 25.09 пт 26.09 сб 27.09 вс 28.09 пн 29.09 Завтрак …" at bounding box center [595, 301] width 1190 height 560
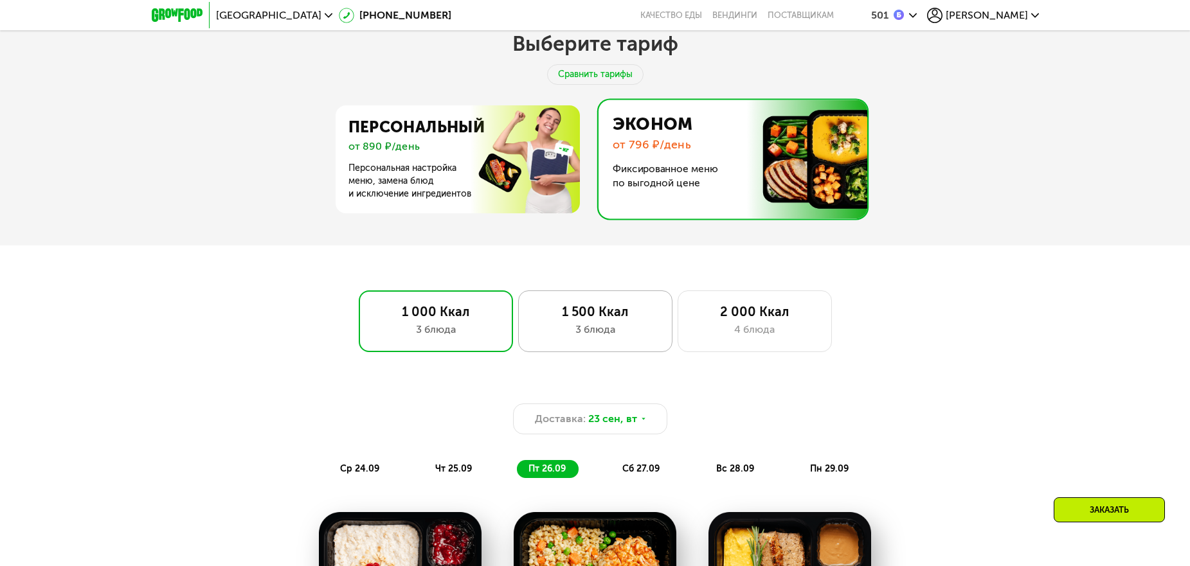
scroll to position [419, 0]
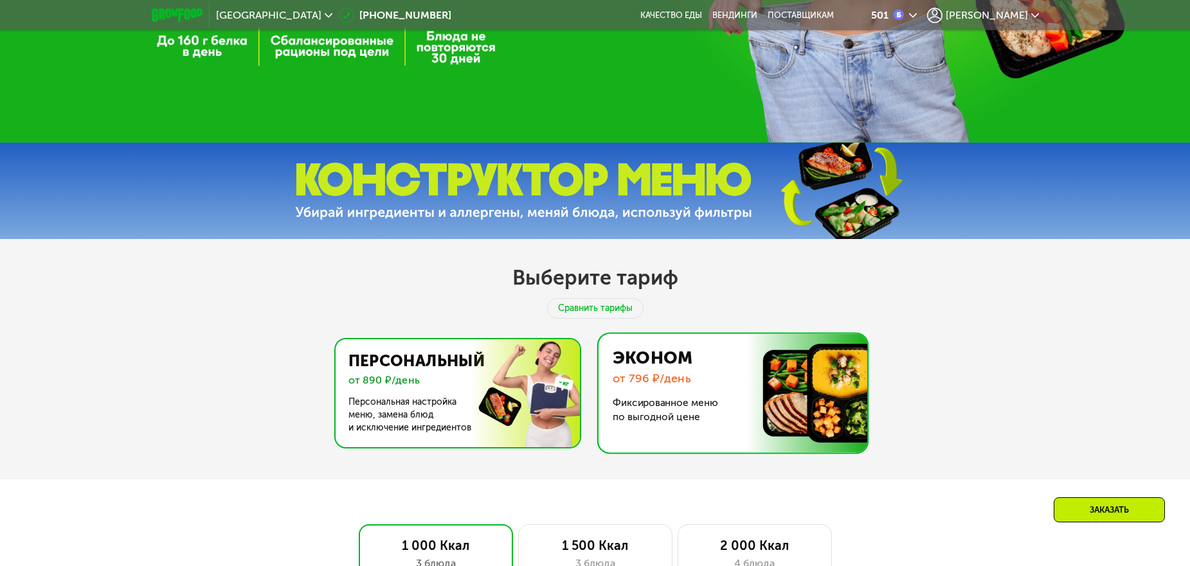
click at [476, 388] on img at bounding box center [454, 393] width 250 height 108
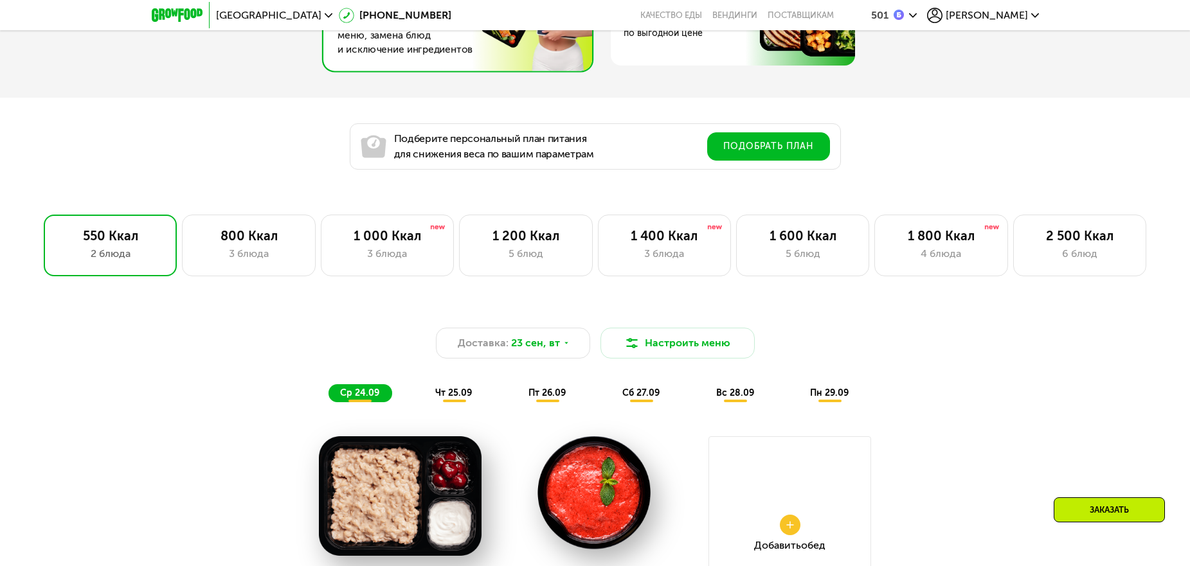
scroll to position [805, 0]
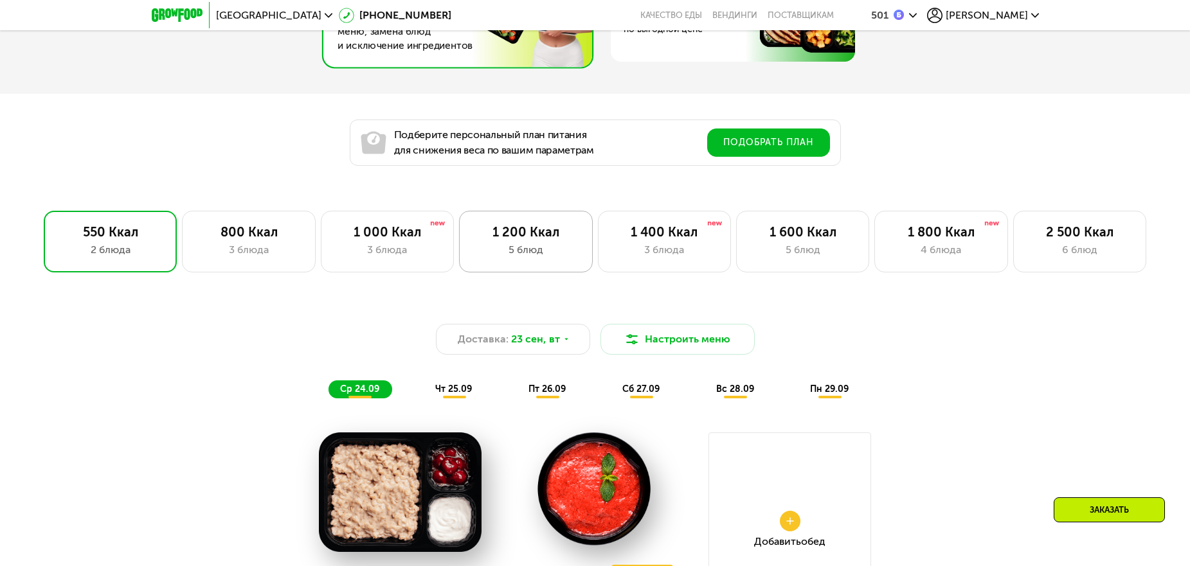
click at [510, 240] on div "1 200 Ккал" at bounding box center [526, 231] width 106 height 15
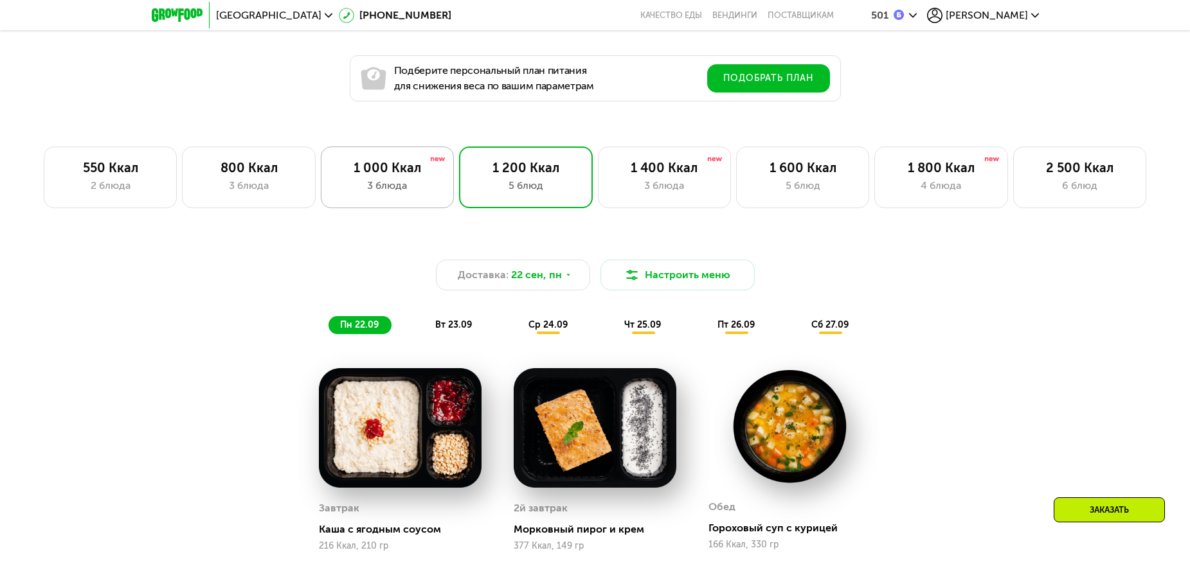
click at [397, 184] on div "3 блюда" at bounding box center [387, 185] width 106 height 15
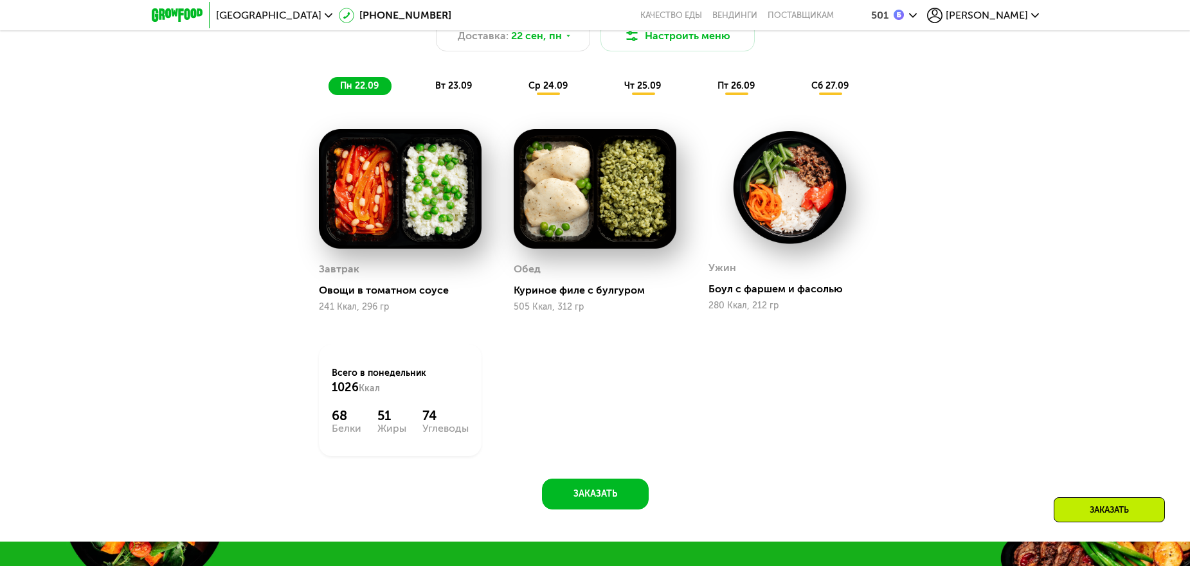
scroll to position [1062, 0]
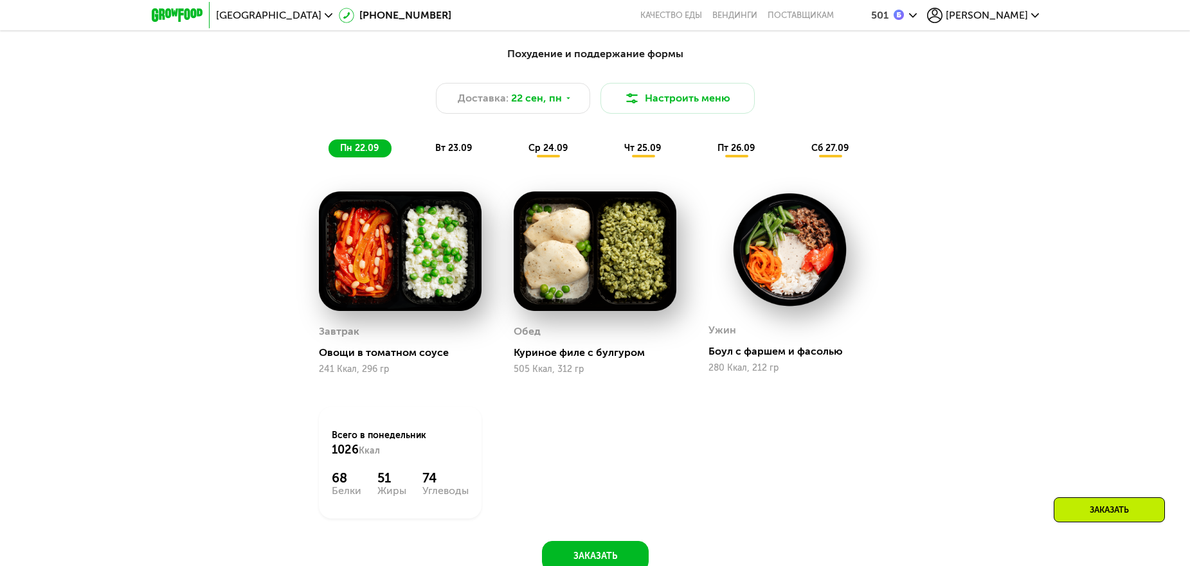
click at [918, 329] on div "Похудение и поддержание формы Доставка: [DATE] Настроить меню пн 22.09 вт 23.09…" at bounding box center [595, 306] width 792 height 534
click at [550, 151] on span "ср 24.09" at bounding box center [547, 148] width 39 height 11
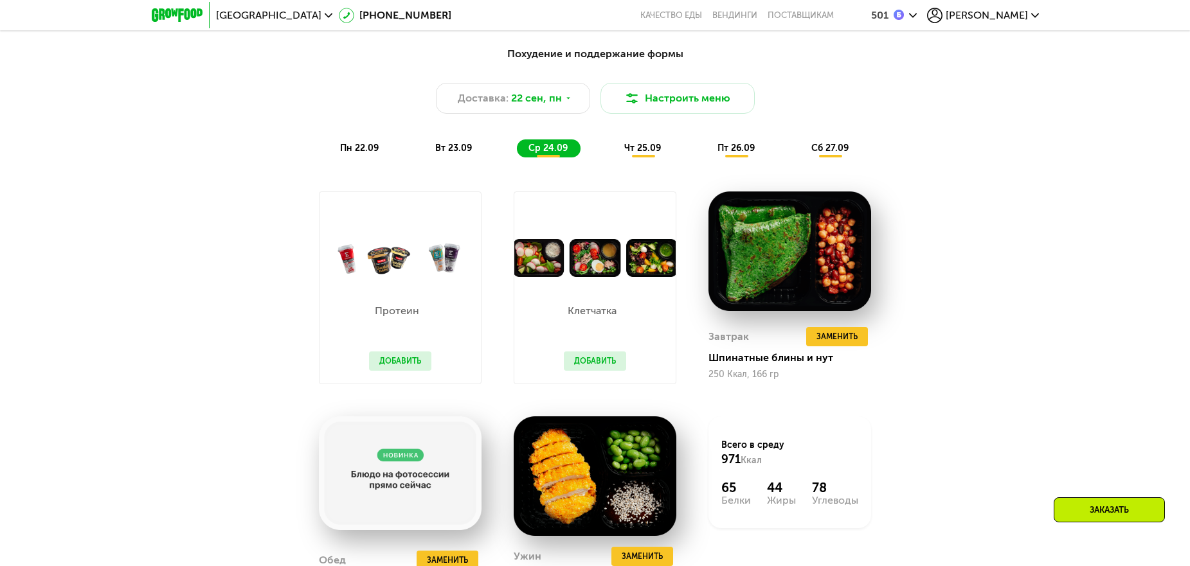
scroll to position [1126, 0]
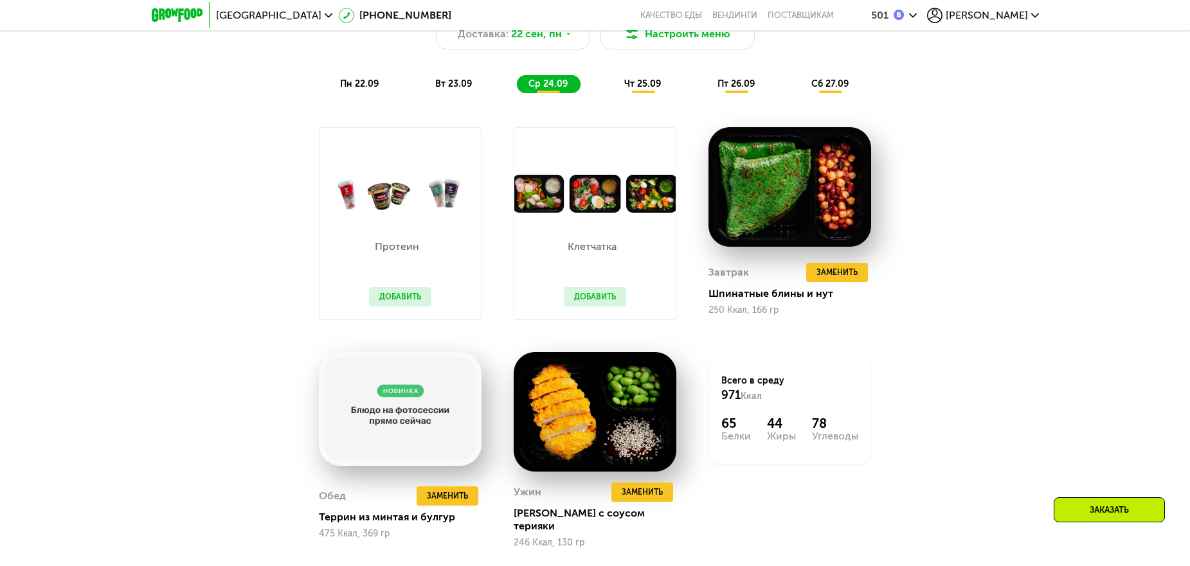
click at [597, 300] on button "Добавить" at bounding box center [595, 296] width 62 height 19
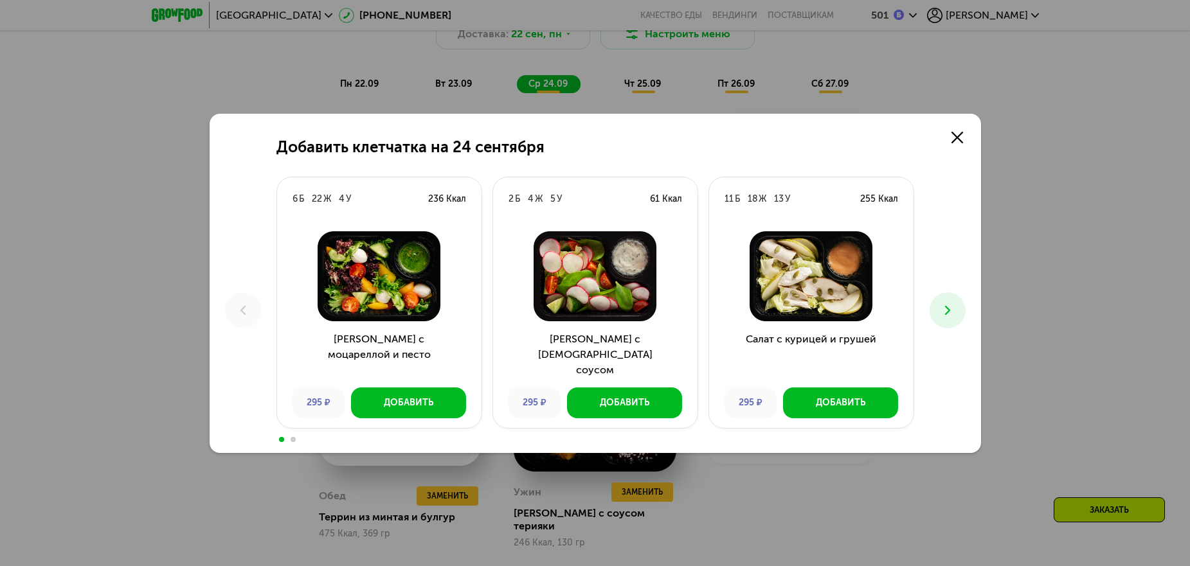
click at [951, 309] on icon at bounding box center [947, 310] width 15 height 15
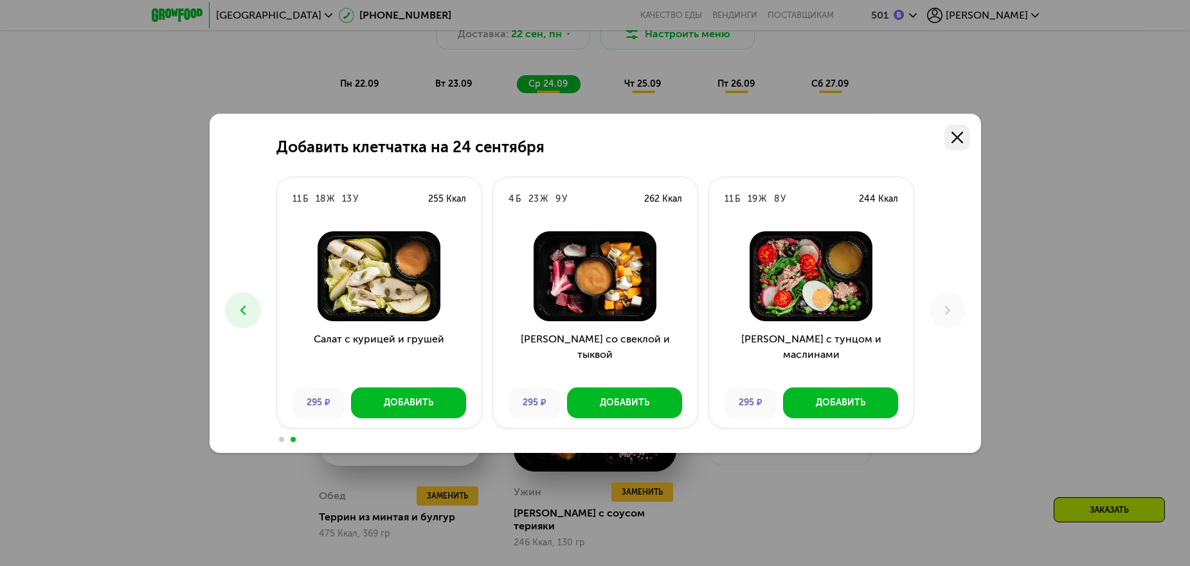
click at [953, 136] on icon at bounding box center [958, 138] width 12 height 12
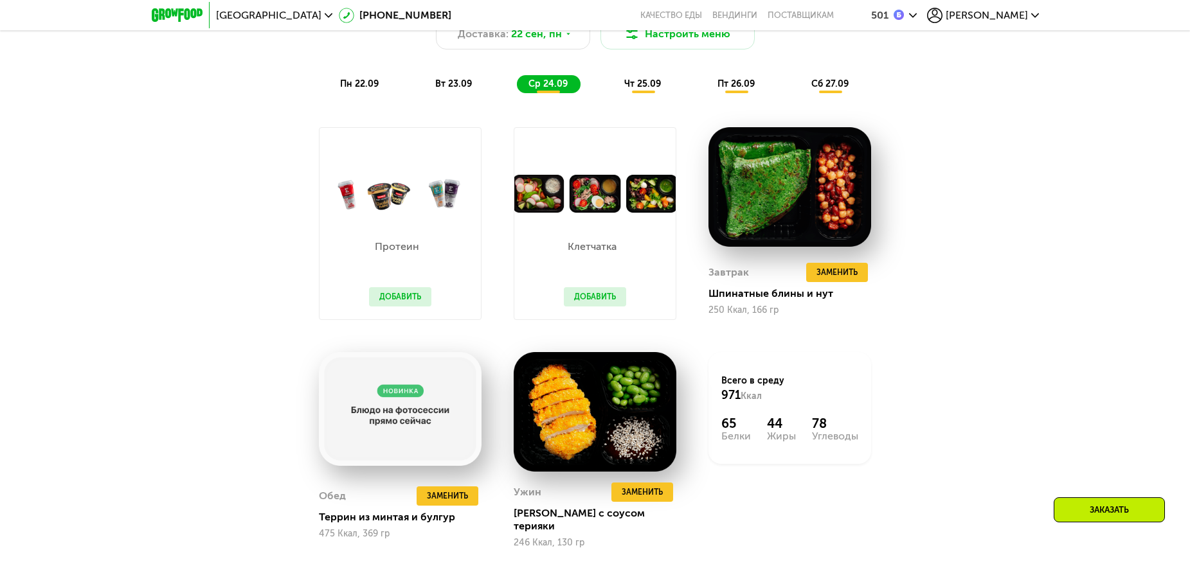
click at [399, 294] on button "Добавить" at bounding box center [400, 296] width 62 height 19
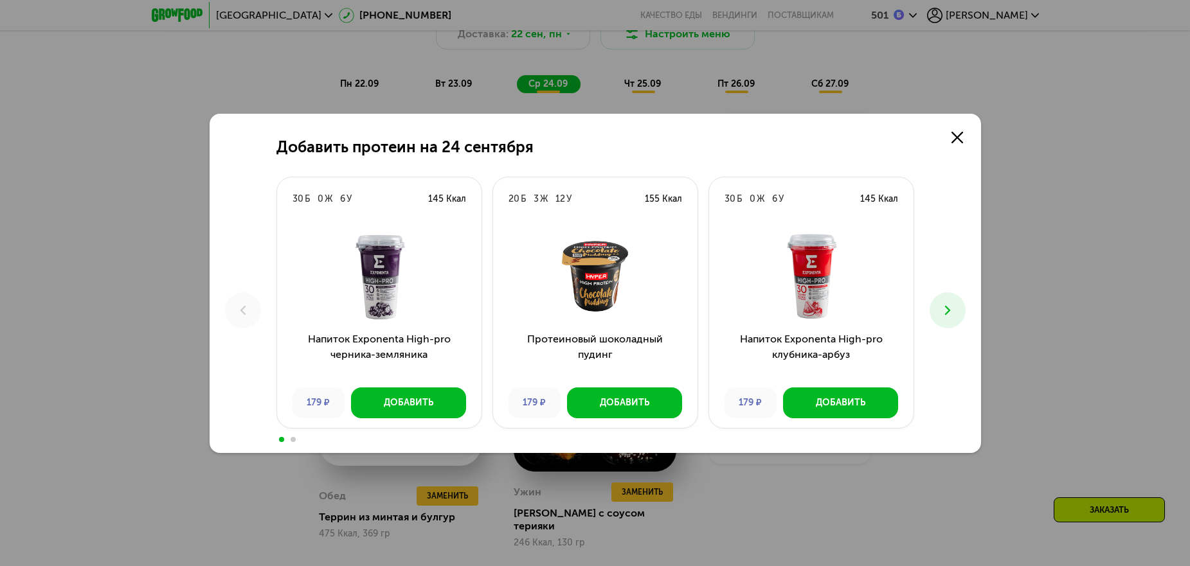
click at [945, 313] on icon at bounding box center [947, 310] width 15 height 15
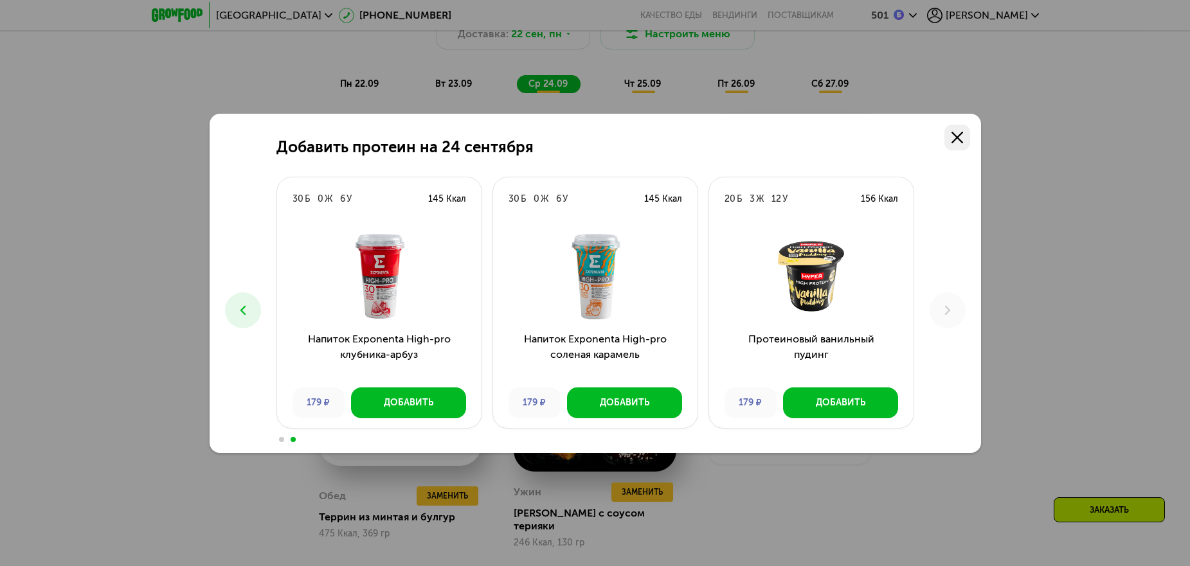
click at [961, 138] on icon at bounding box center [958, 138] width 12 height 12
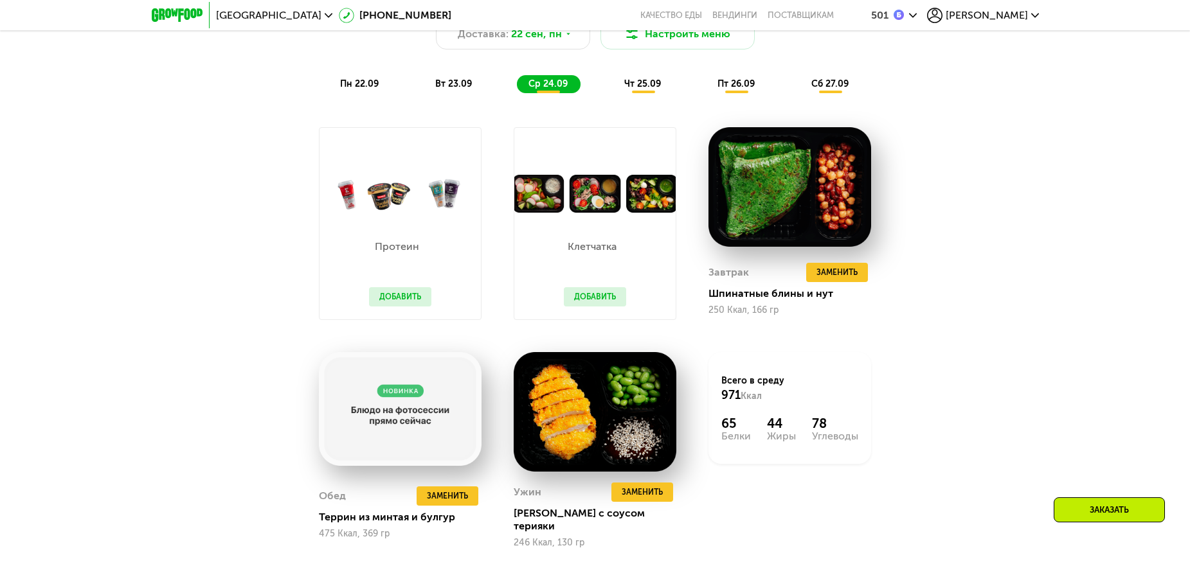
click at [630, 87] on span "чт 25.09" at bounding box center [642, 83] width 37 height 11
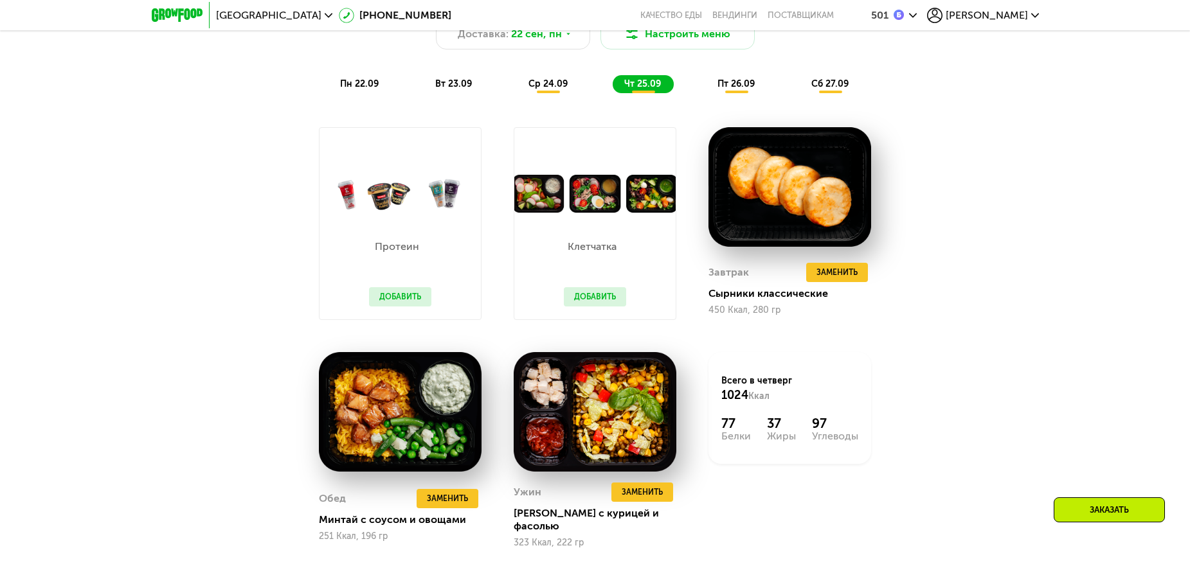
click at [741, 84] on span "пт 26.09" at bounding box center [736, 83] width 37 height 11
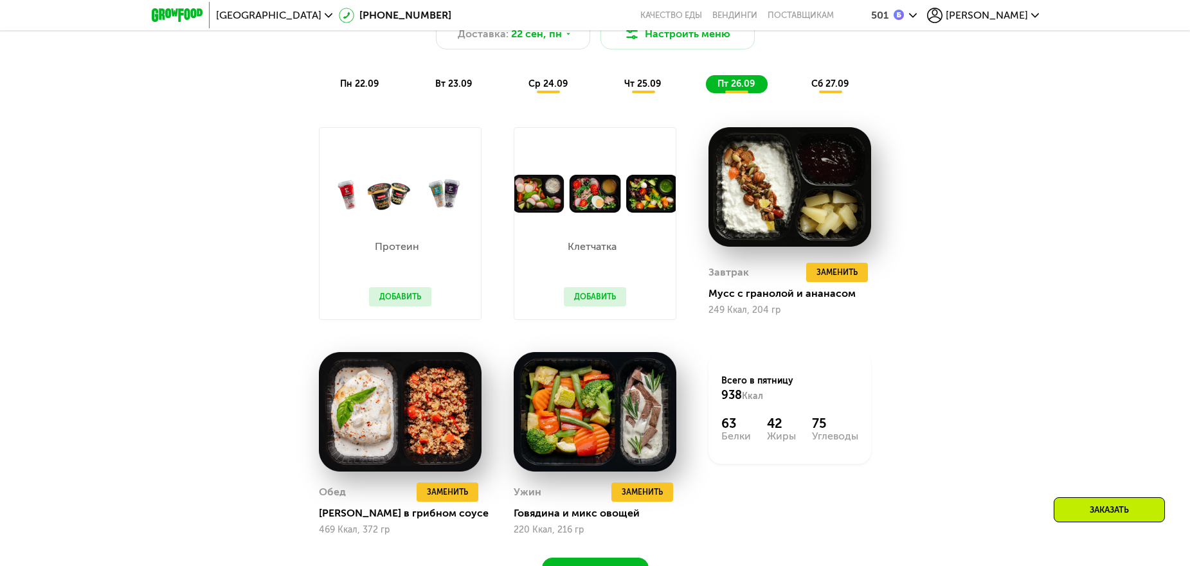
click at [835, 88] on span "сб 27.09" at bounding box center [829, 83] width 37 height 11
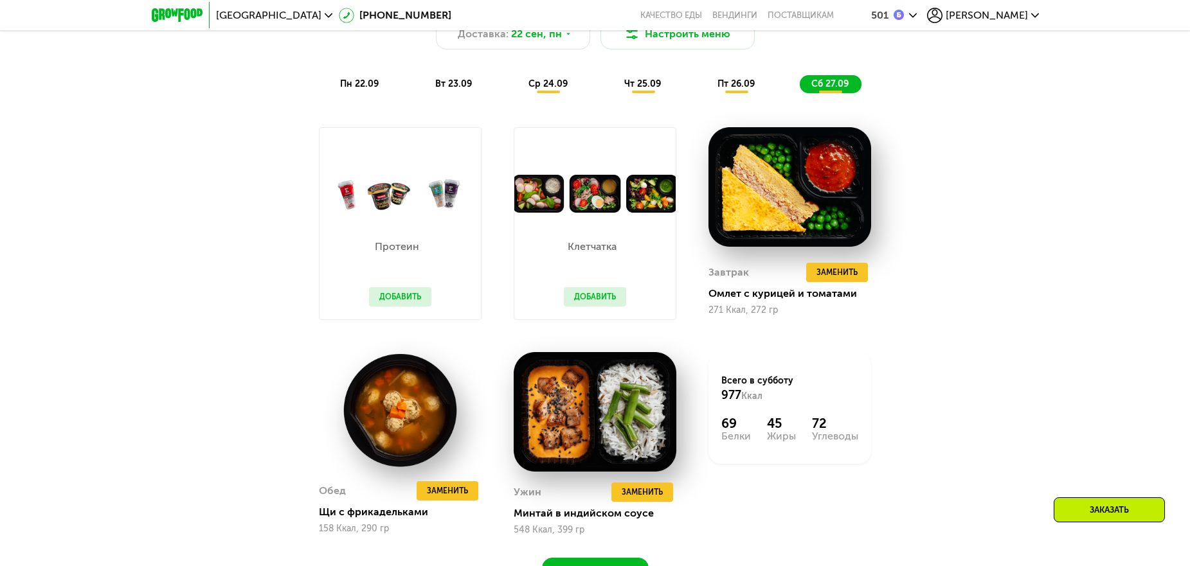
click at [354, 89] on span "пн 22.09" at bounding box center [359, 83] width 39 height 11
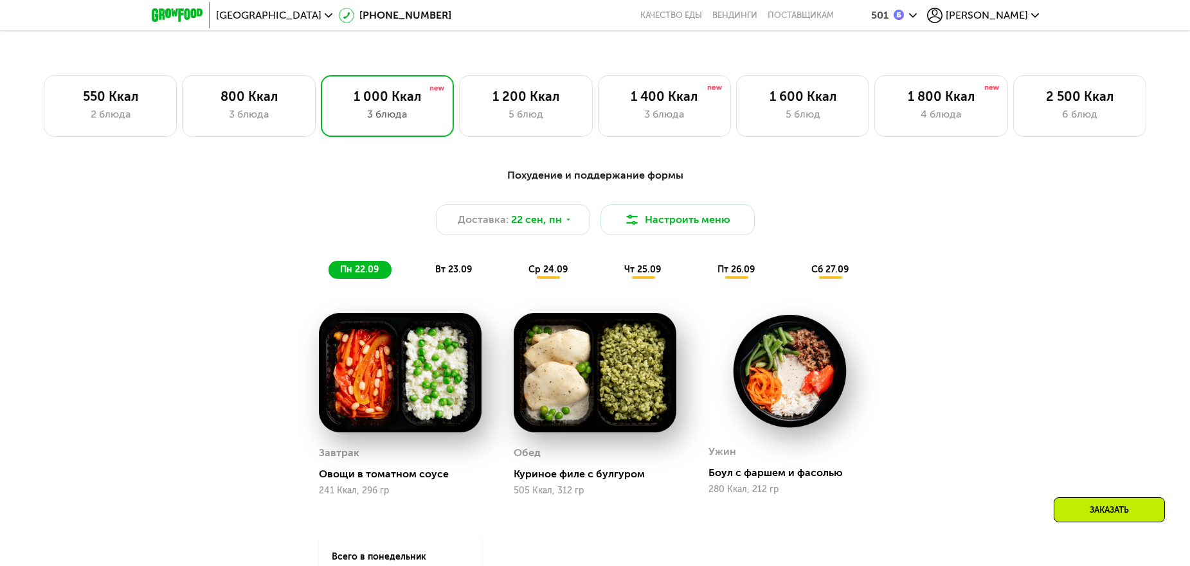
scroll to position [934, 0]
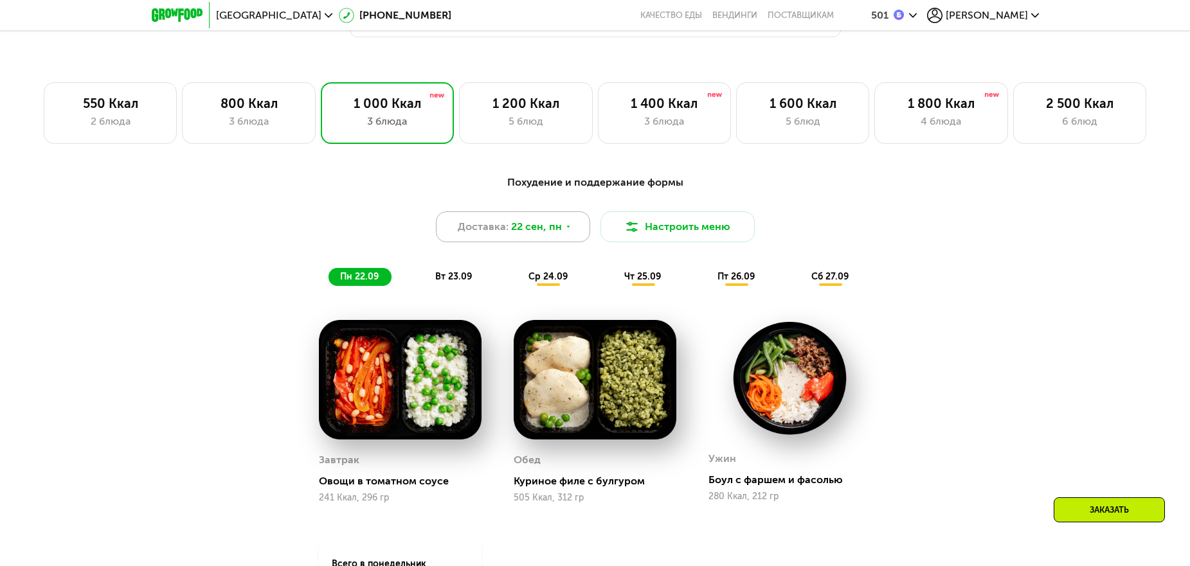
click at [571, 231] on div "Доставка: [DATE]" at bounding box center [513, 227] width 154 height 31
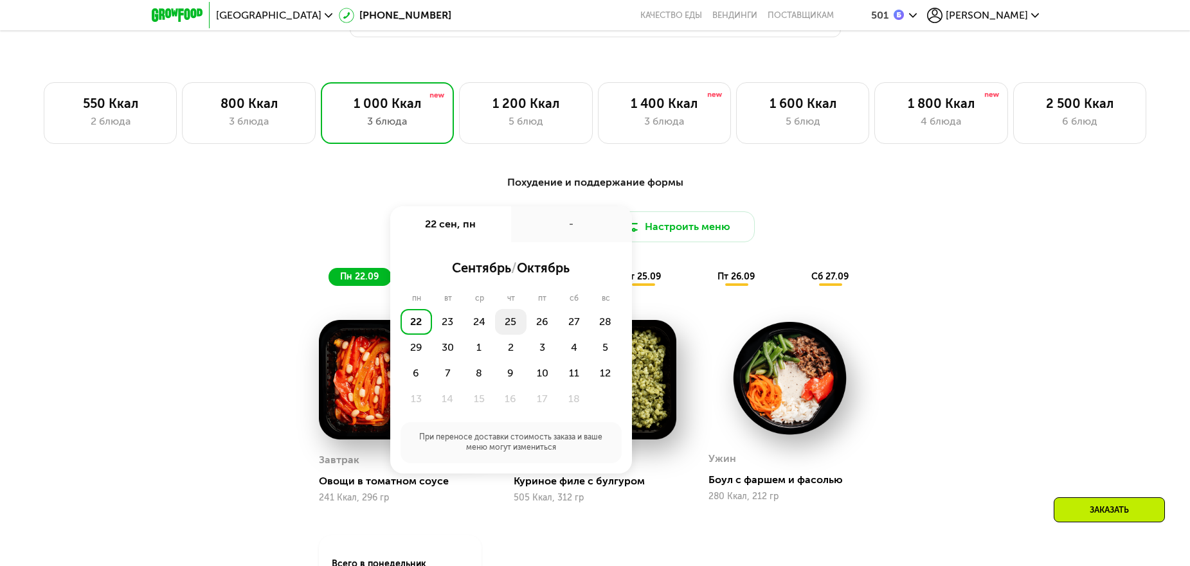
click at [514, 324] on div "25" at bounding box center [511, 322] width 32 height 26
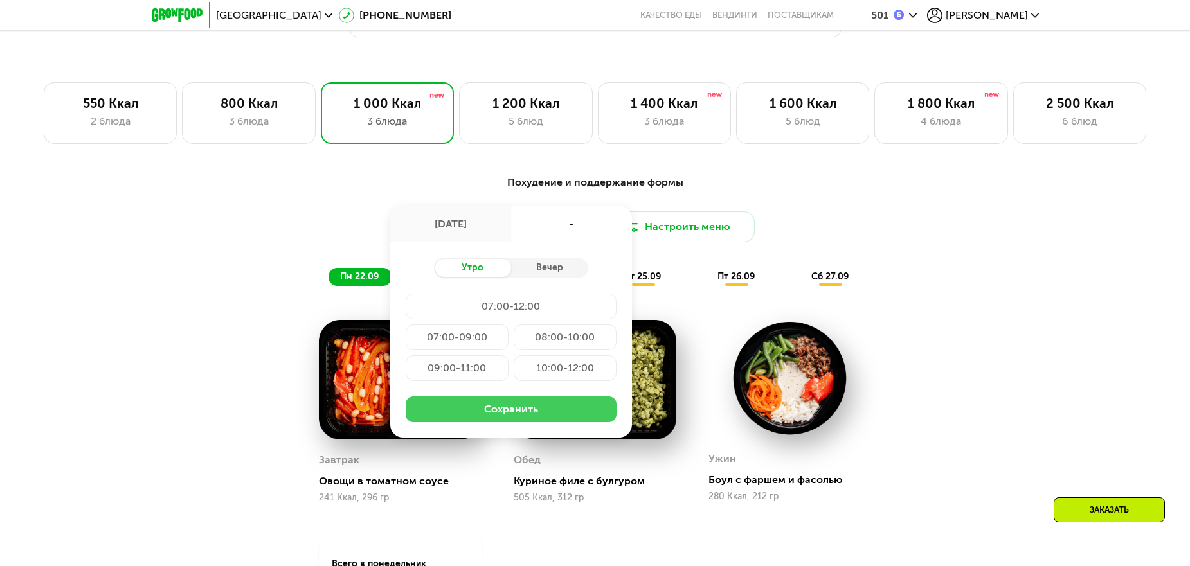
click at [521, 417] on button "Сохранить" at bounding box center [511, 410] width 211 height 26
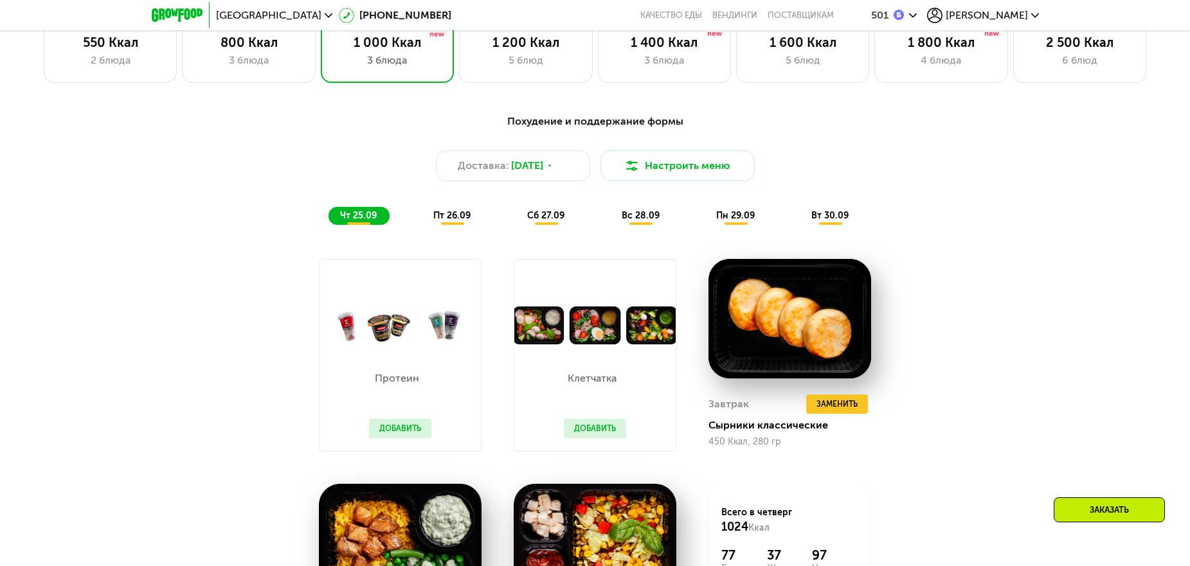
scroll to position [1126, 0]
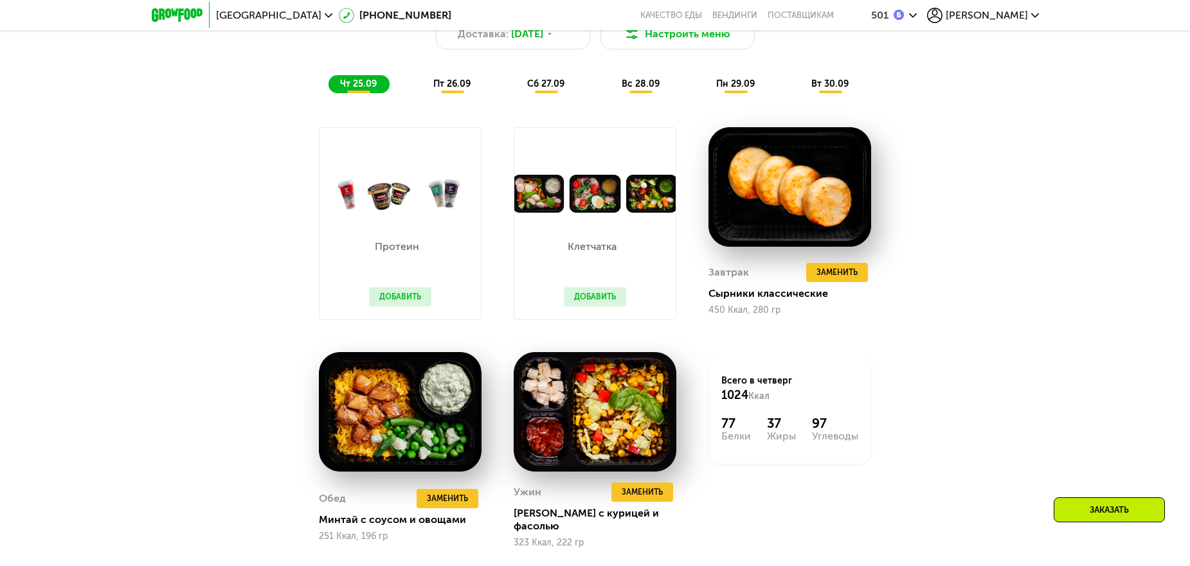
click at [447, 87] on span "пт 26.09" at bounding box center [451, 83] width 37 height 11
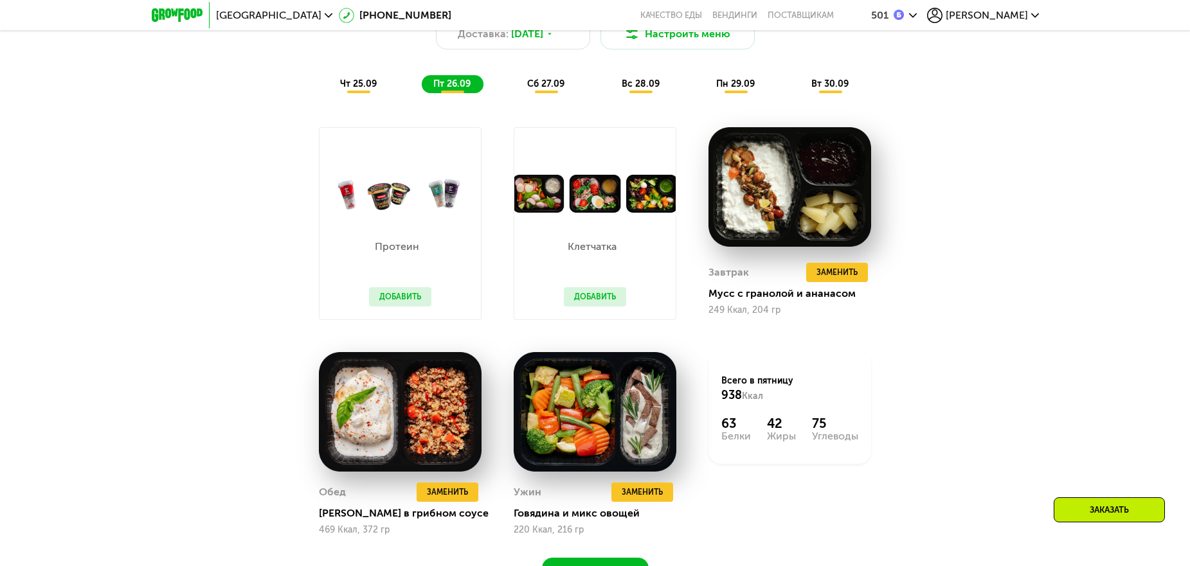
click at [546, 88] on span "сб 27.09" at bounding box center [545, 83] width 37 height 11
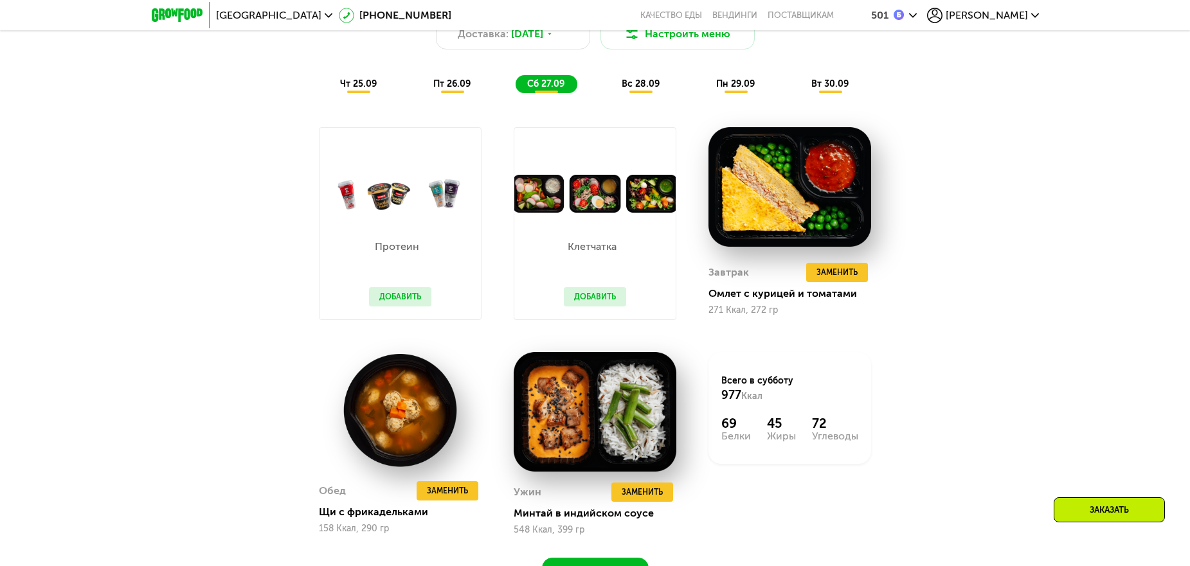
click at [645, 83] on span "вс 28.09" at bounding box center [641, 83] width 38 height 11
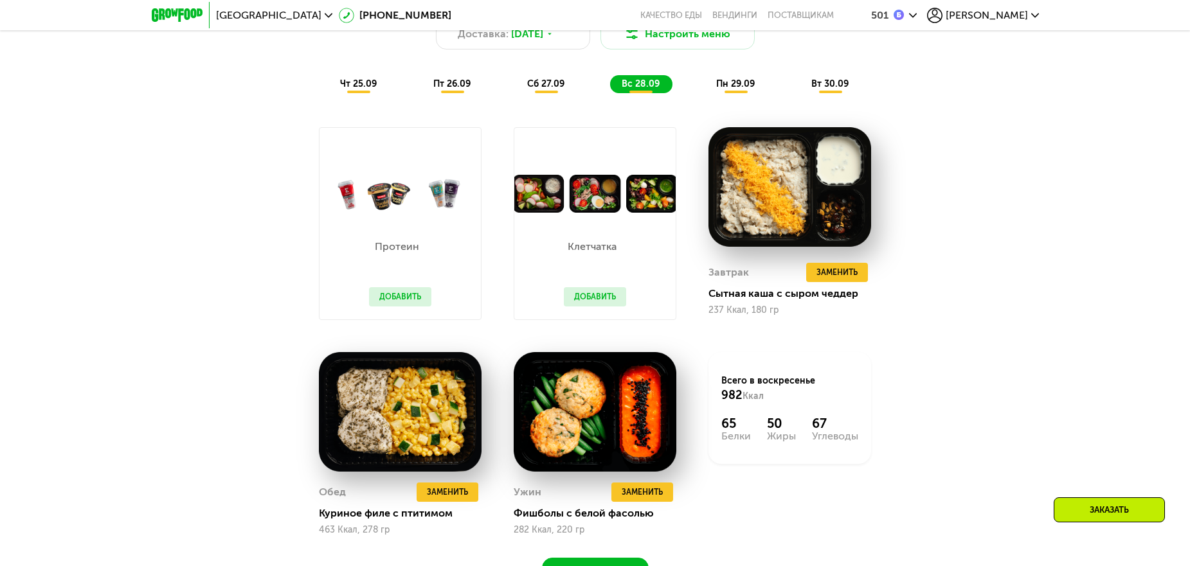
click at [745, 87] on span "пн 29.09" at bounding box center [735, 83] width 39 height 11
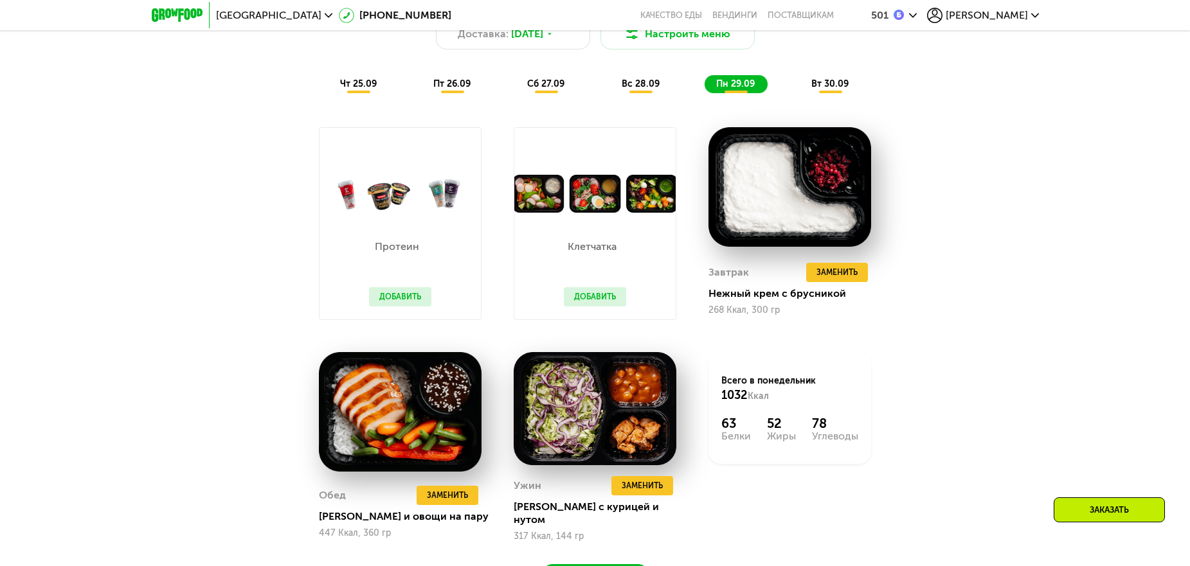
click at [836, 86] on span "вт 30.09" at bounding box center [829, 83] width 37 height 11
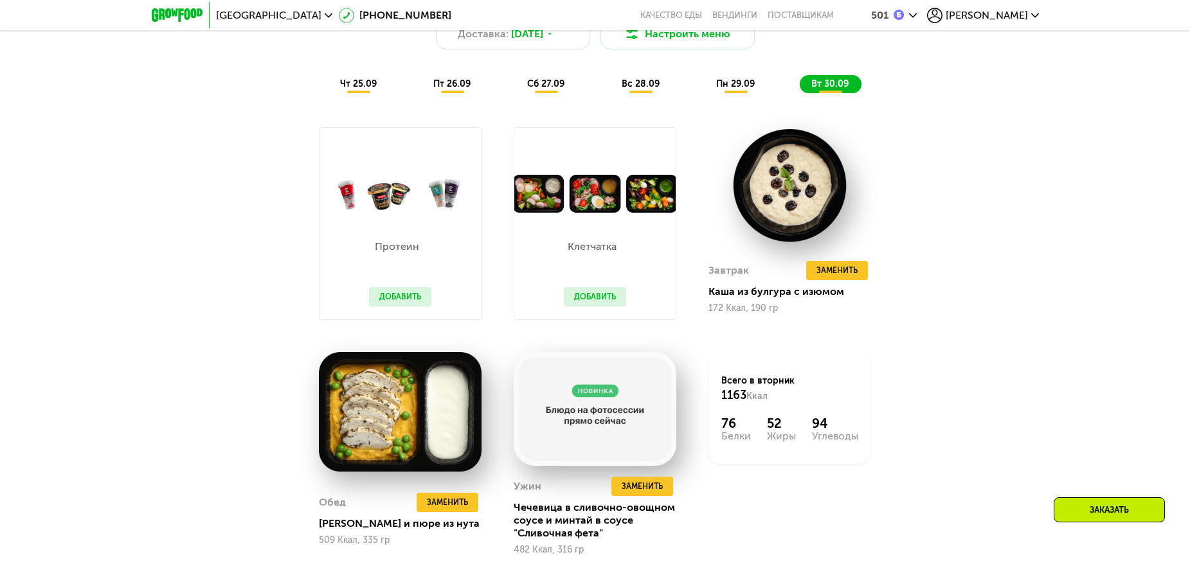
click at [363, 89] on span "чт 25.09" at bounding box center [358, 83] width 37 height 11
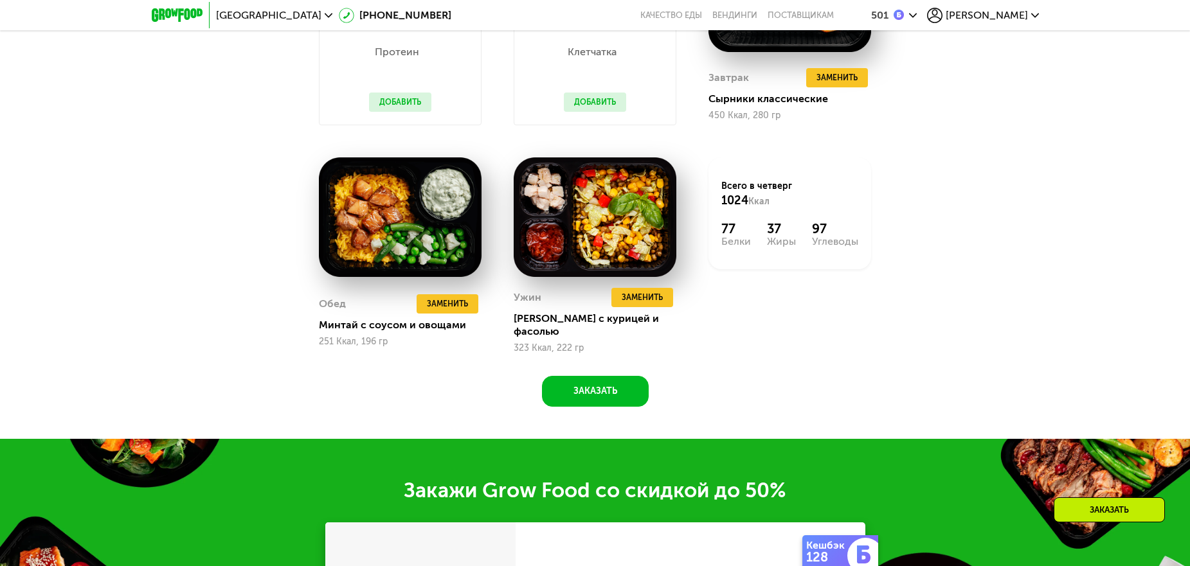
scroll to position [1384, 0]
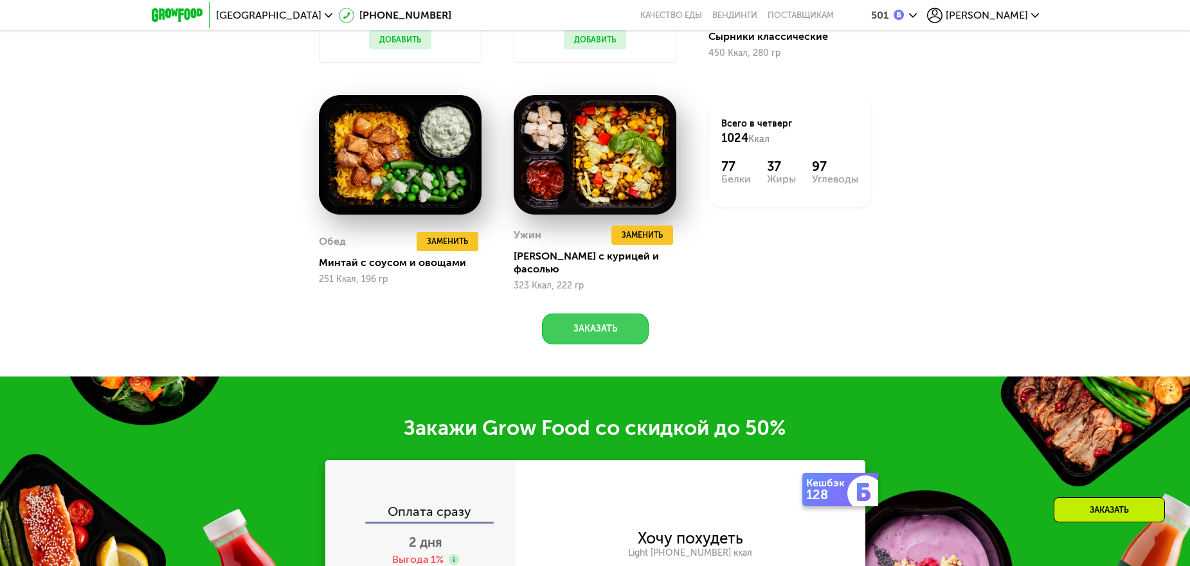
click at [610, 314] on button "Заказать" at bounding box center [595, 329] width 107 height 31
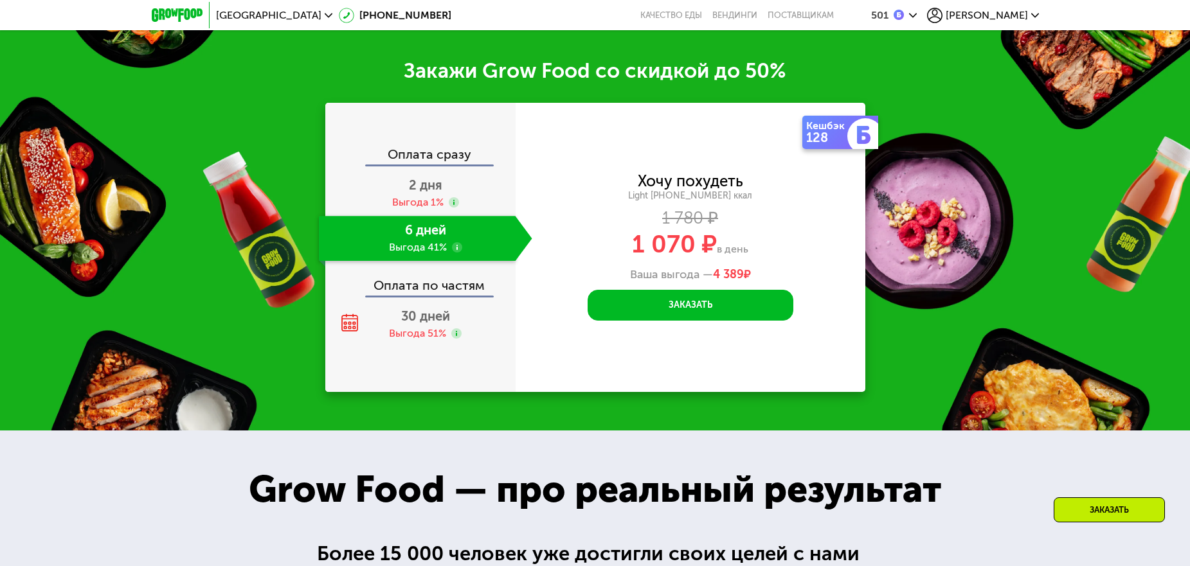
scroll to position [1752, 0]
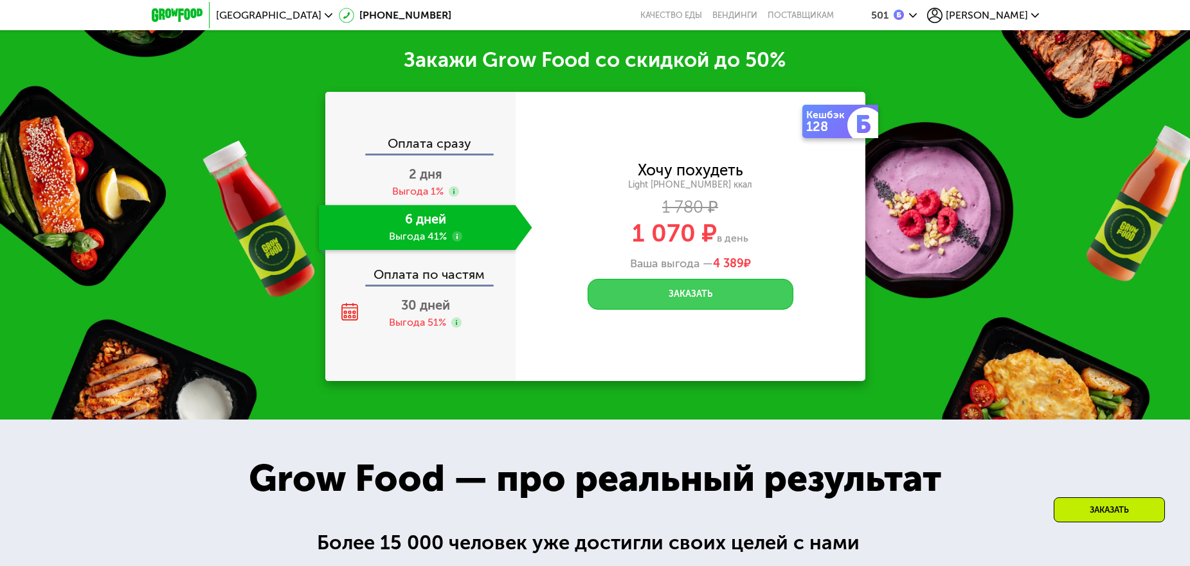
click at [682, 281] on button "Заказать" at bounding box center [691, 294] width 206 height 31
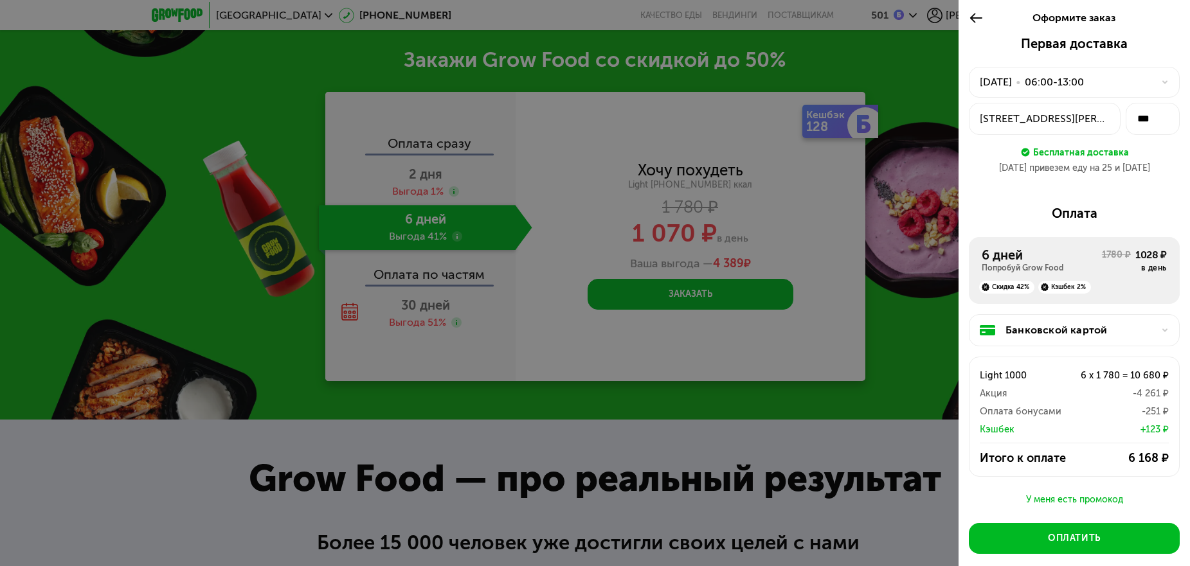
click at [1086, 414] on div "-251 ₽" at bounding box center [1114, 411] width 107 height 15
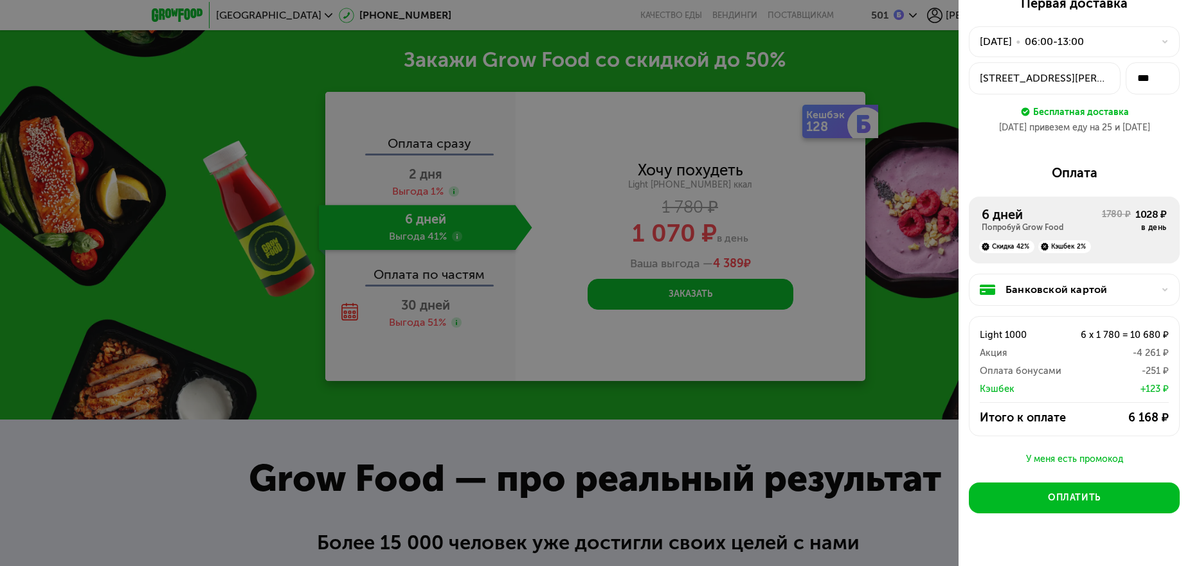
scroll to position [62, 0]
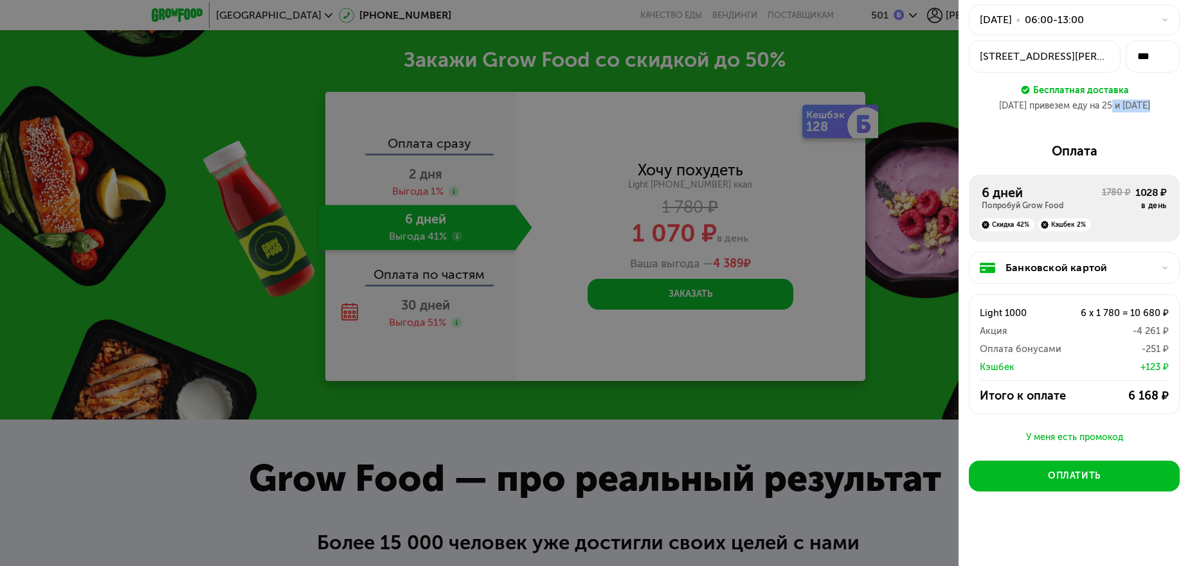
drag, startPoint x: 1106, startPoint y: 103, endPoint x: 1148, endPoint y: 111, distance: 43.2
click at [1148, 111] on div "[DATE] привезем еду на 25 и [DATE]" at bounding box center [1074, 106] width 211 height 13
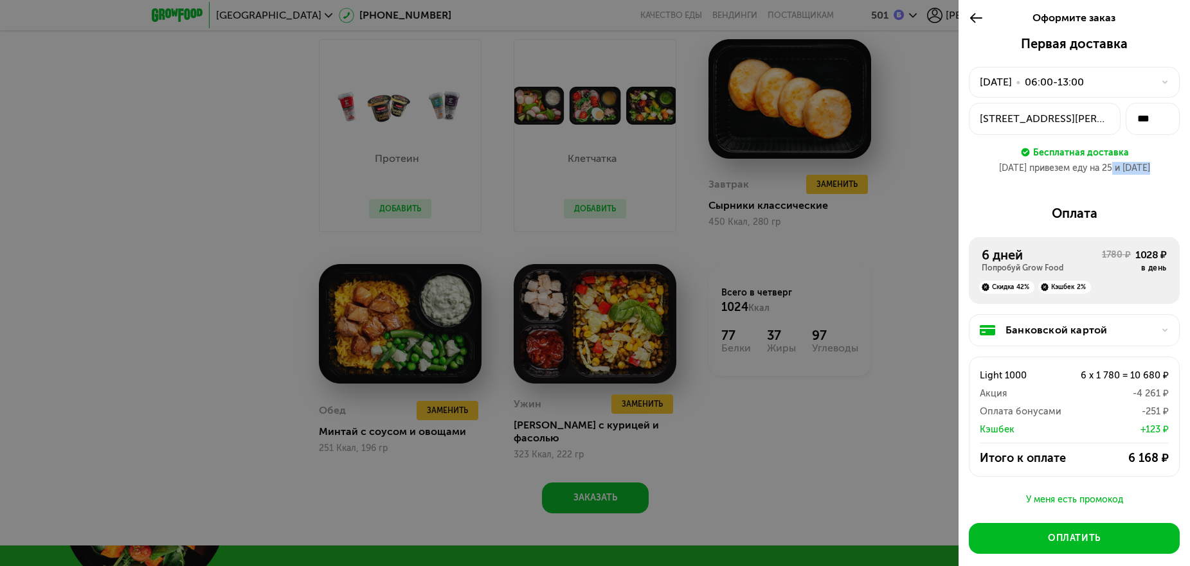
scroll to position [1238, 0]
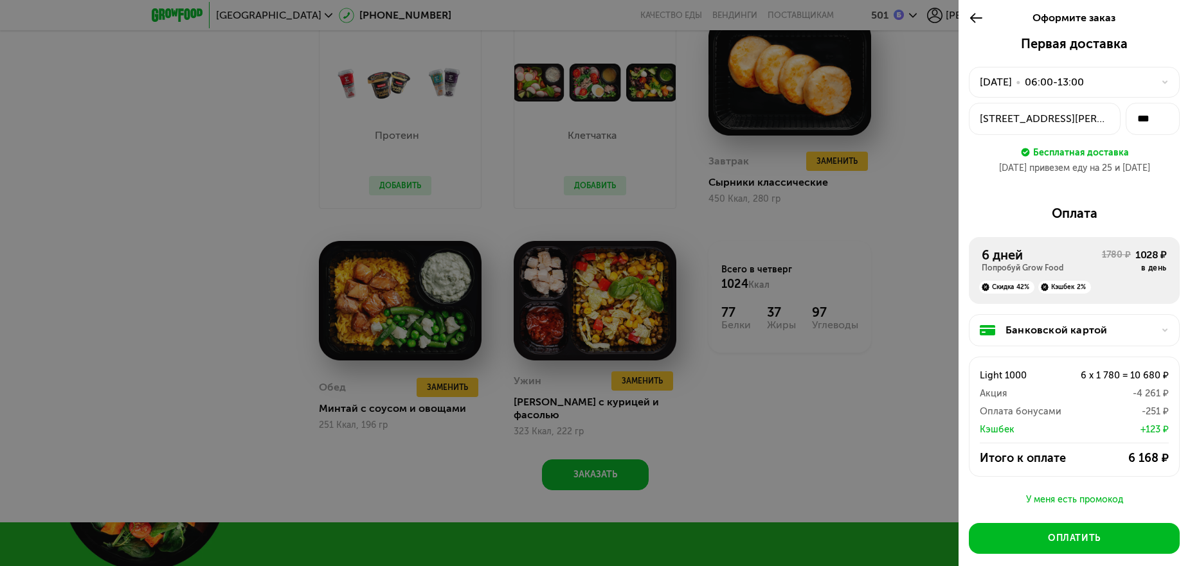
click at [1057, 167] on div "[DATE] привезем еду на 25 и [DATE]" at bounding box center [1074, 168] width 211 height 13
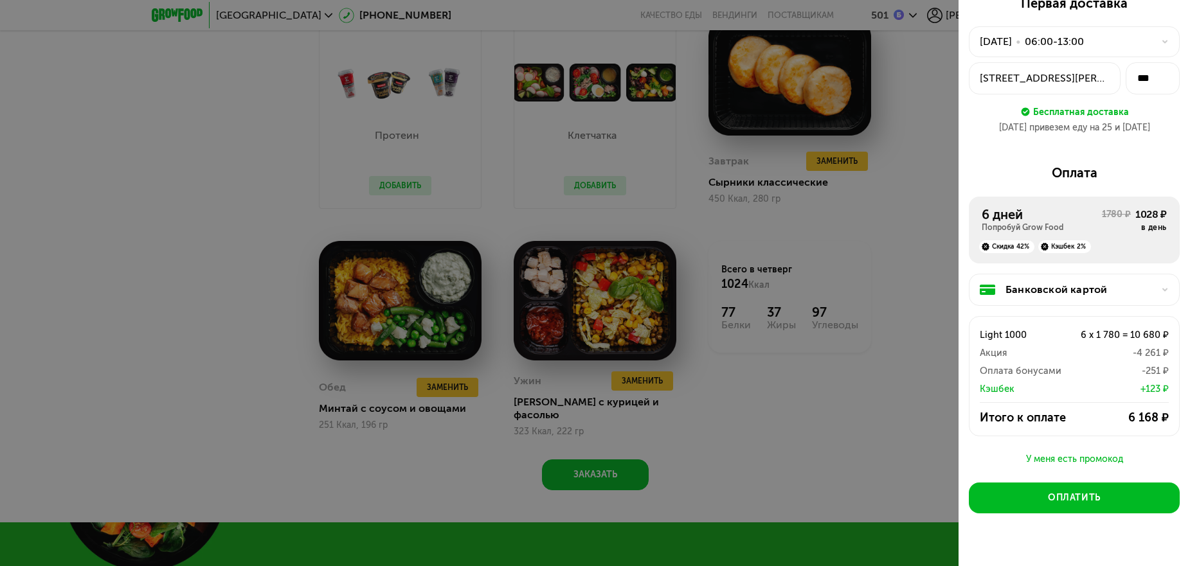
scroll to position [62, 0]
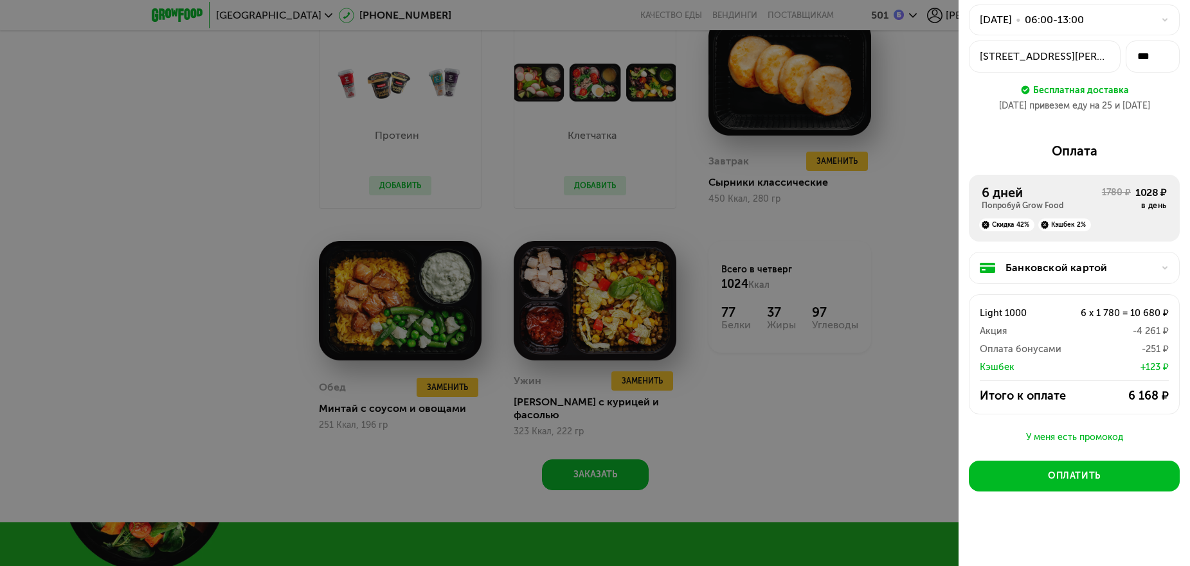
click at [1131, 267] on div "Банковской картой" at bounding box center [1080, 267] width 148 height 15
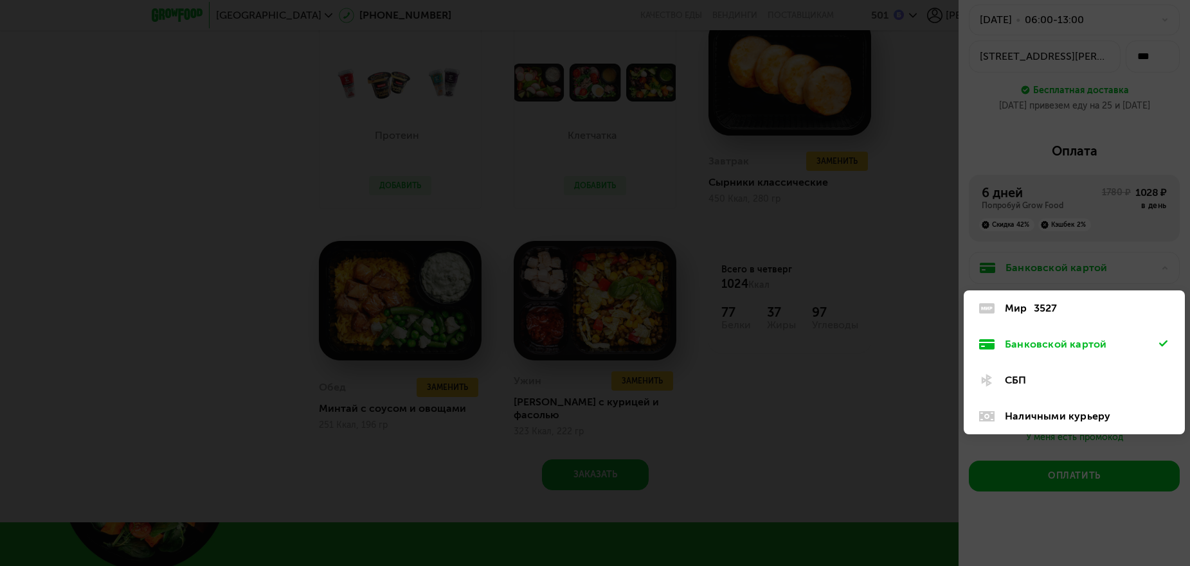
click at [1048, 308] on div "3527" at bounding box center [1046, 308] width 24 height 15
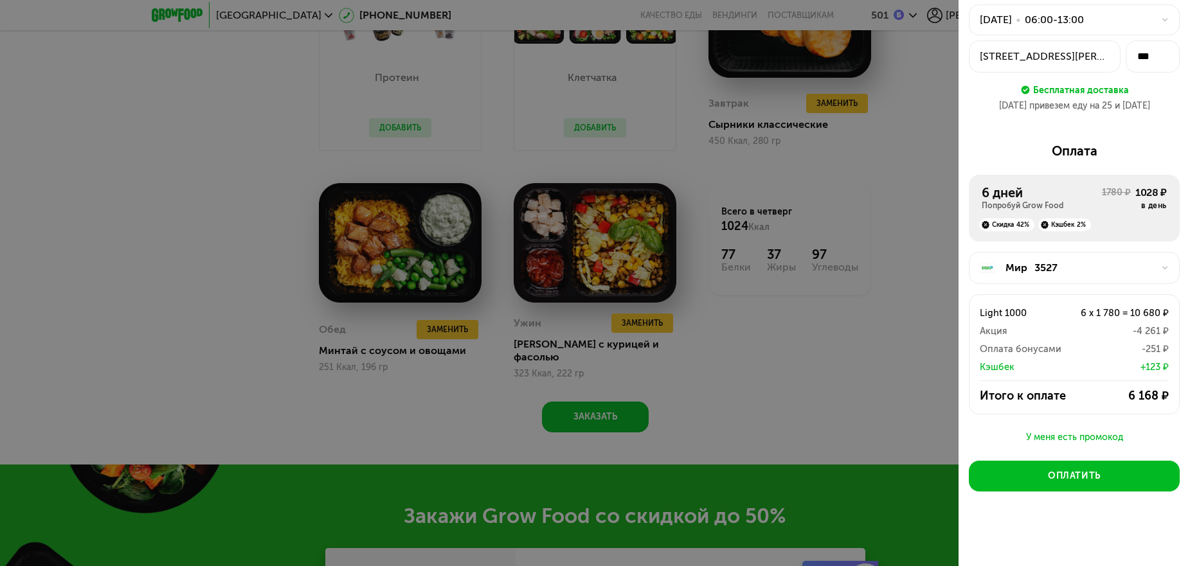
scroll to position [1302, 0]
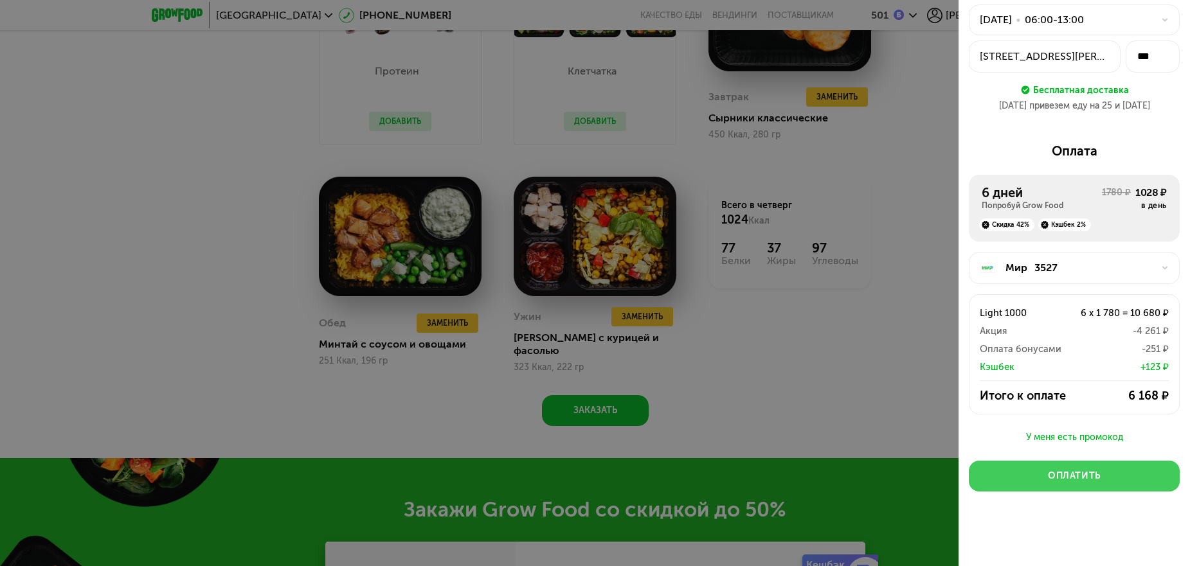
click at [1070, 476] on div "Оплатить" at bounding box center [1074, 476] width 53 height 13
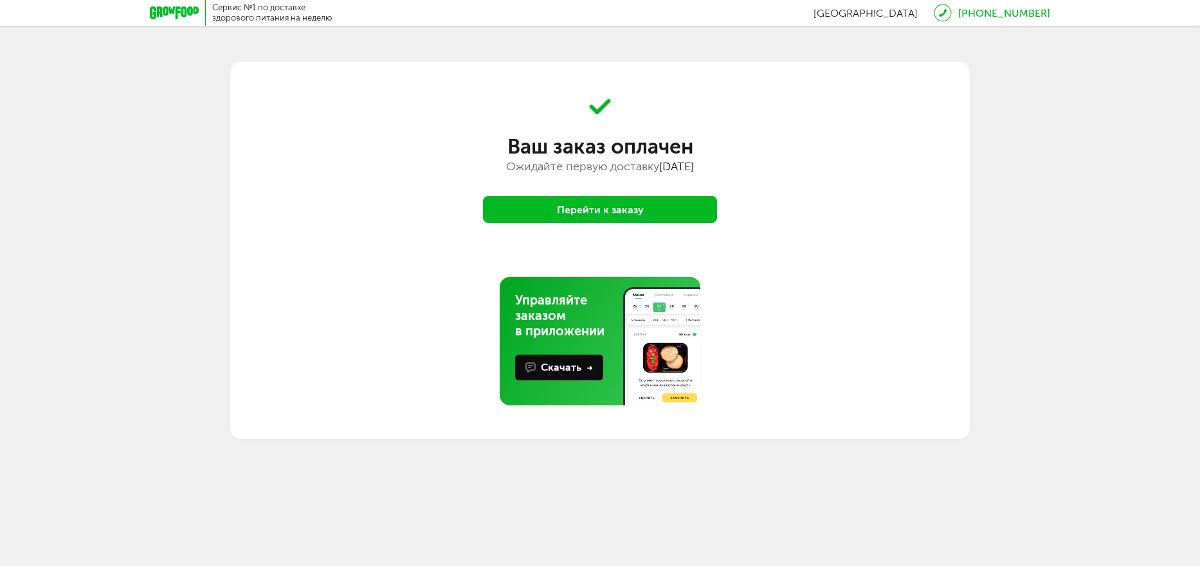
click at [643, 210] on button "Перейти к заказу" at bounding box center [600, 209] width 234 height 27
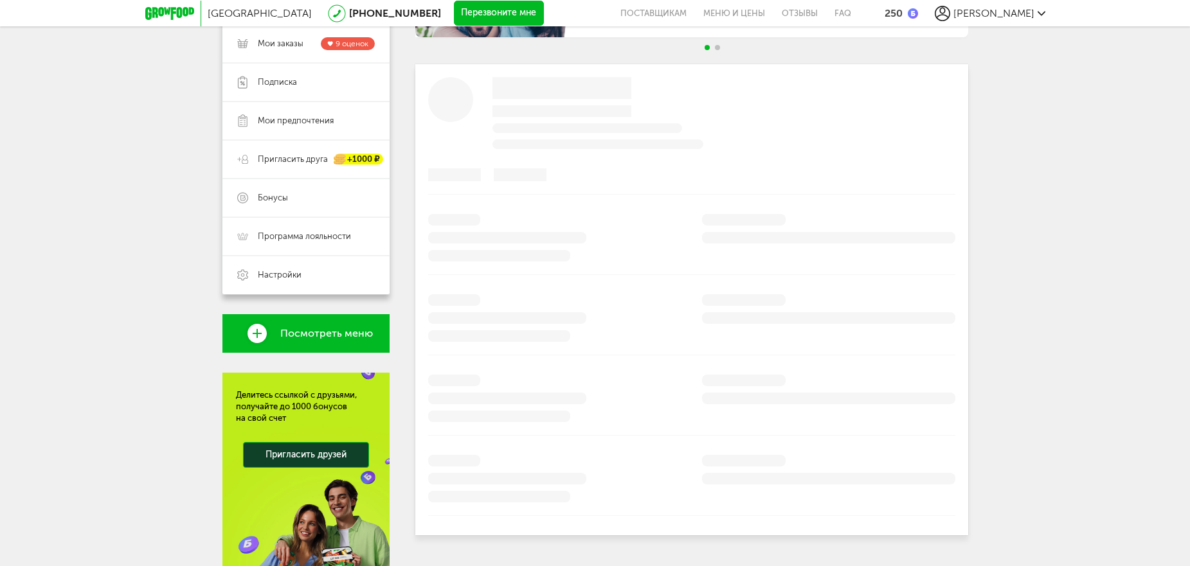
scroll to position [193, 0]
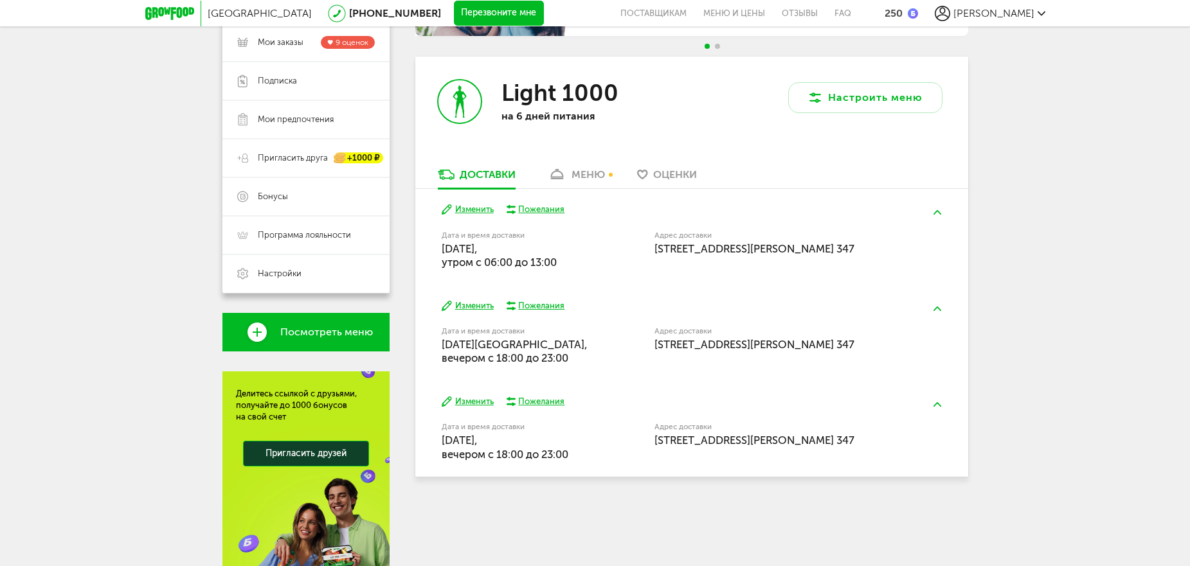
click at [474, 303] on button "Изменить" at bounding box center [468, 306] width 52 height 12
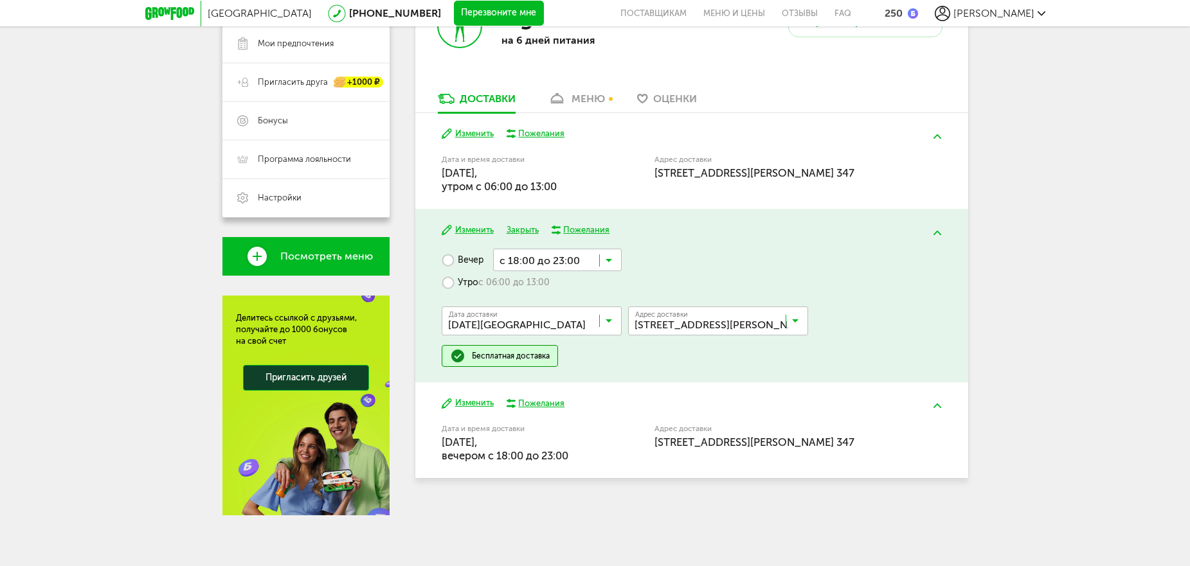
scroll to position [269, 0]
click at [449, 281] on label "Утро с 06:00 до 13:00" at bounding box center [496, 282] width 108 height 23
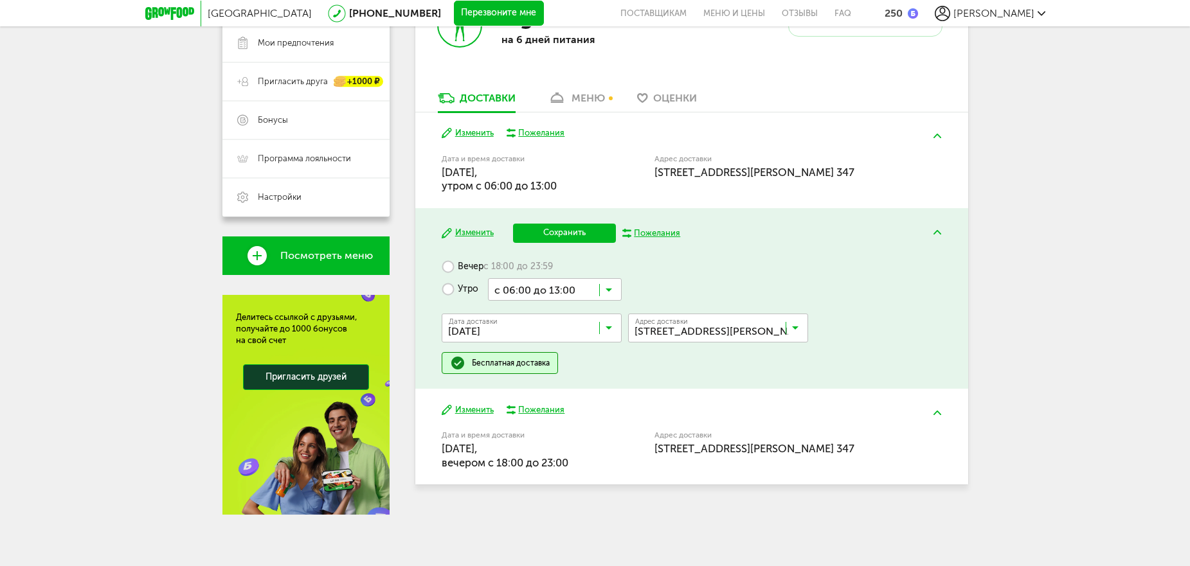
click at [565, 232] on button "Сохранить" at bounding box center [564, 233] width 103 height 19
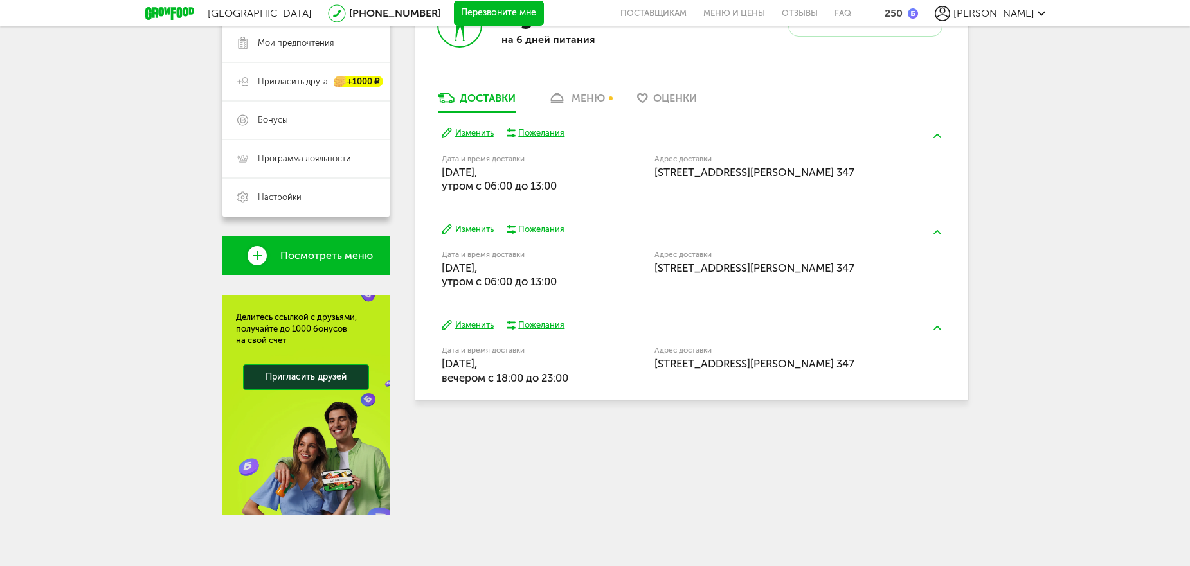
click at [688, 443] on div "Питайтесь вместе с близкими со скидкой 10% Доступно только в мобильном приложен…" at bounding box center [691, 198] width 553 height 633
drag, startPoint x: 688, startPoint y: 443, endPoint x: 595, endPoint y: 447, distance: 92.7
click at [595, 447] on div "Питайтесь вместе с близкими со скидкой 10% Доступно только в мобильном приложен…" at bounding box center [691, 198] width 553 height 633
click at [581, 92] on div "меню" at bounding box center [588, 98] width 33 height 12
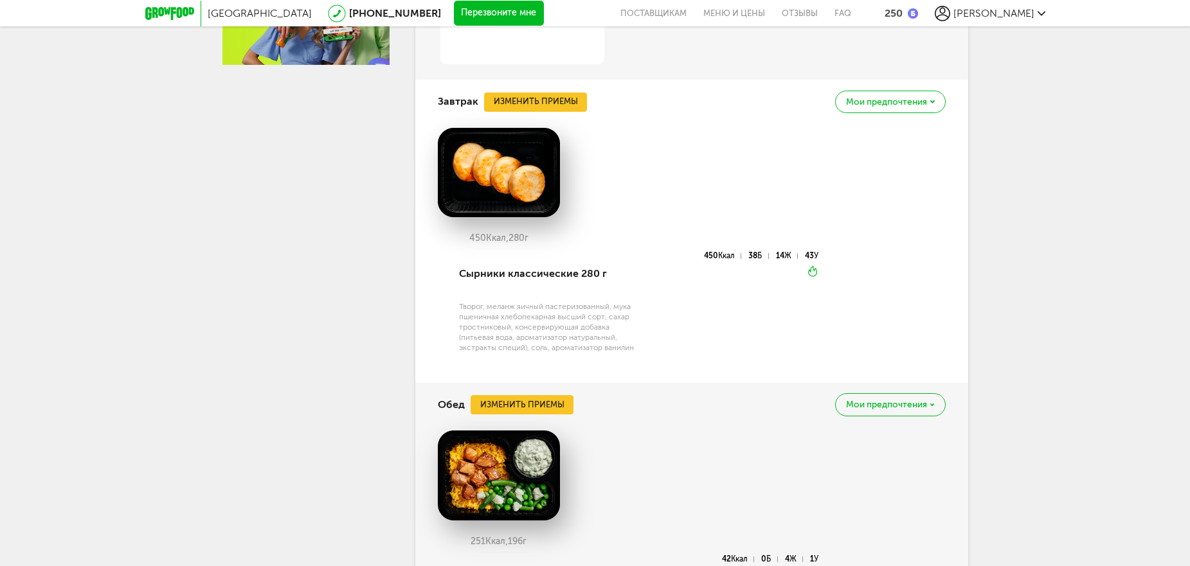
scroll to position [674, 0]
